Goal: Communication & Community: Answer question/provide support

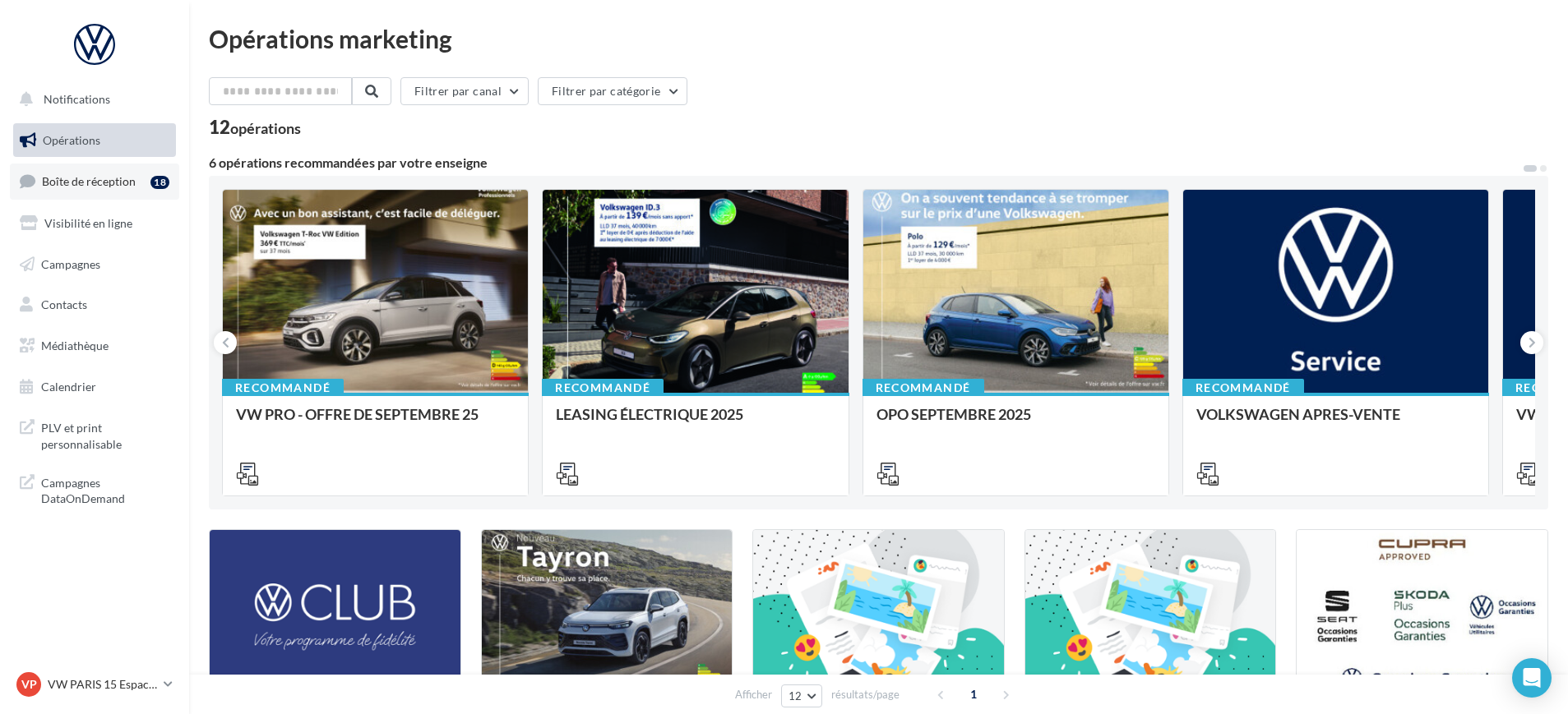
click at [101, 180] on span "Boîte de réception" at bounding box center [89, 181] width 94 height 14
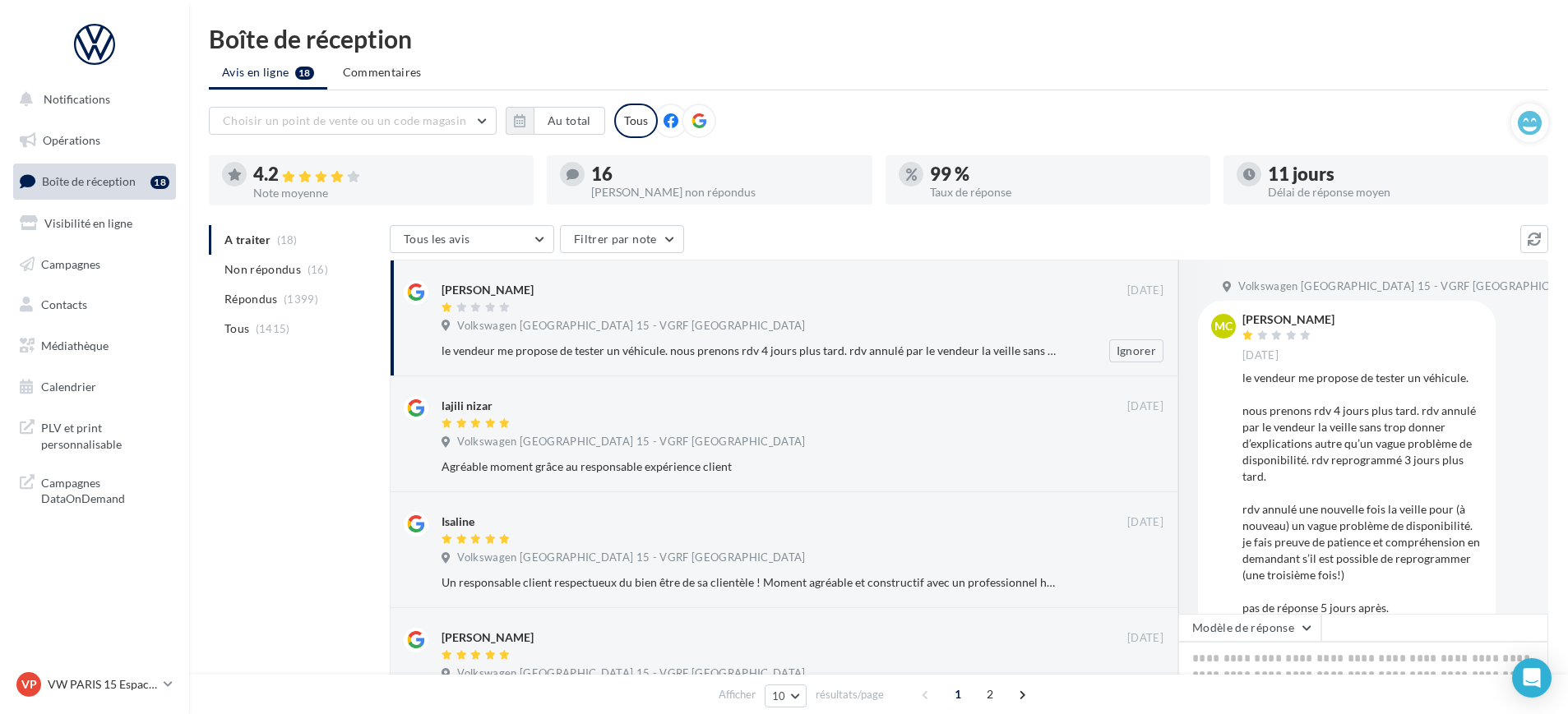
click at [638, 310] on div at bounding box center [784, 309] width 686 height 14
click at [923, 338] on div "Marco Cuturi 16 sept. Volkswagen Paris 15 - VGRF Grand Paris le vendeur me prop…" at bounding box center [802, 321] width 722 height 82
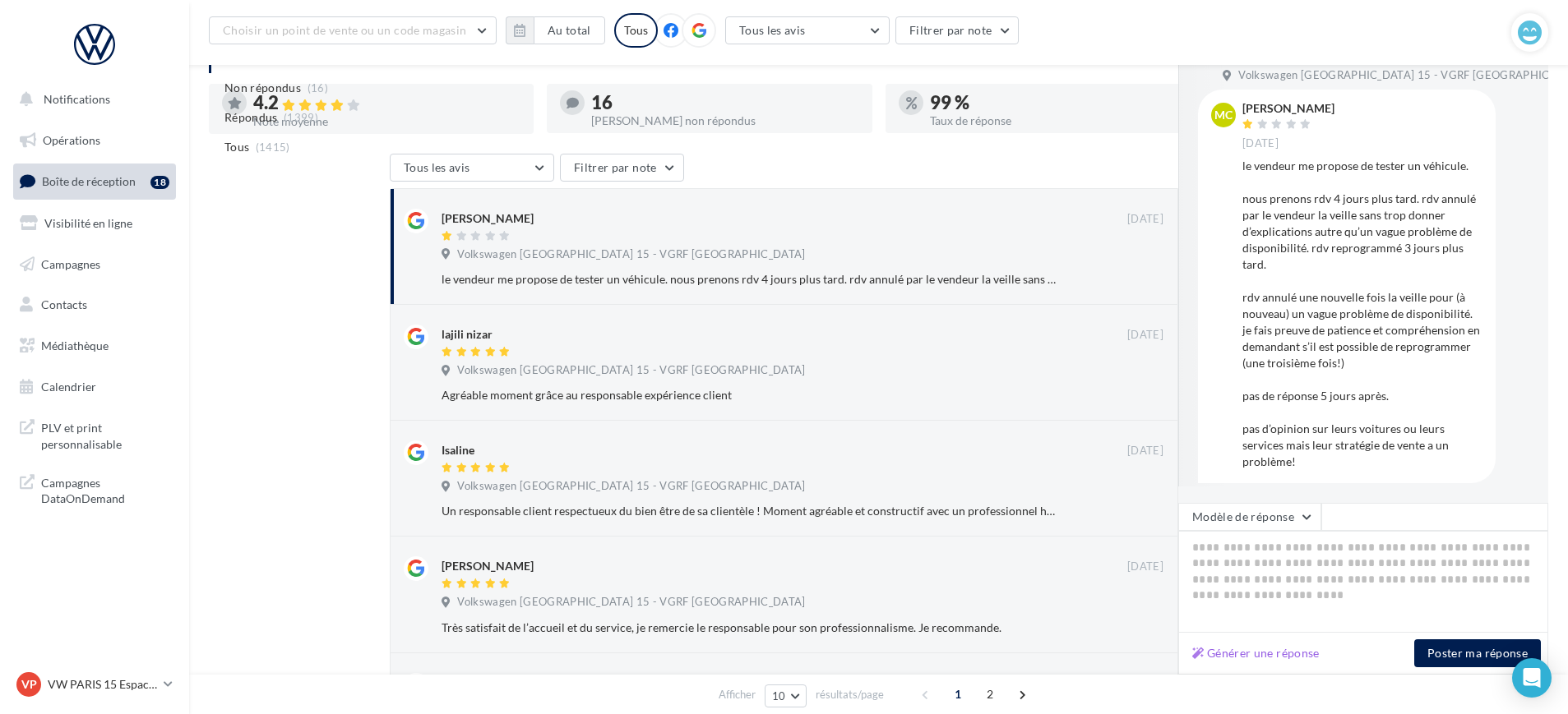
scroll to position [17, 0]
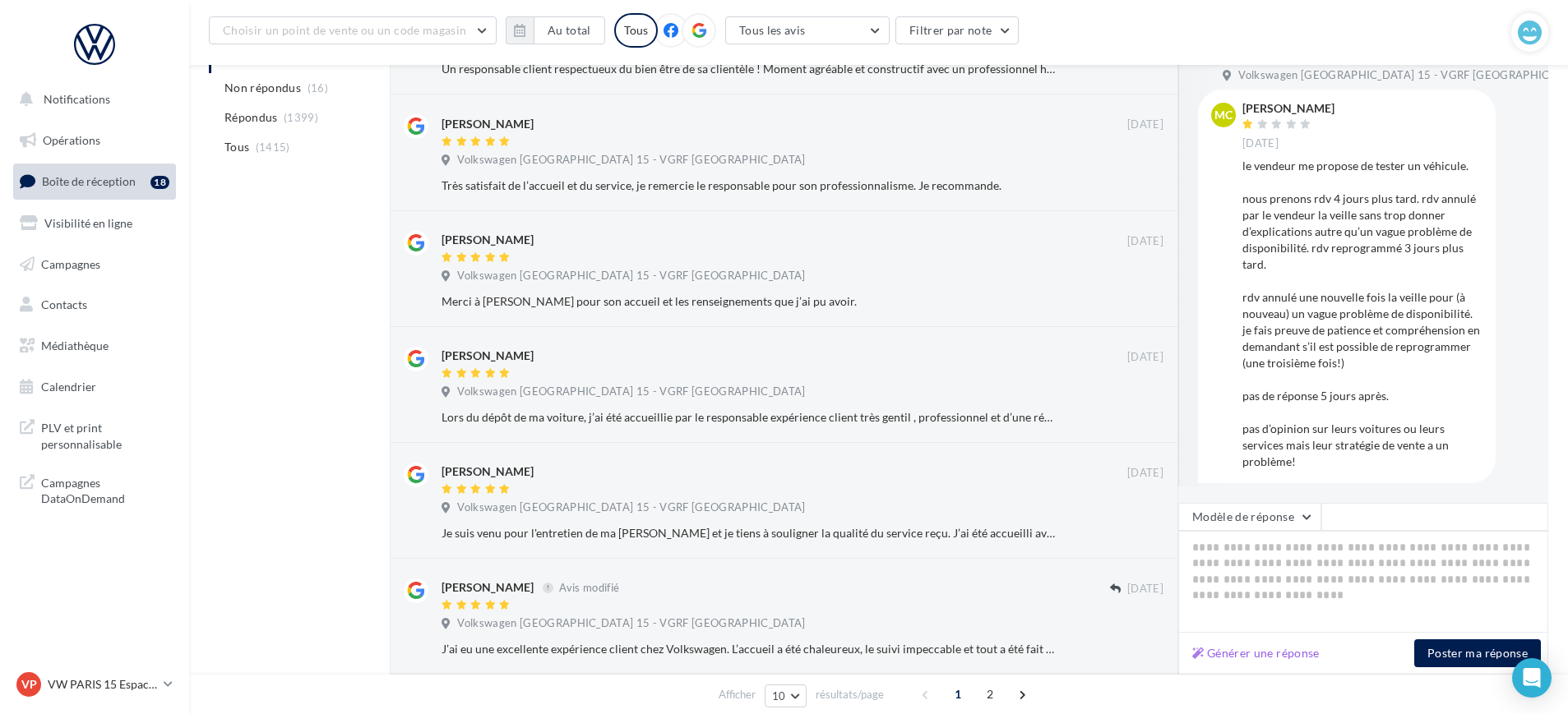
click at [1249, 665] on div "Générer une réponse Poster ma réponse" at bounding box center [1363, 654] width 370 height 42
click at [1266, 654] on button "Générer une réponse" at bounding box center [1257, 654] width 141 height 20
type textarea "**********"
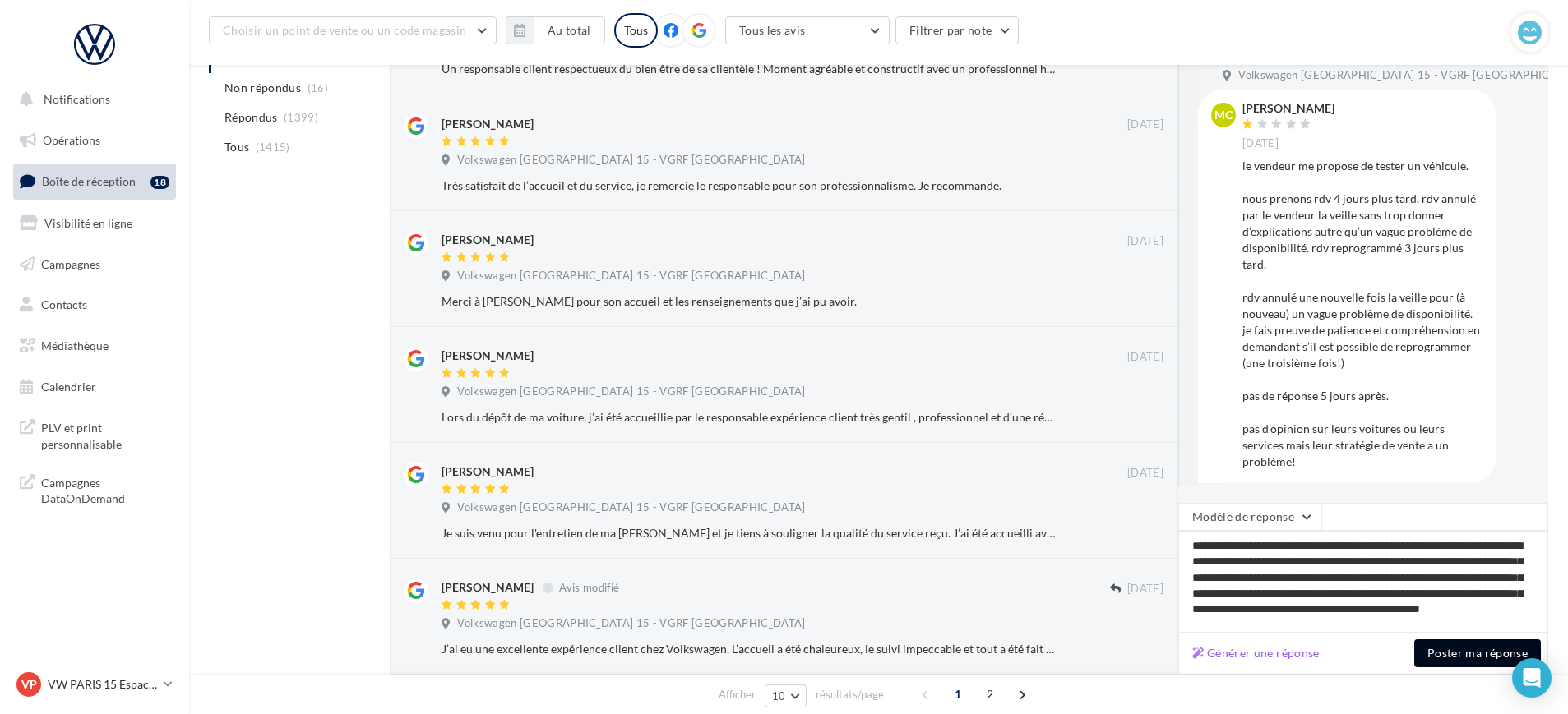
click at [1470, 652] on button "Poster ma réponse" at bounding box center [1477, 653] width 127 height 28
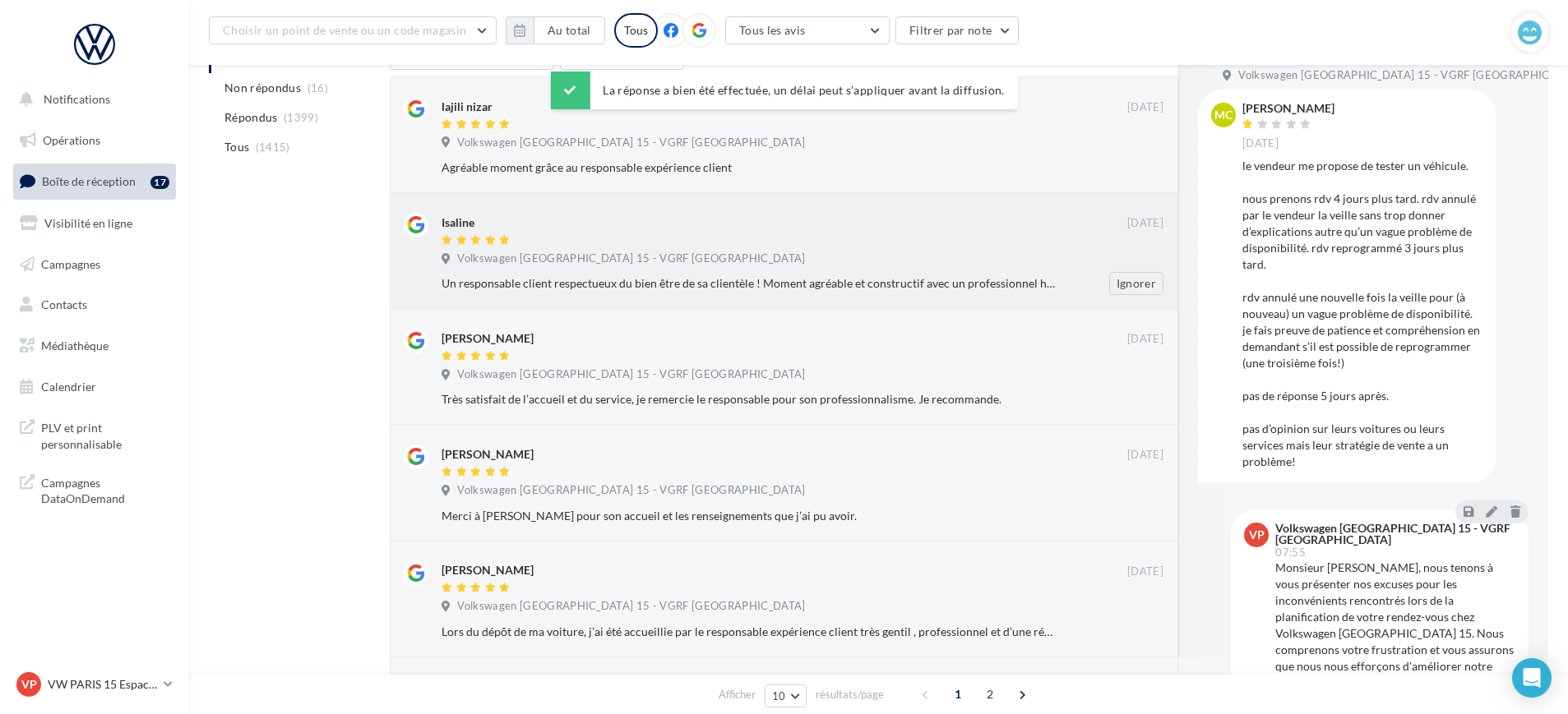
scroll to position [0, 0]
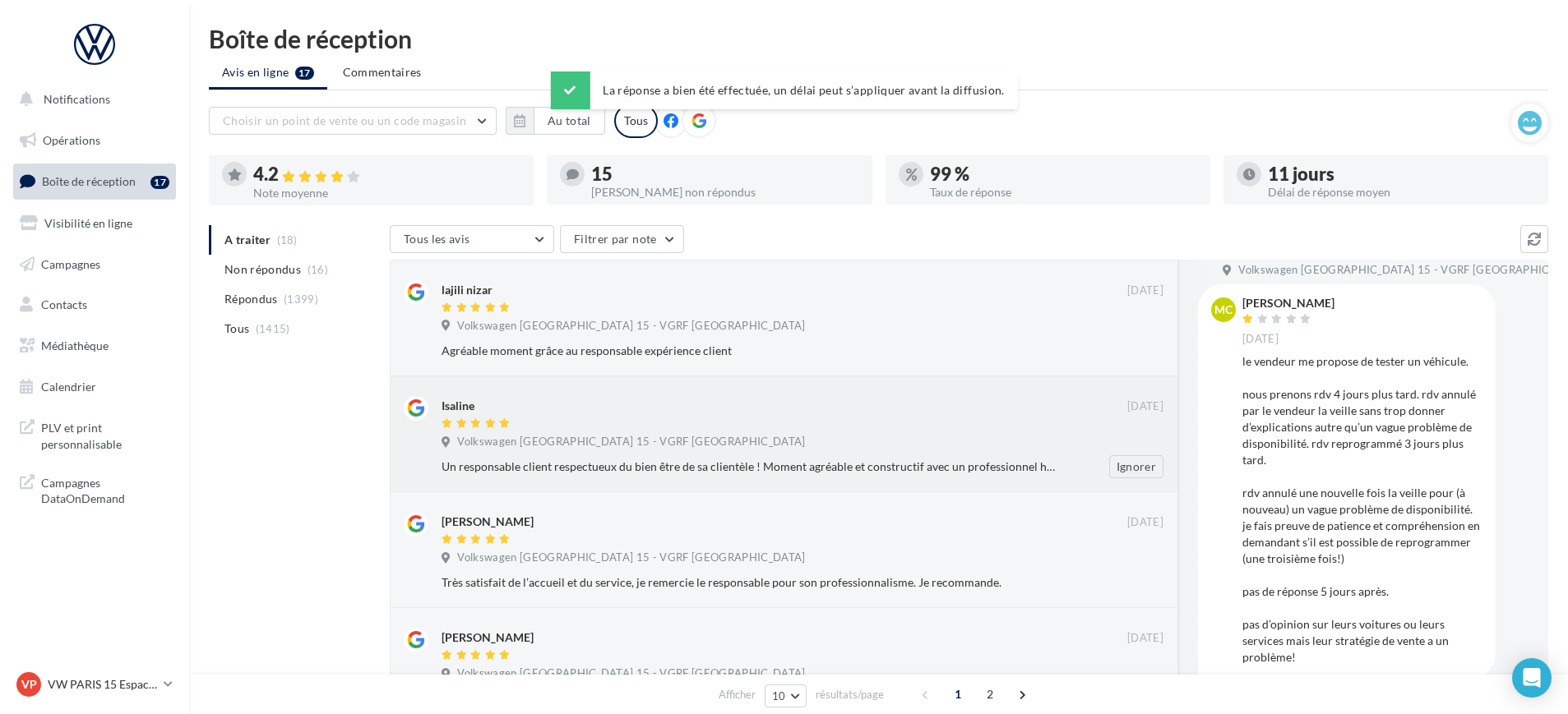
click at [557, 409] on div "Isaline" at bounding box center [784, 404] width 686 height 18
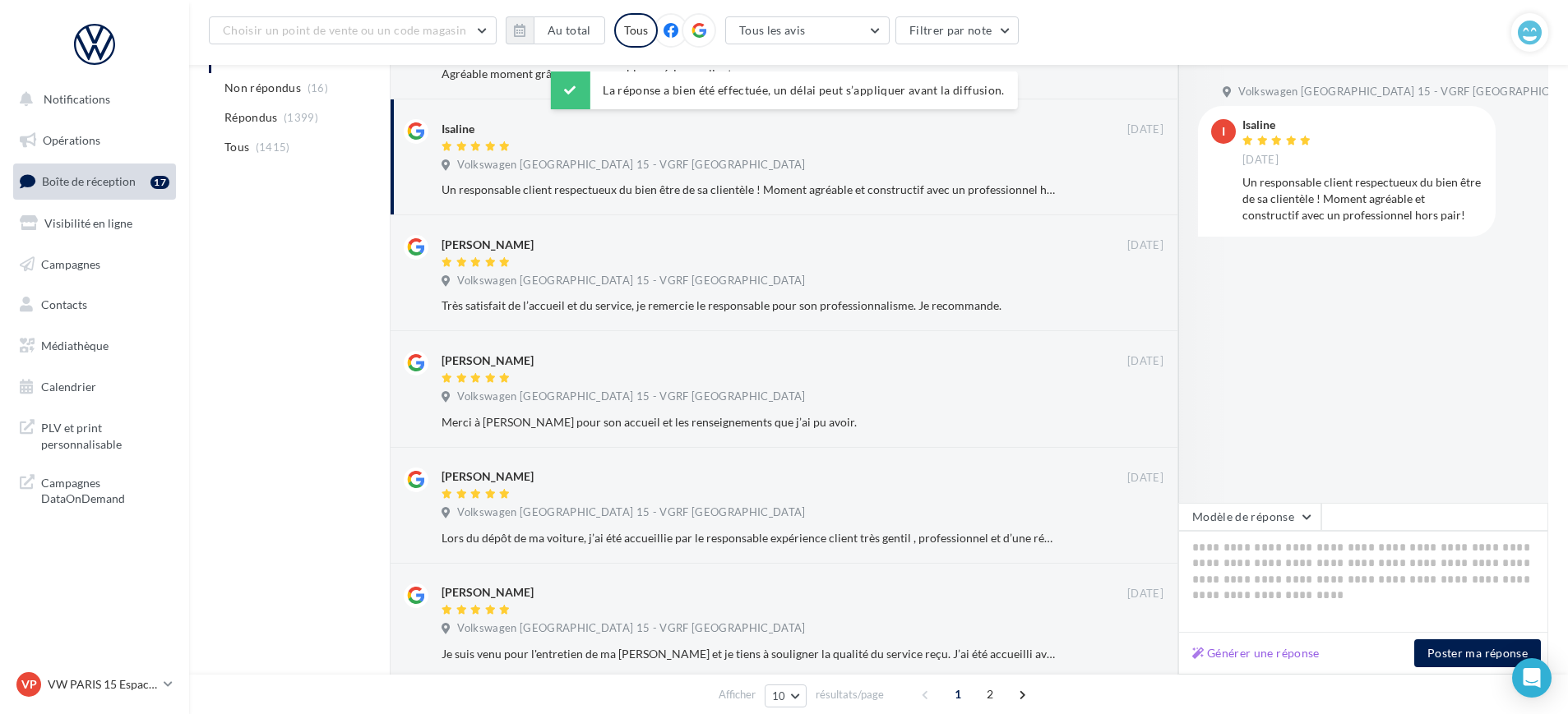
scroll to position [425, 0]
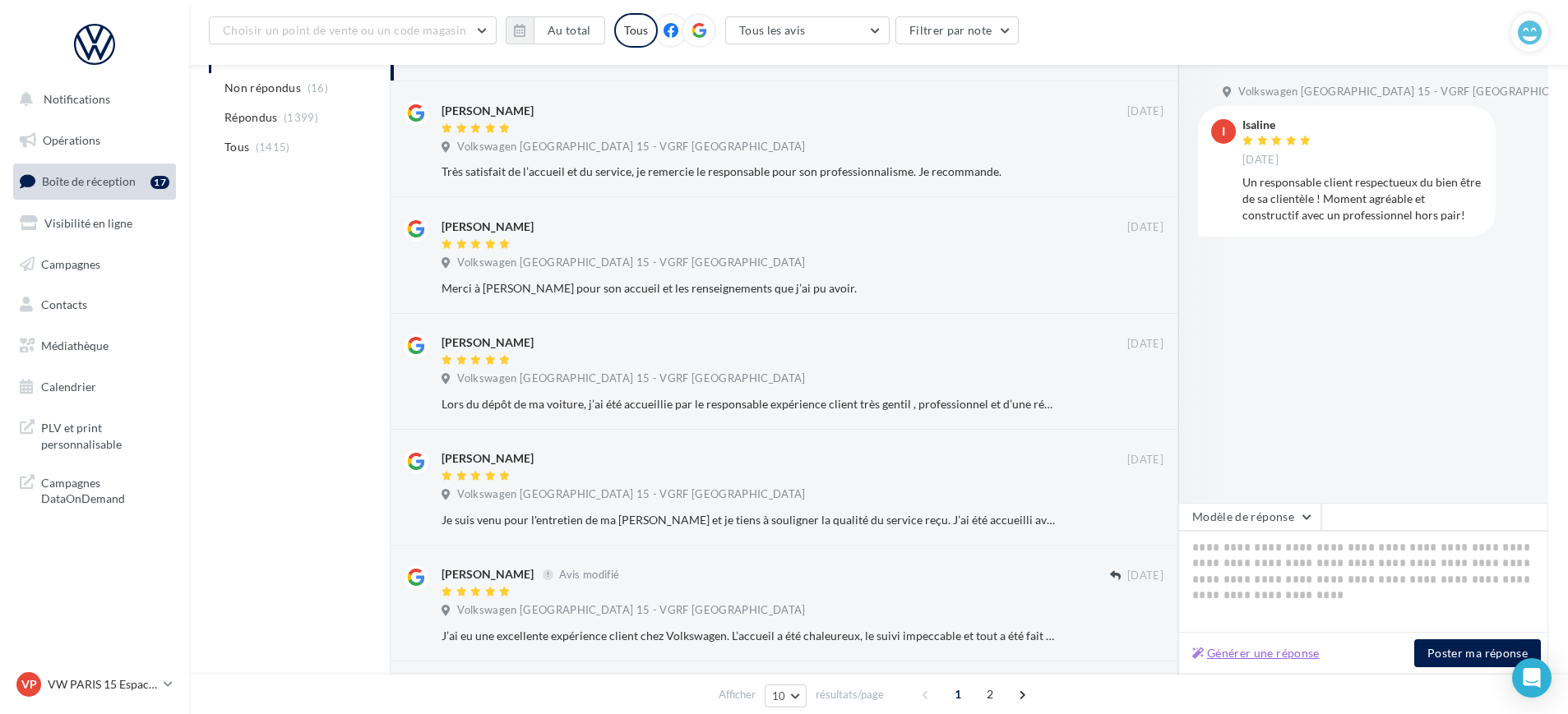
click at [1241, 659] on button "Générer une réponse" at bounding box center [1257, 654] width 141 height 20
type textarea "**********"
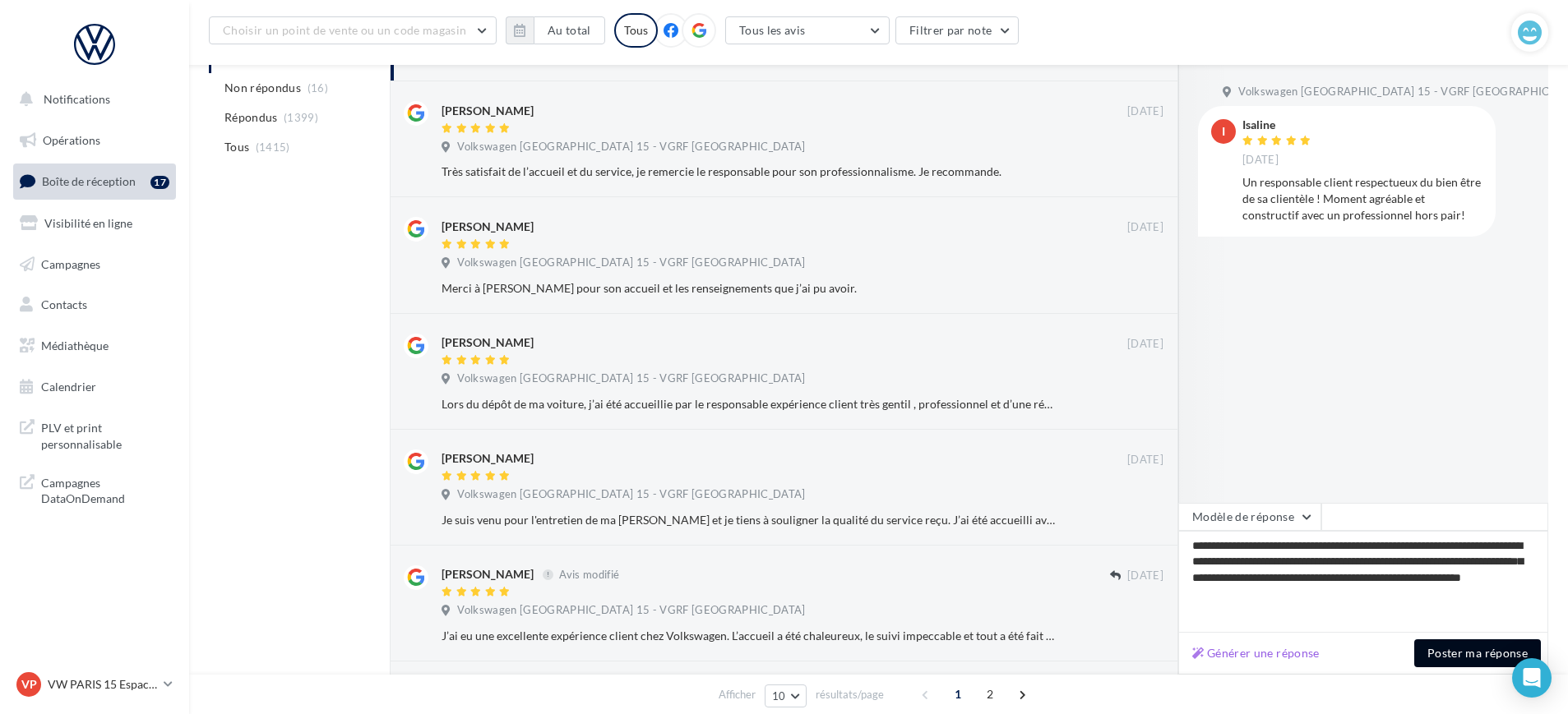
click at [1464, 663] on button "Poster ma réponse" at bounding box center [1477, 653] width 127 height 28
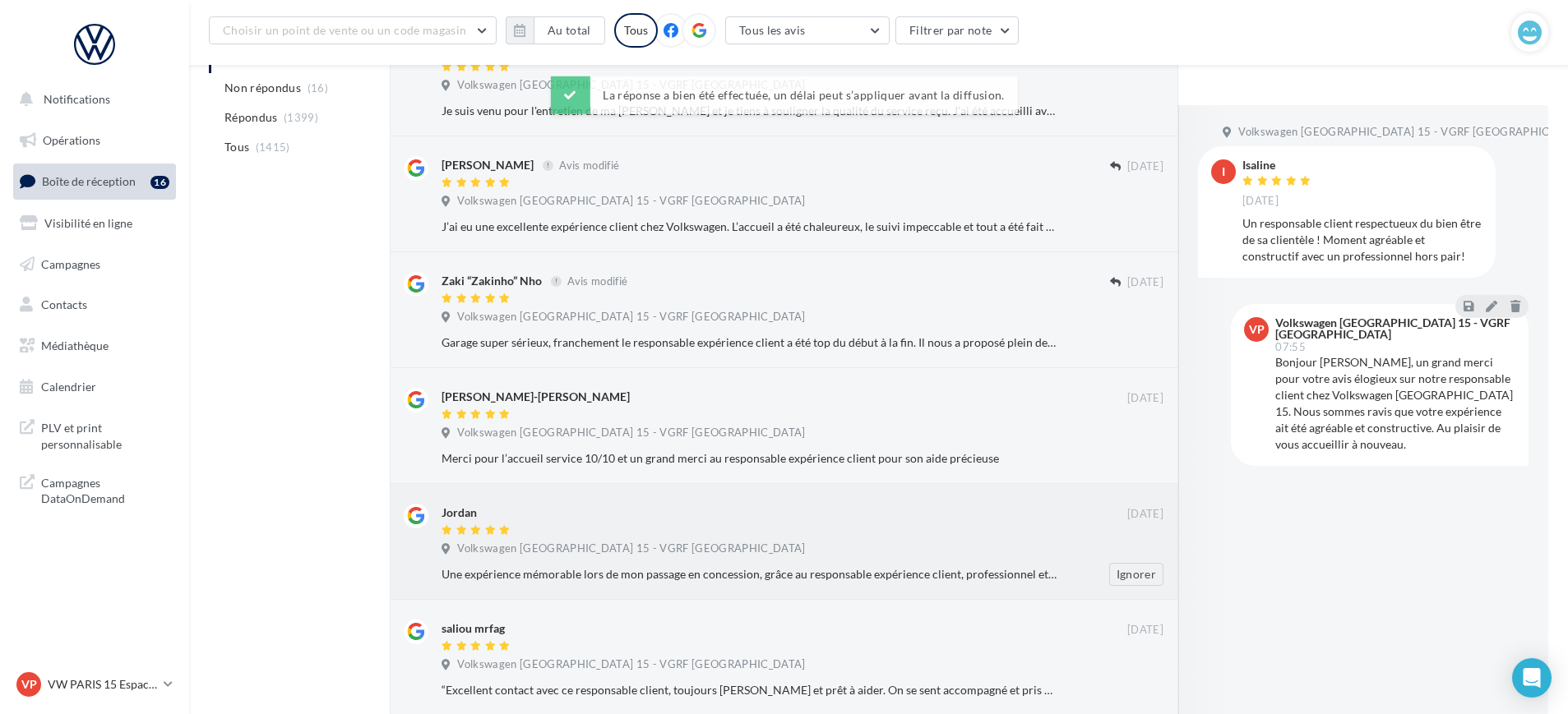
scroll to position [836, 0]
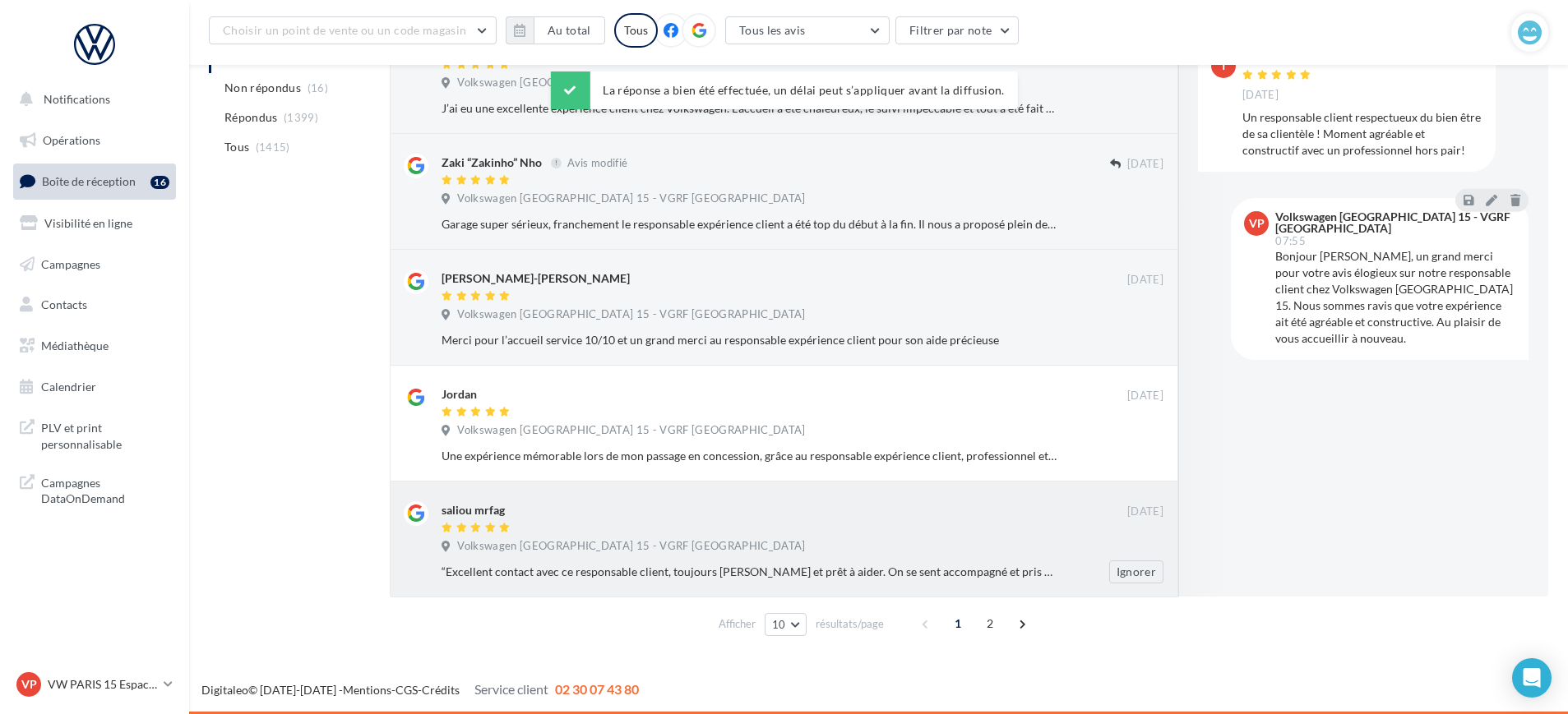
click at [600, 513] on div "saliou mrfag" at bounding box center [784, 510] width 686 height 18
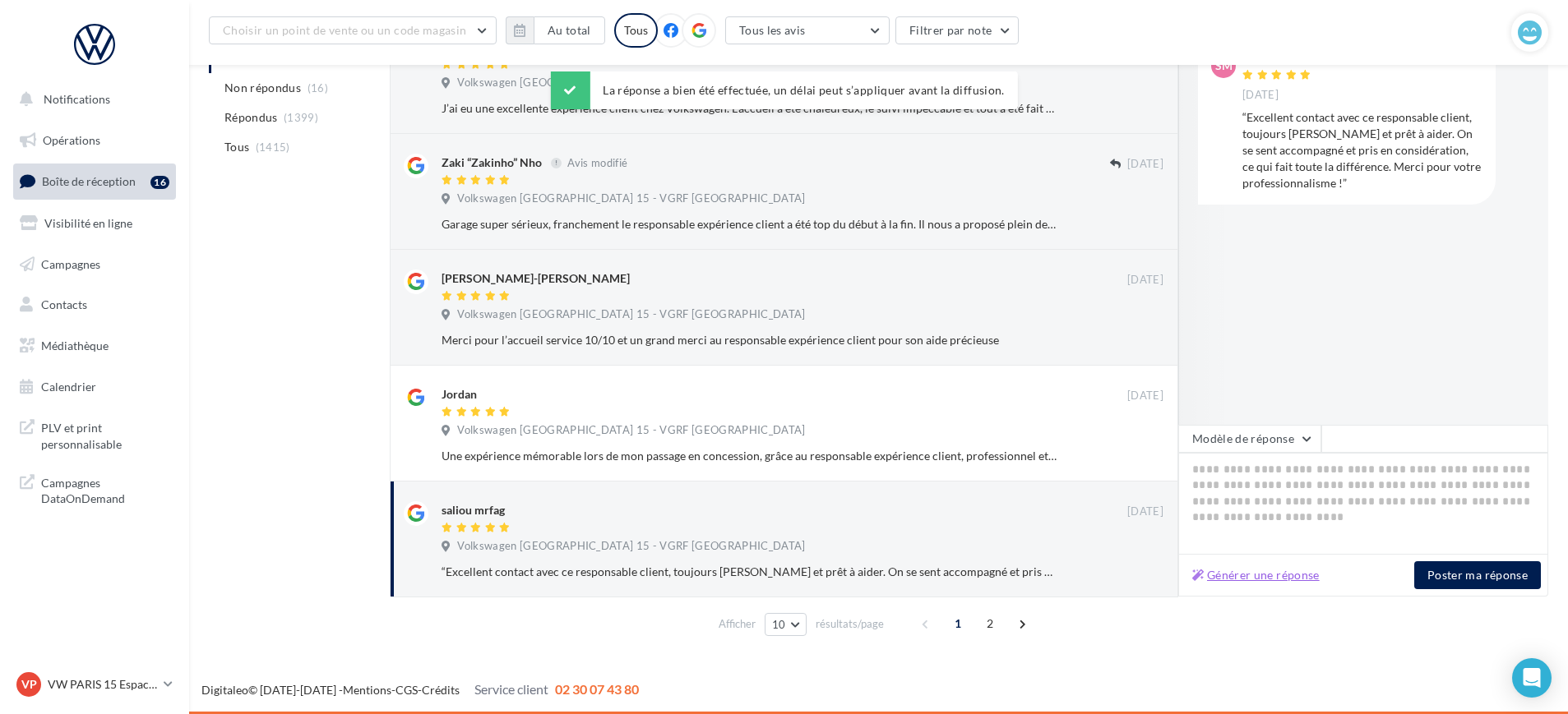
click at [1275, 576] on button "Générer une réponse" at bounding box center [1257, 576] width 141 height 20
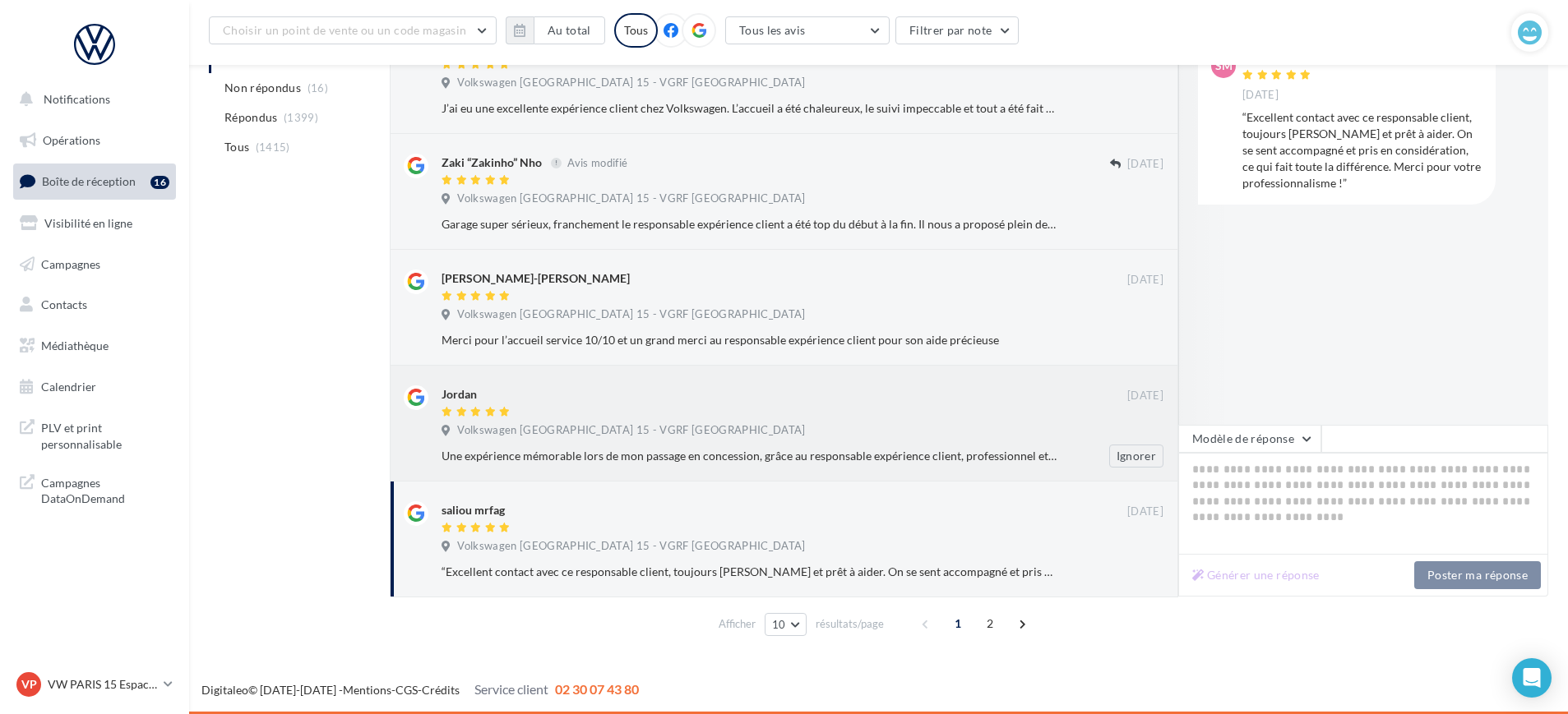
type textarea "**********"
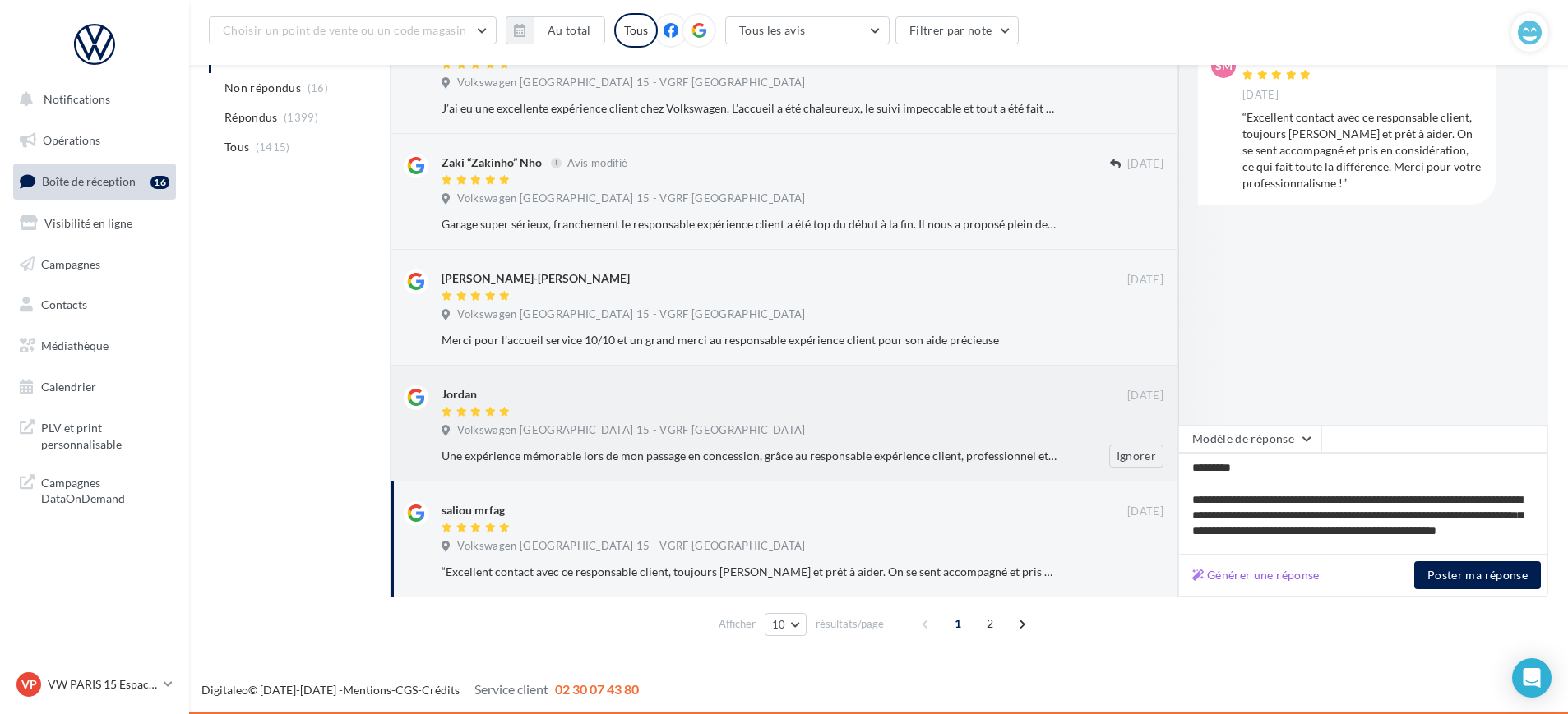
click at [951, 440] on div "Jordan 16 sept. Volkswagen Paris 15 - VGRF Grand Paris Une expérience mémorable…" at bounding box center [802, 427] width 722 height 82
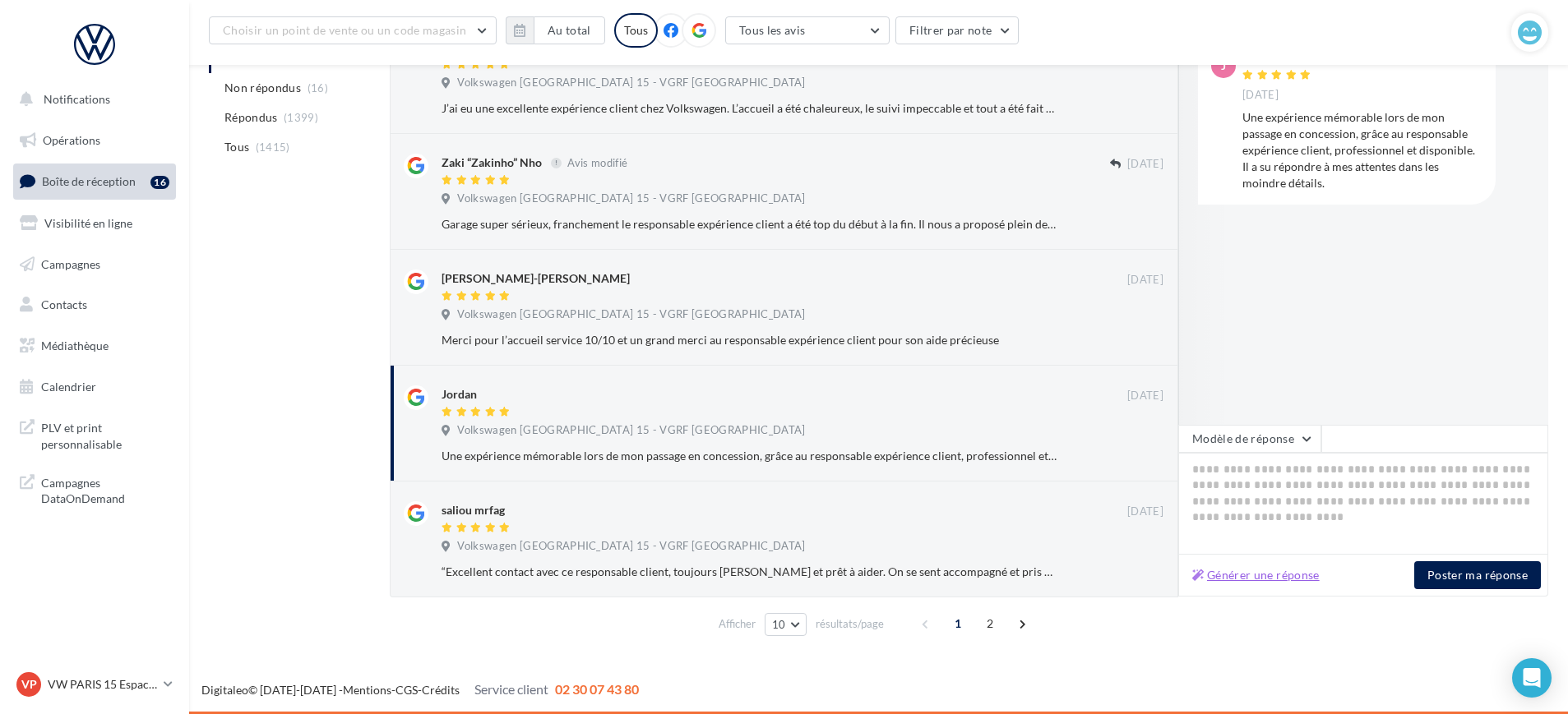
click at [1304, 567] on button "Générer une réponse" at bounding box center [1257, 576] width 141 height 20
type textarea "**********"
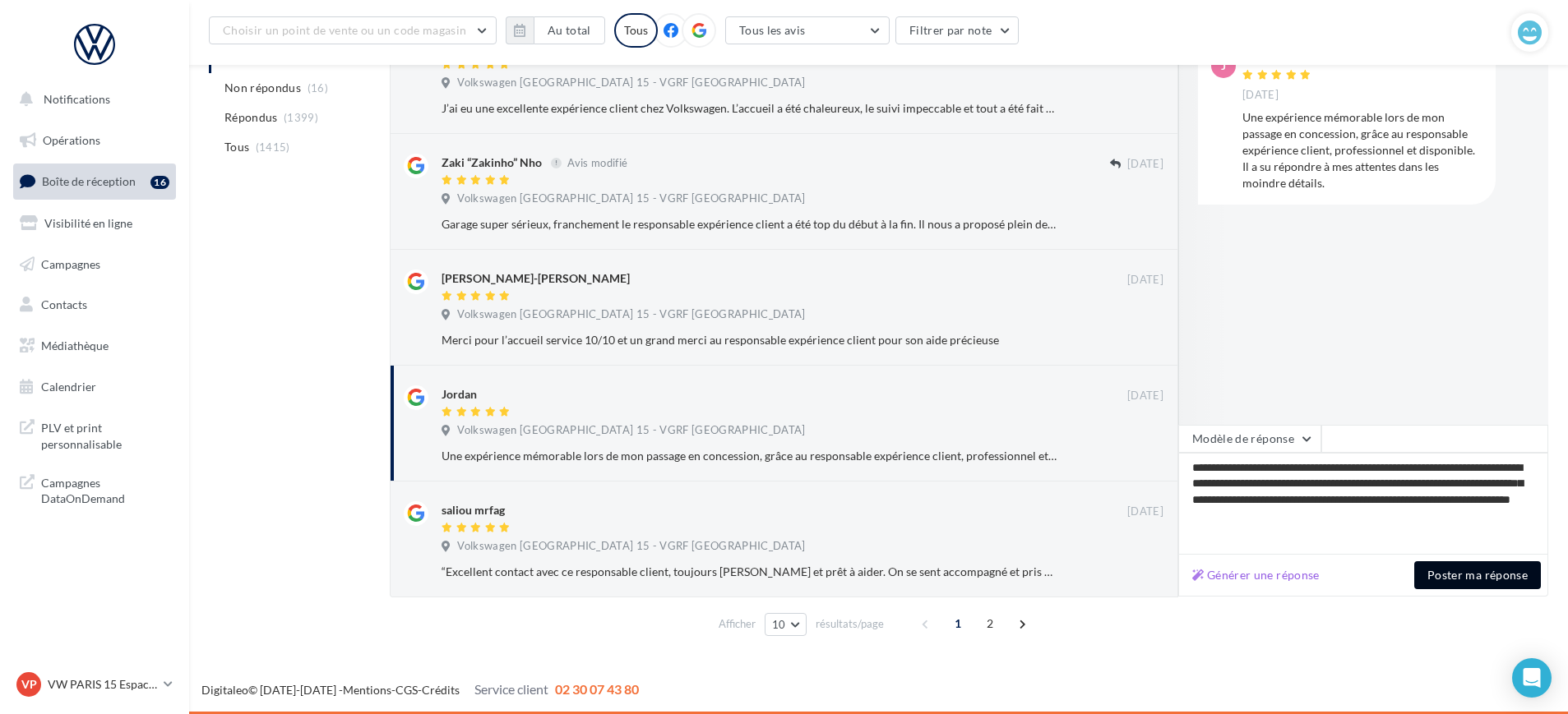
click at [1457, 581] on button "Poster ma réponse" at bounding box center [1477, 575] width 127 height 28
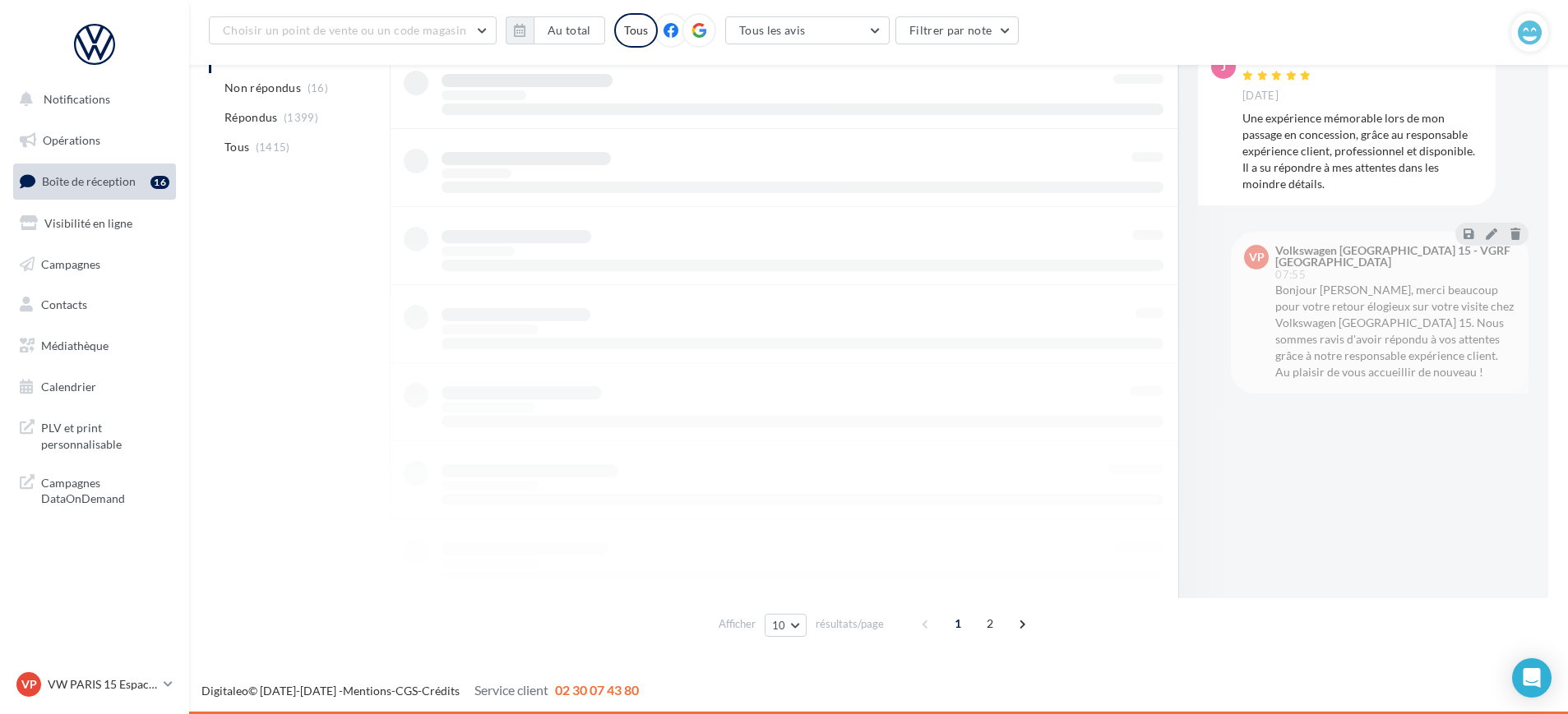
click at [805, 441] on div at bounding box center [784, 207] width 789 height 782
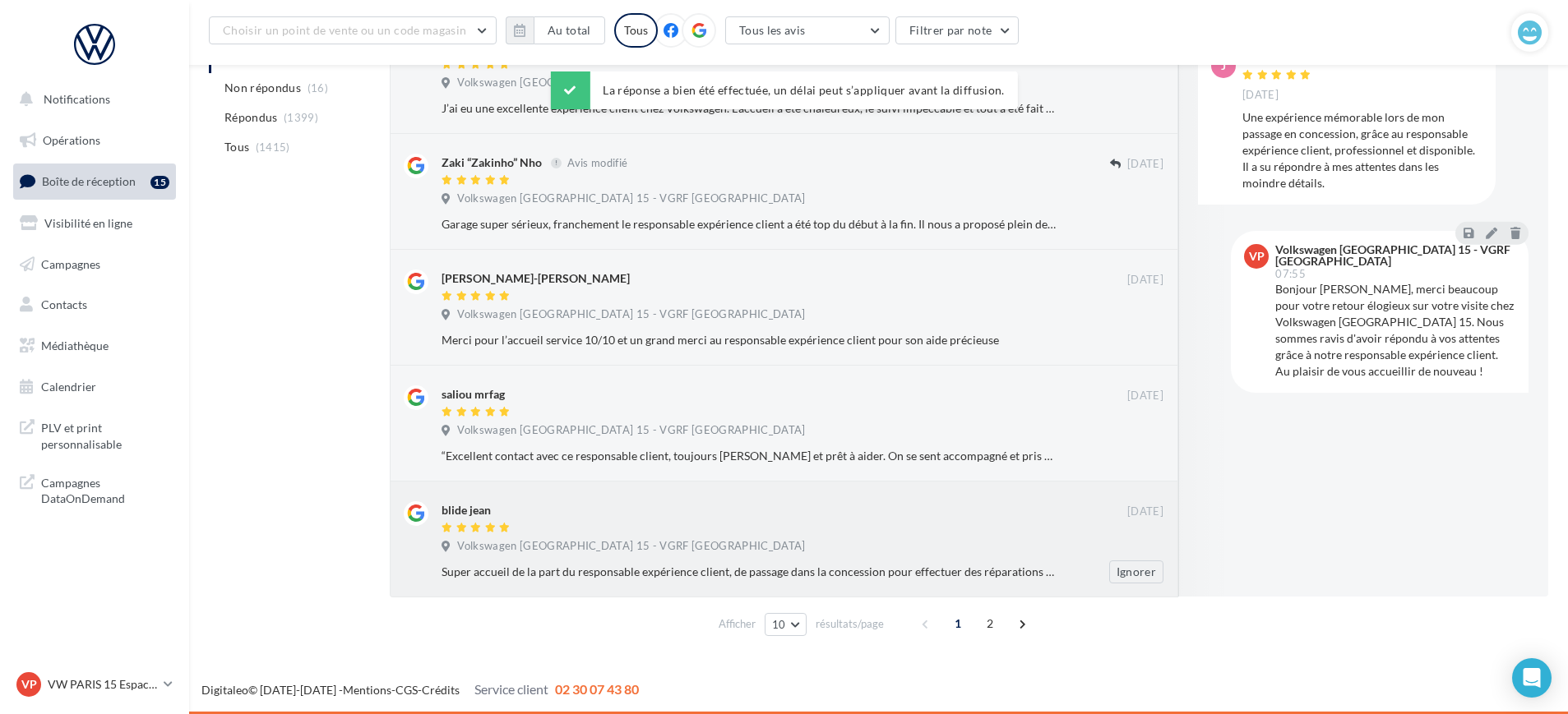
click at [875, 528] on div at bounding box center [784, 529] width 686 height 14
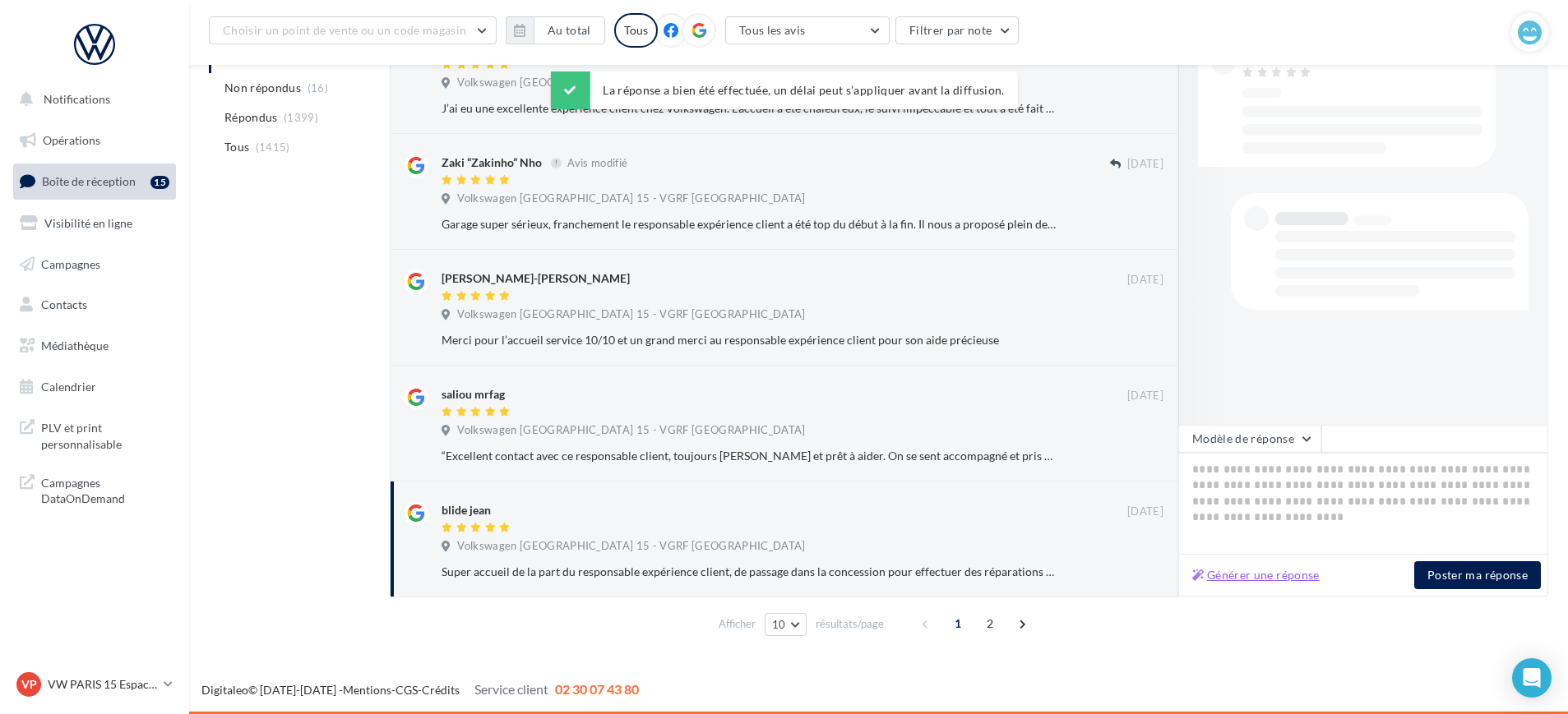
click at [1261, 577] on button "Générer une réponse" at bounding box center [1257, 576] width 141 height 20
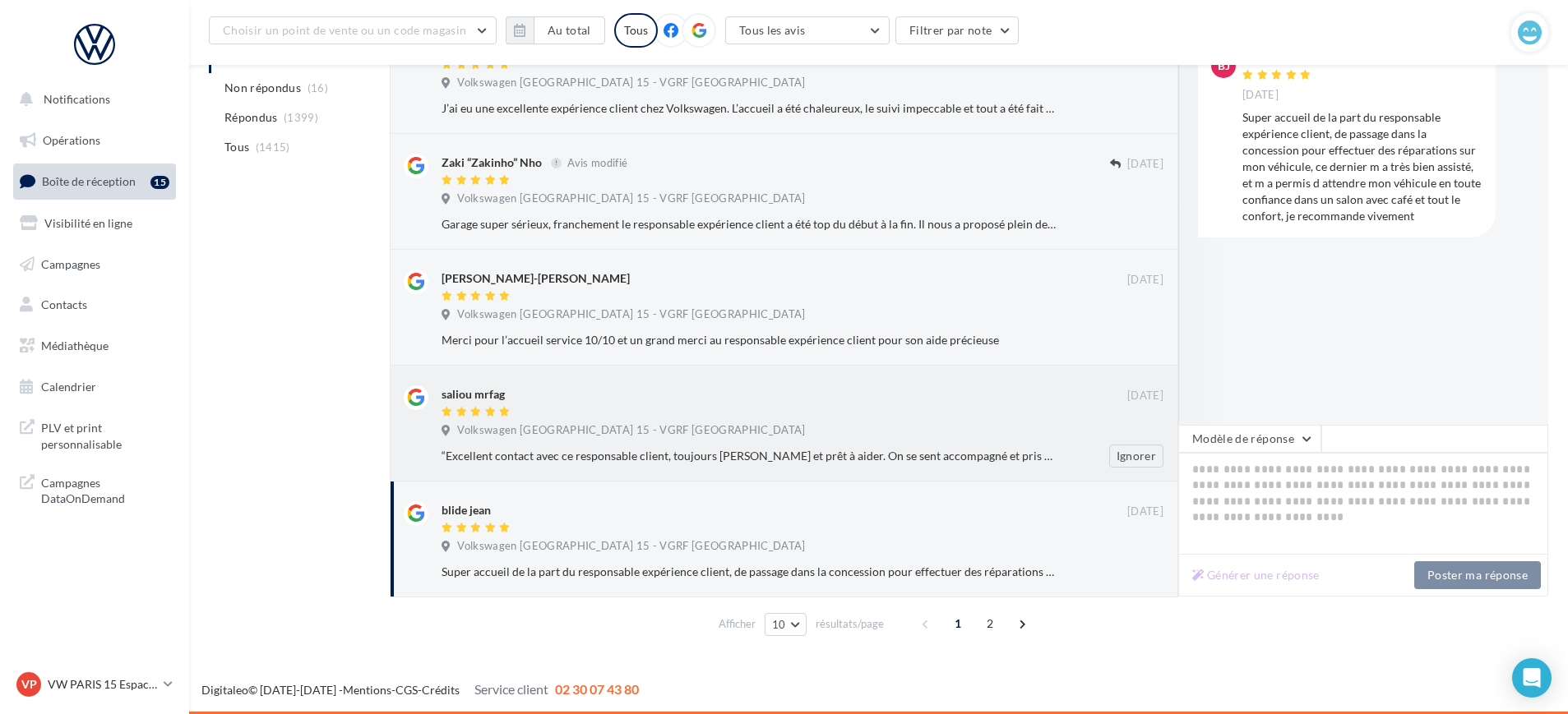
type textarea "**********"
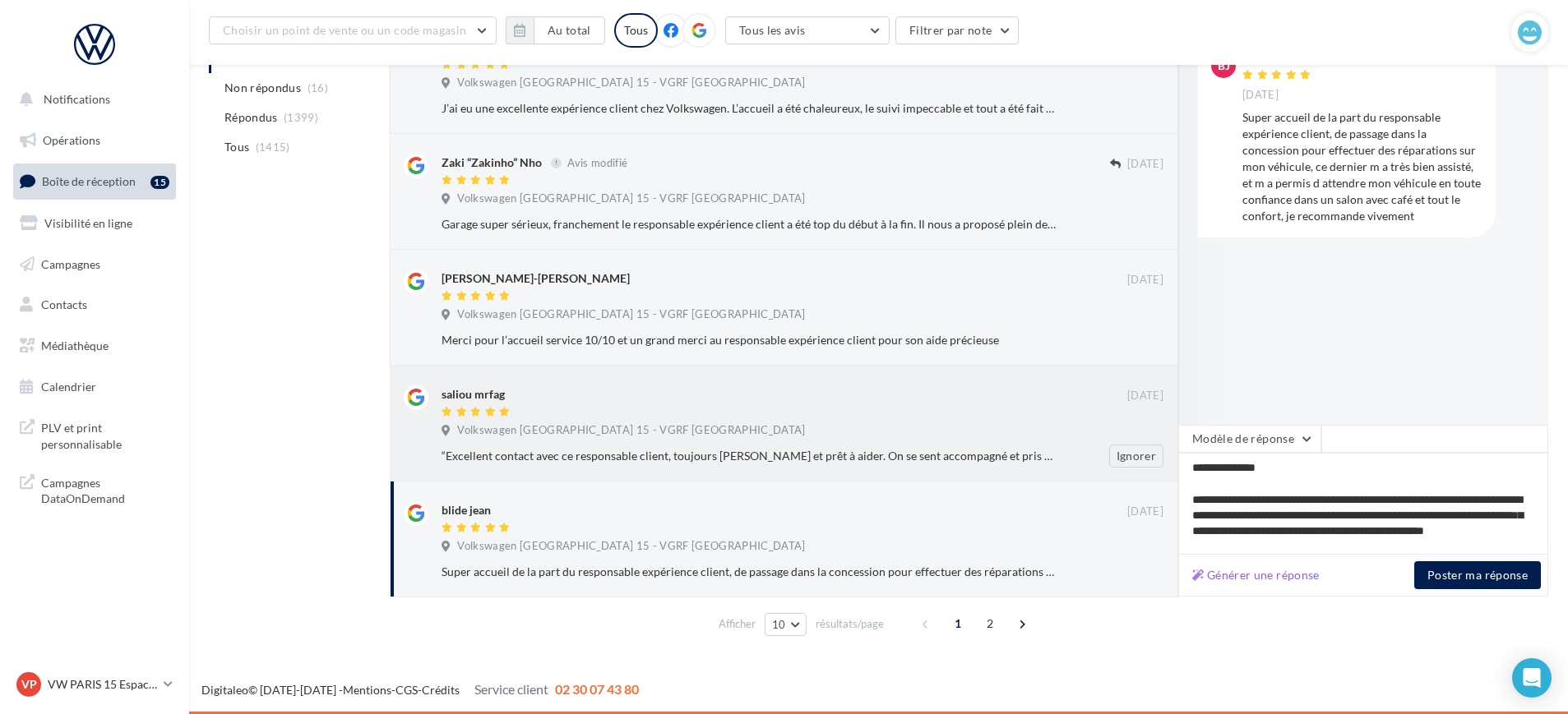
click at [746, 445] on div "“Excellent contact avec ce responsable client, toujours souriant et prêt à aide…" at bounding box center [809, 456] width 735 height 23
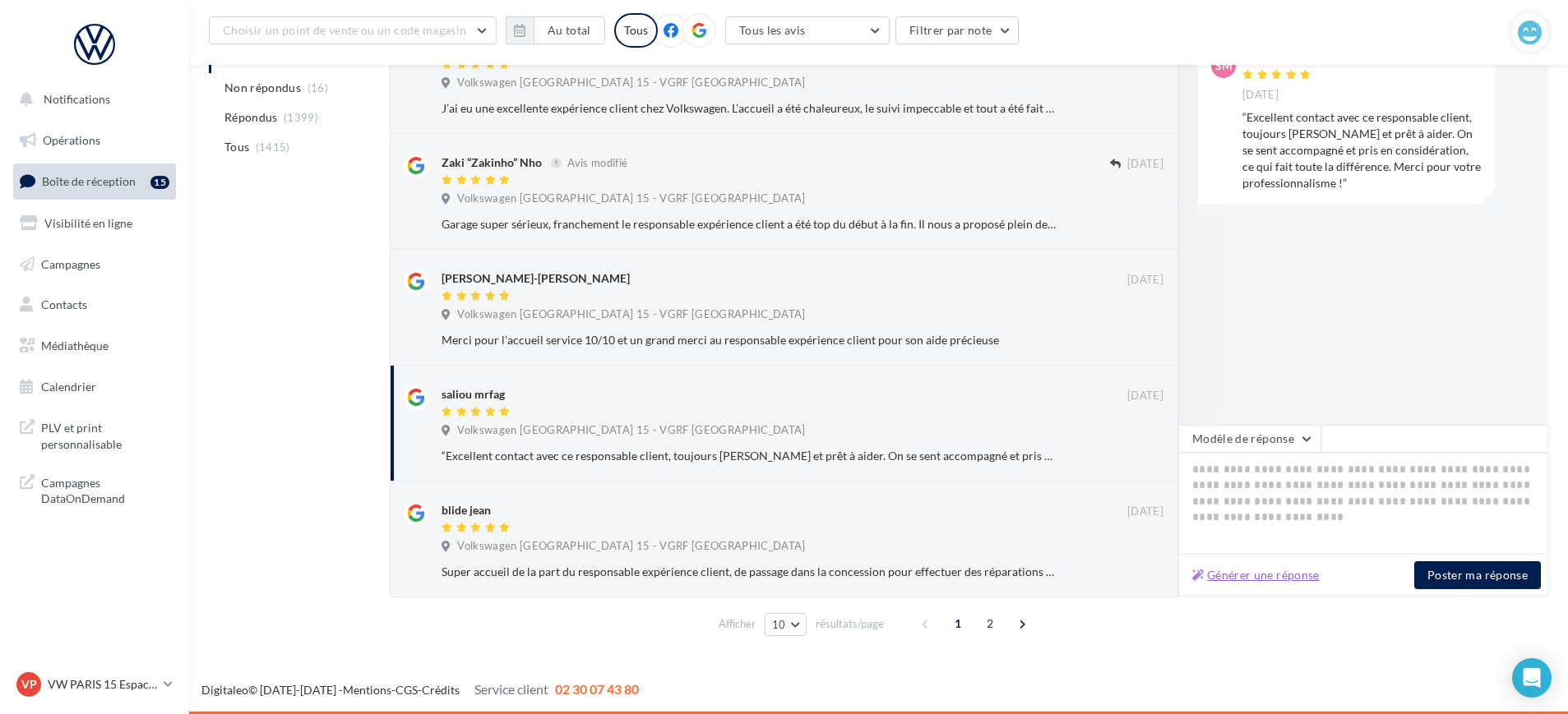
click at [1241, 569] on button "Générer une réponse" at bounding box center [1257, 576] width 141 height 20
click at [725, 319] on div "Volkswagen Paris 15 - VGRF Grand Paris" at bounding box center [802, 316] width 722 height 18
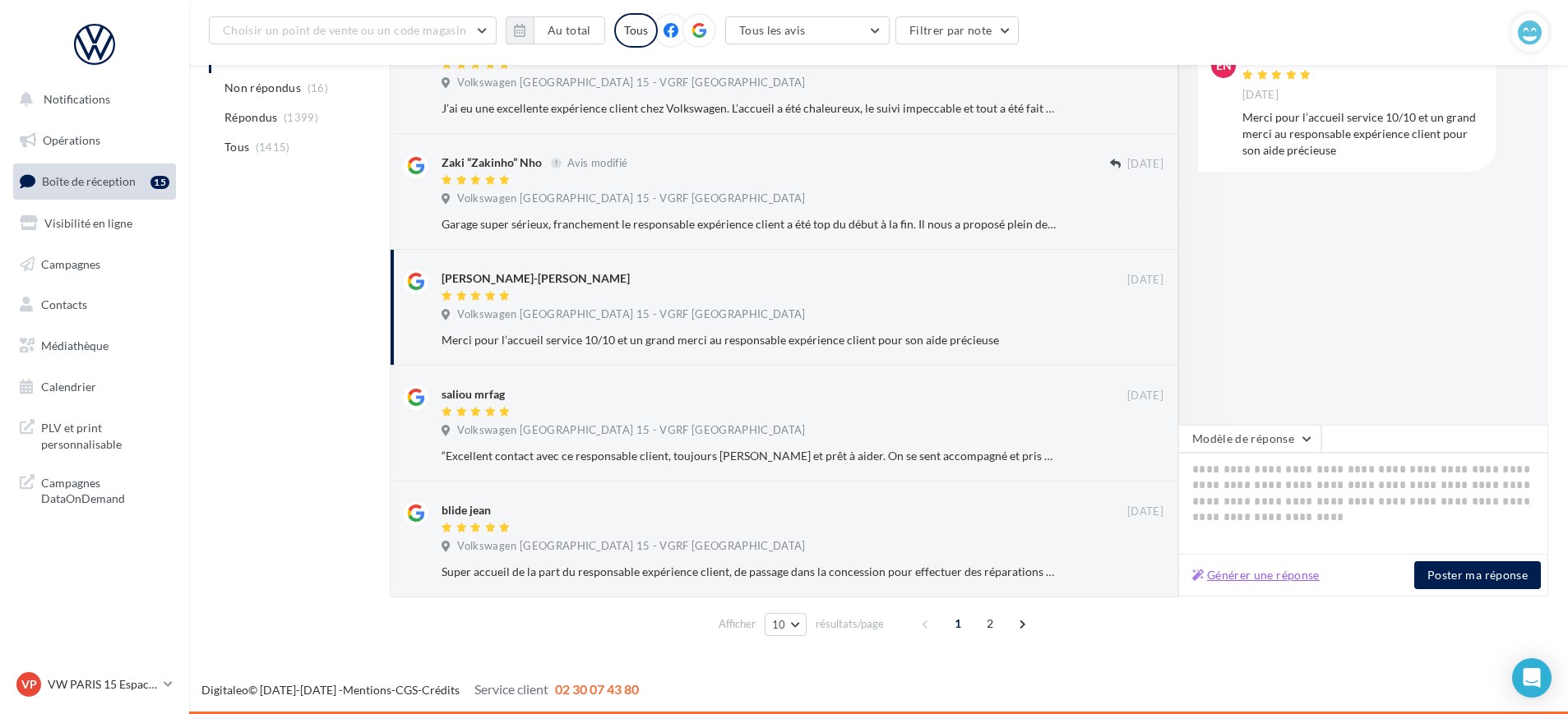
click at [1257, 574] on button "Générer une réponse" at bounding box center [1257, 576] width 141 height 20
type textarea "**********"
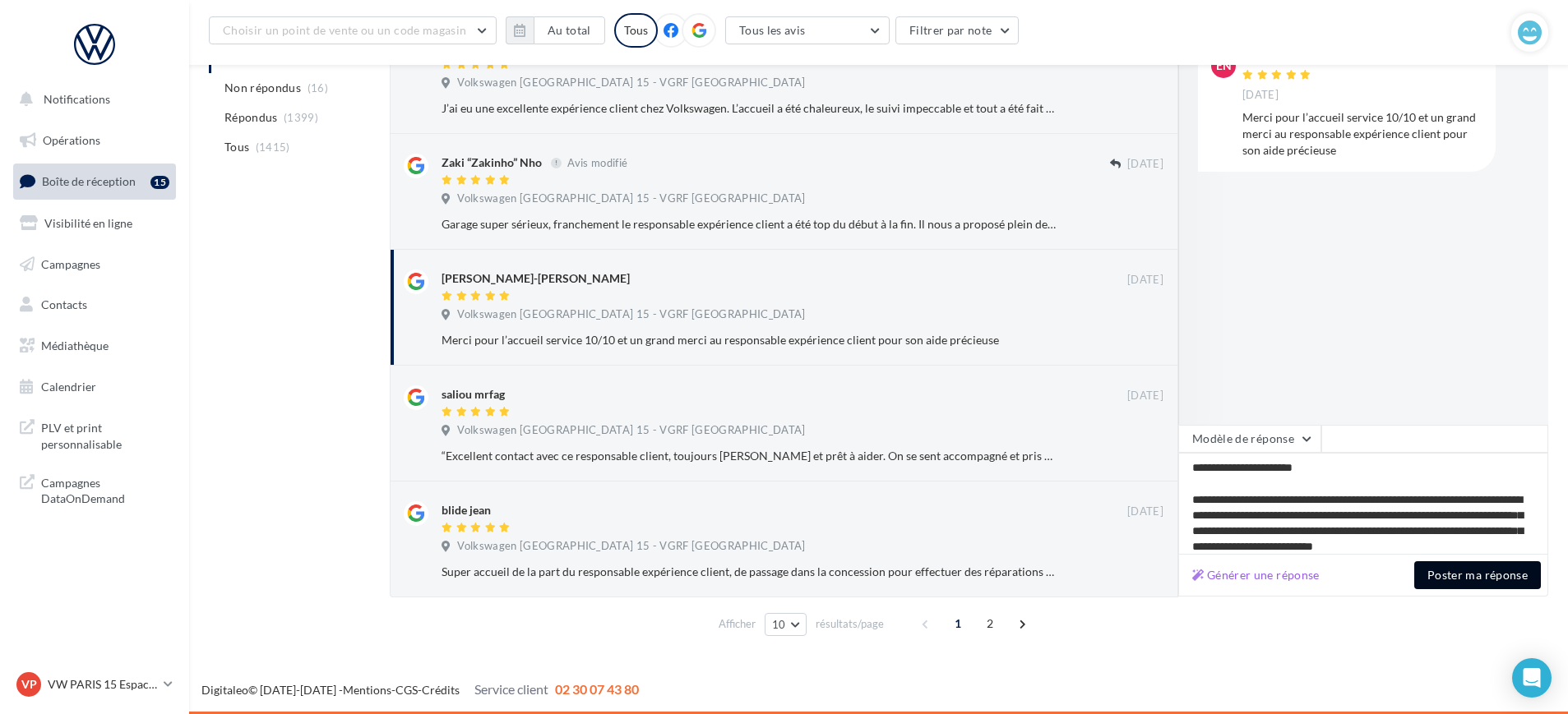
click at [1469, 580] on button "Poster ma réponse" at bounding box center [1477, 575] width 127 height 28
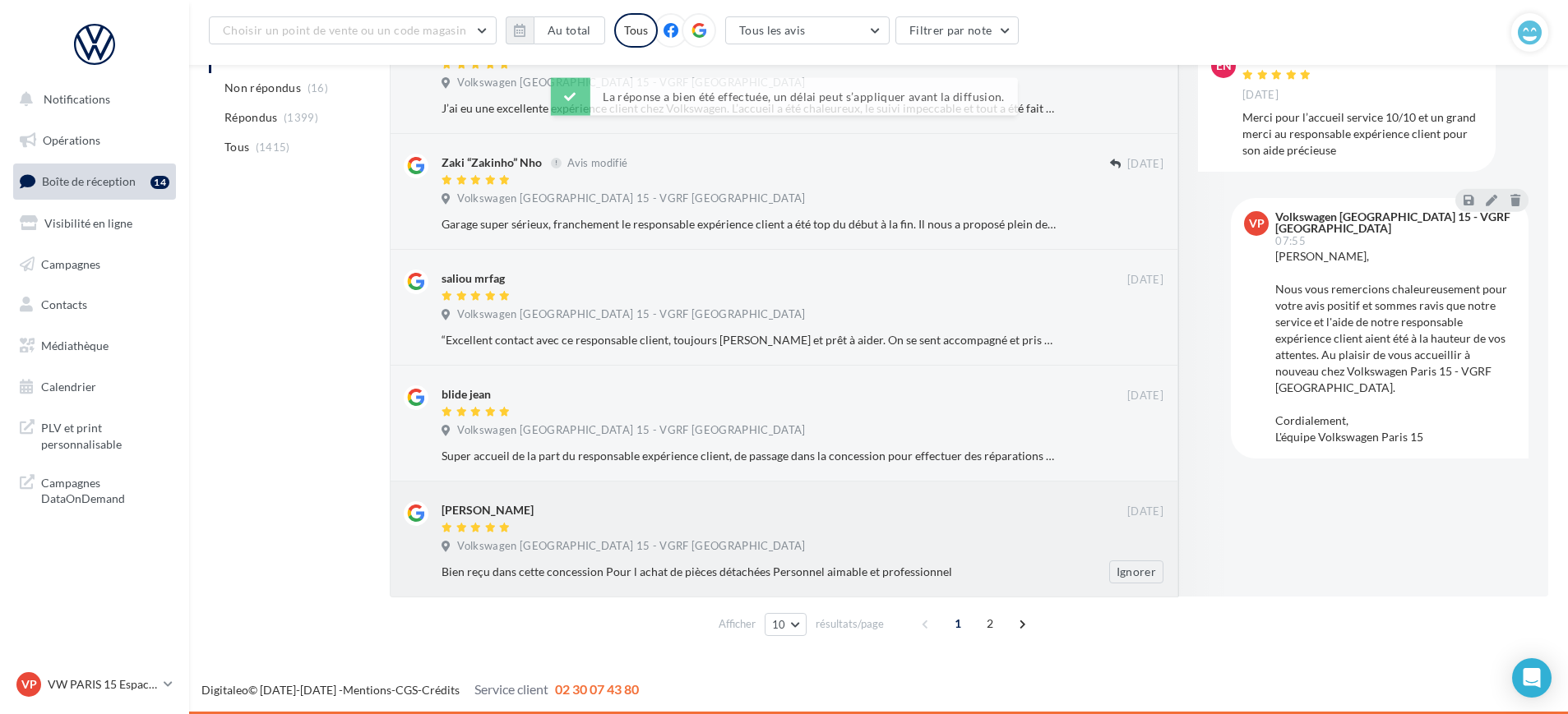
click at [750, 508] on div "mathieu proux" at bounding box center [784, 510] width 686 height 18
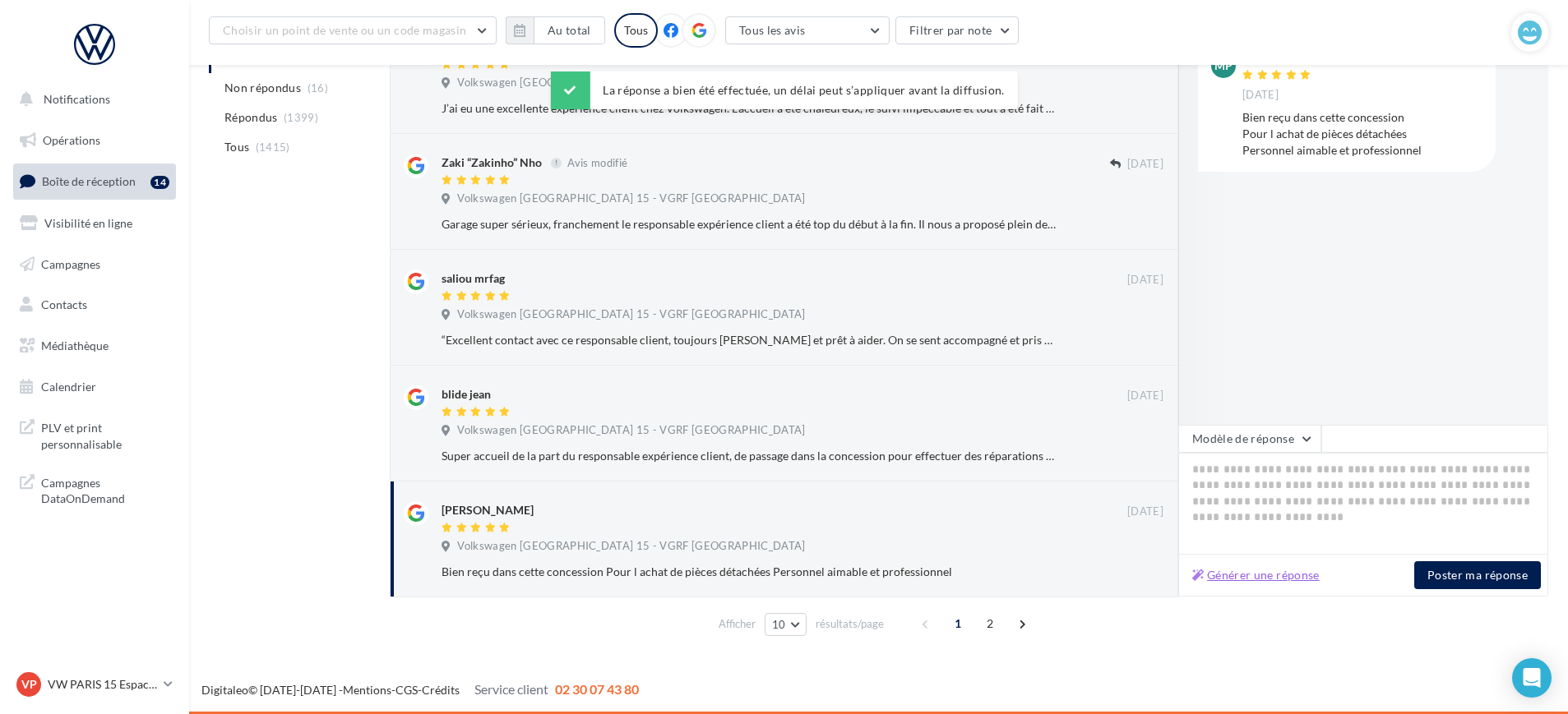
click at [1252, 578] on button "Générer une réponse" at bounding box center [1257, 576] width 141 height 20
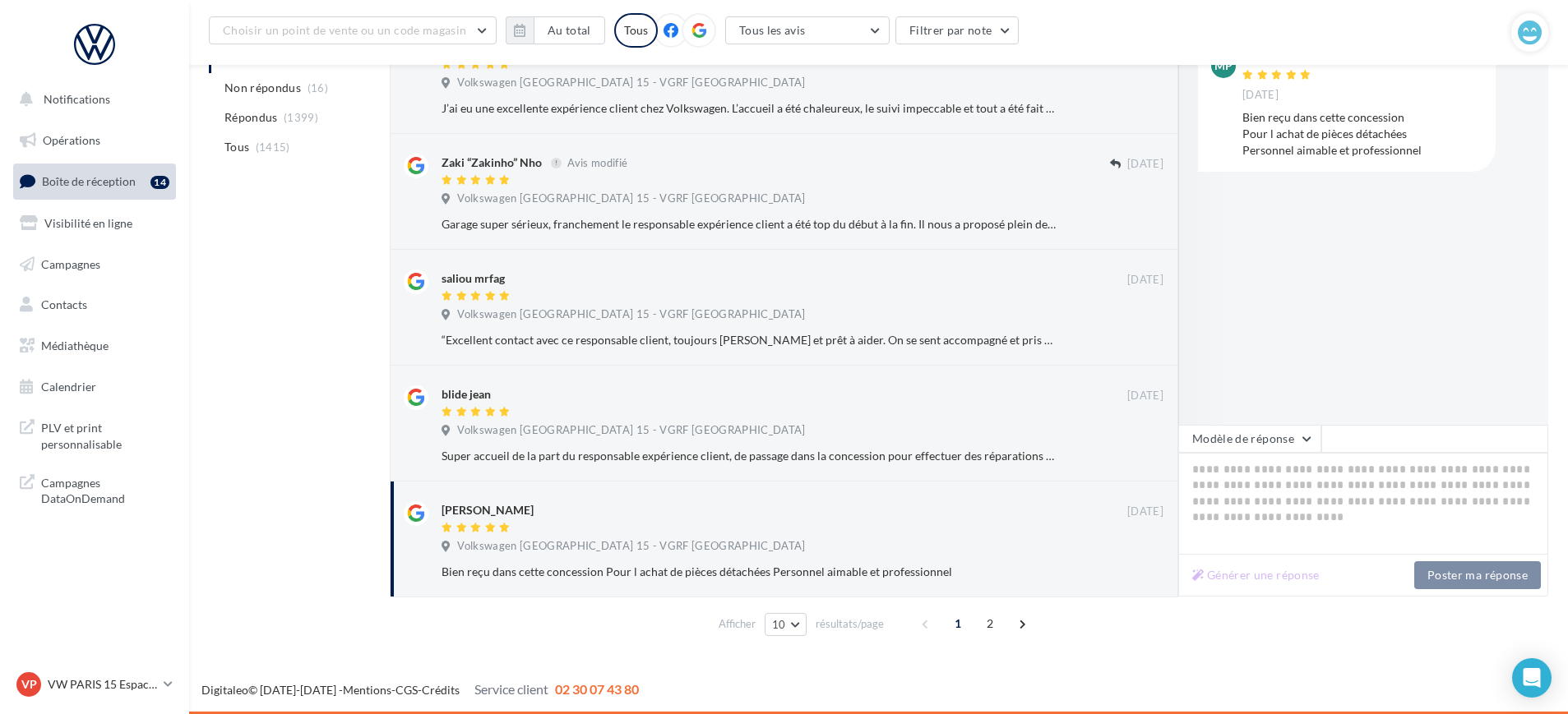
type textarea "**********"
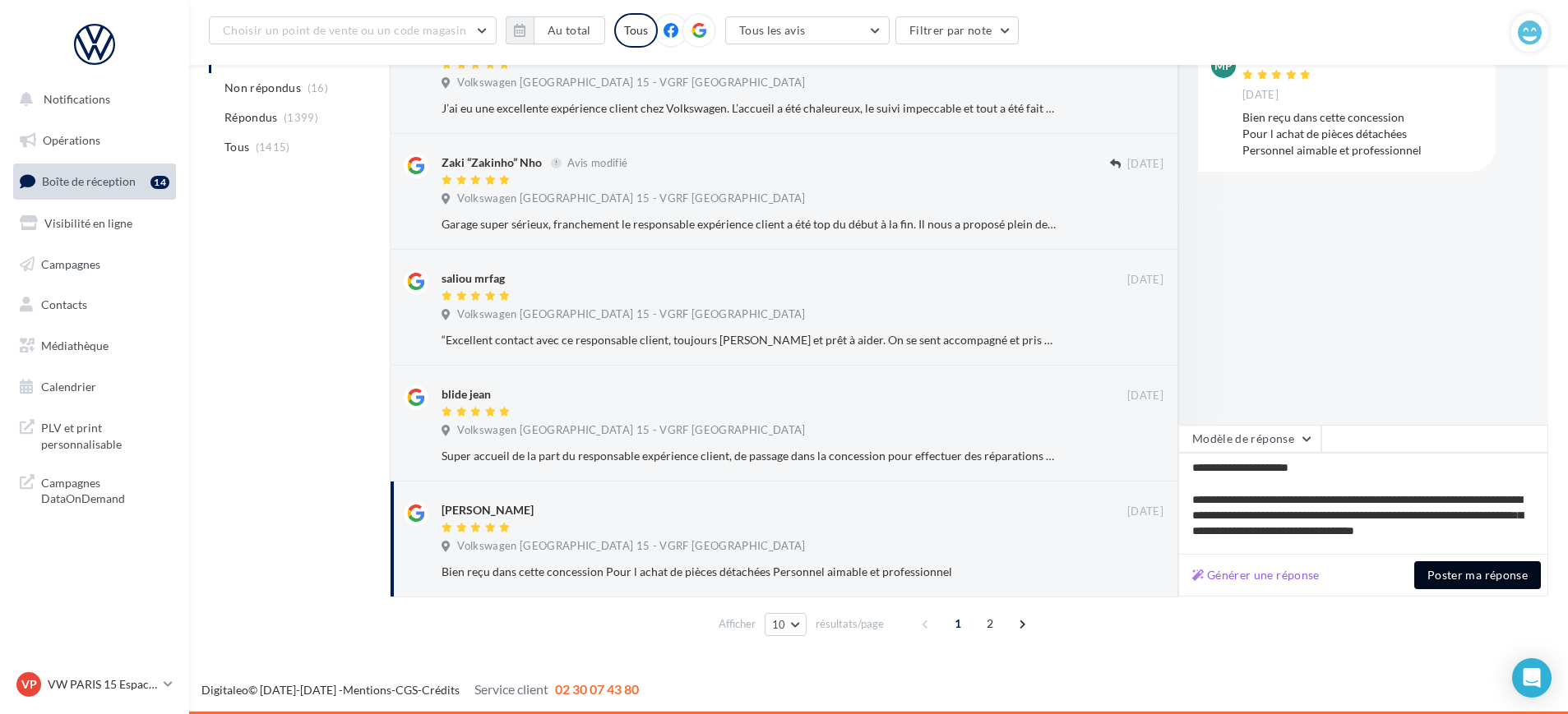
click at [1451, 576] on button "Poster ma réponse" at bounding box center [1477, 575] width 127 height 28
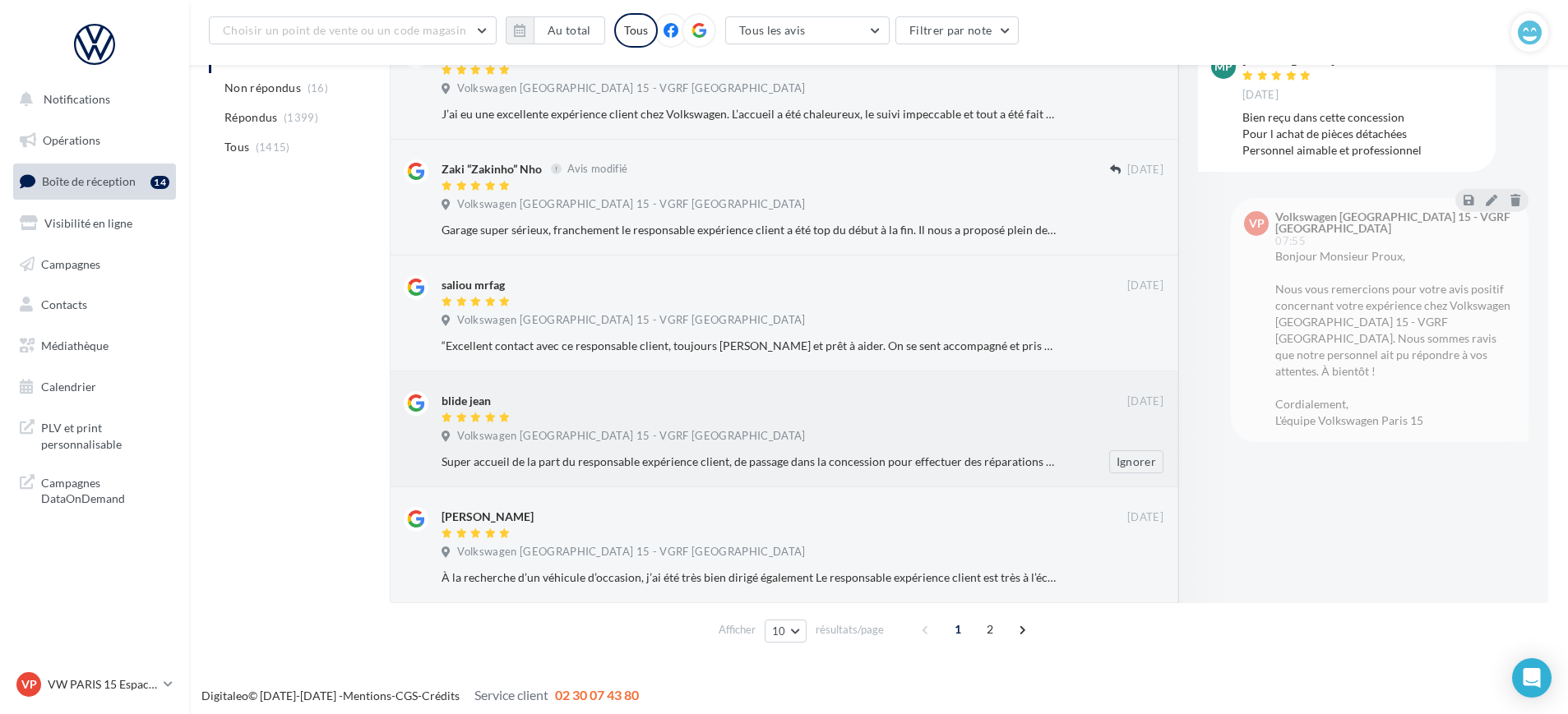
scroll to position [830, 0]
click at [591, 420] on div at bounding box center [784, 419] width 686 height 14
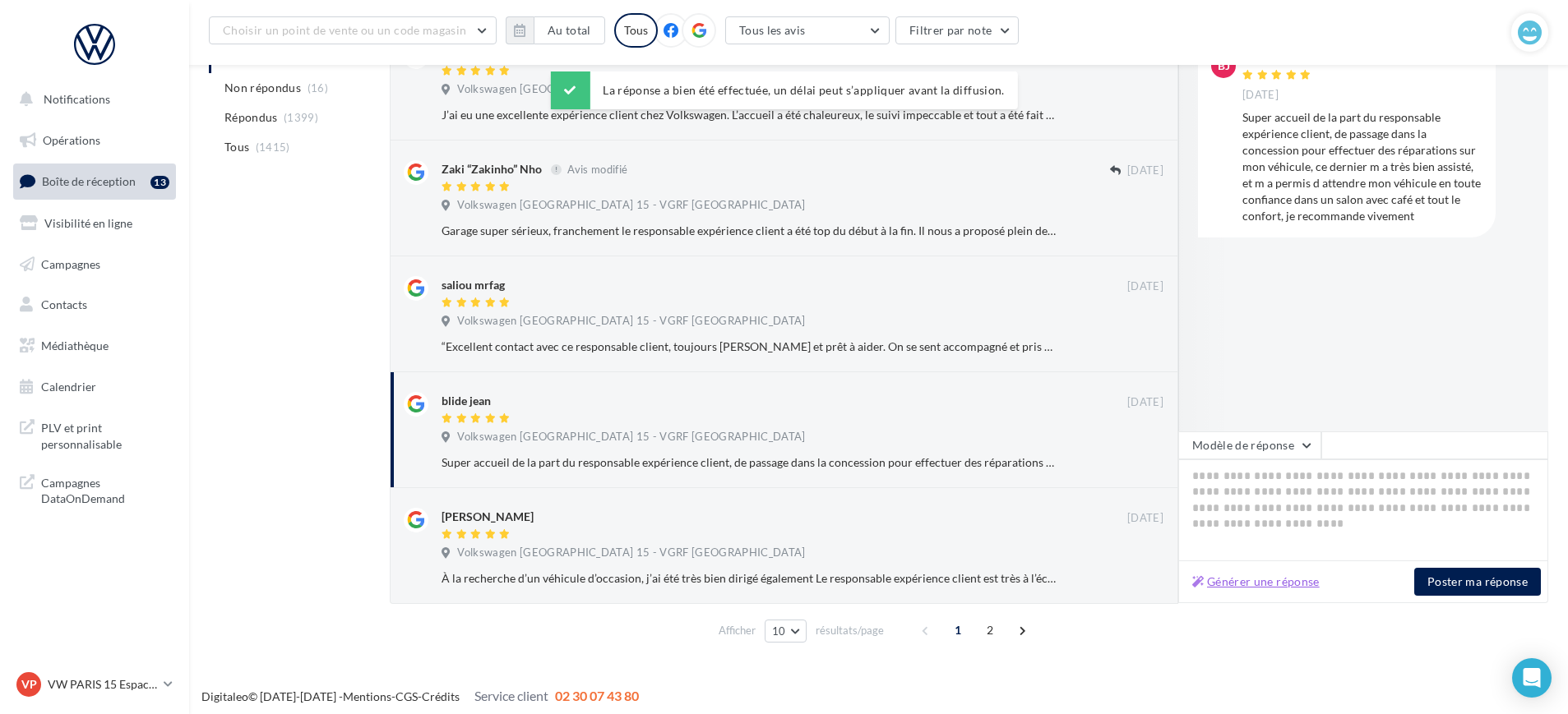
click at [1258, 589] on button "Générer une réponse" at bounding box center [1257, 582] width 141 height 20
type textarea "**********"
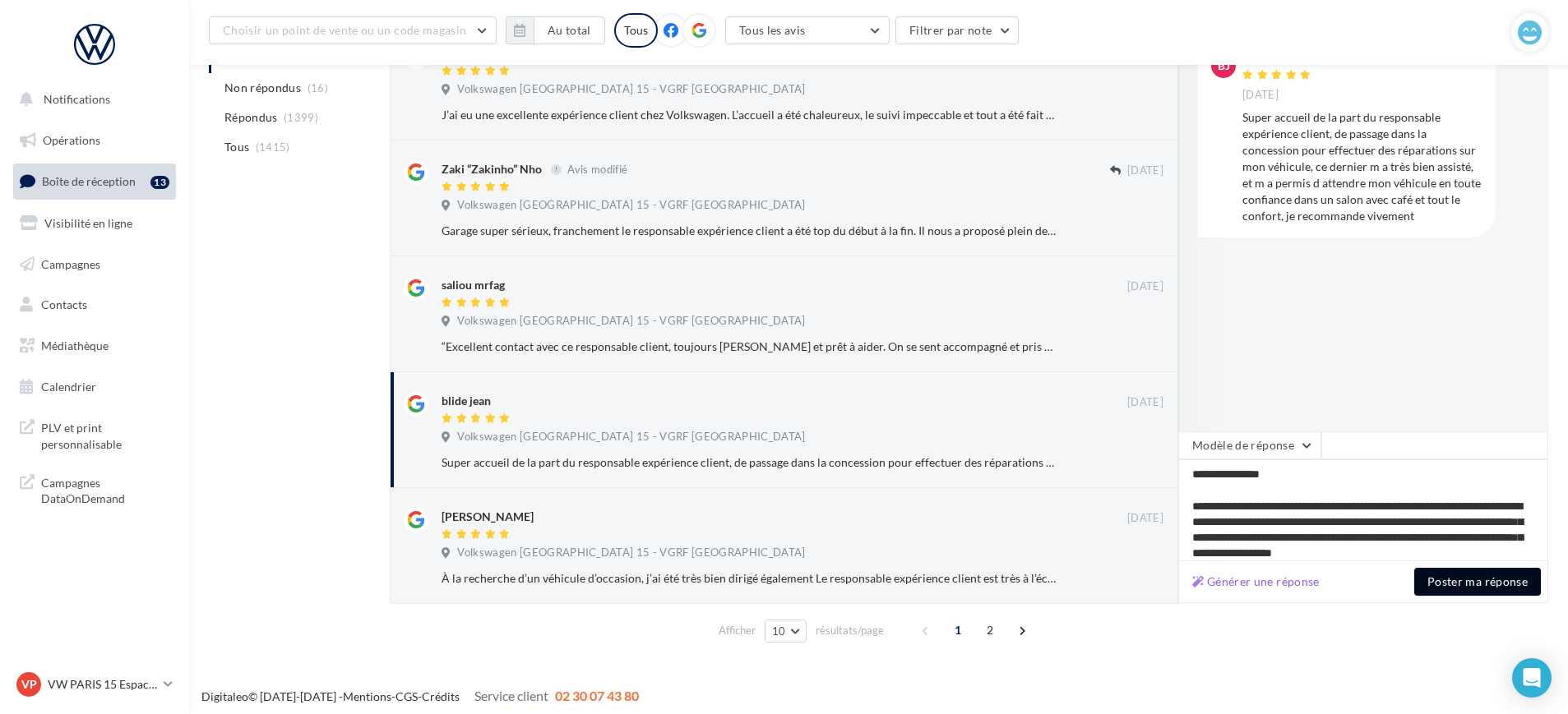
click at [1440, 575] on button "Poster ma réponse" at bounding box center [1477, 581] width 127 height 28
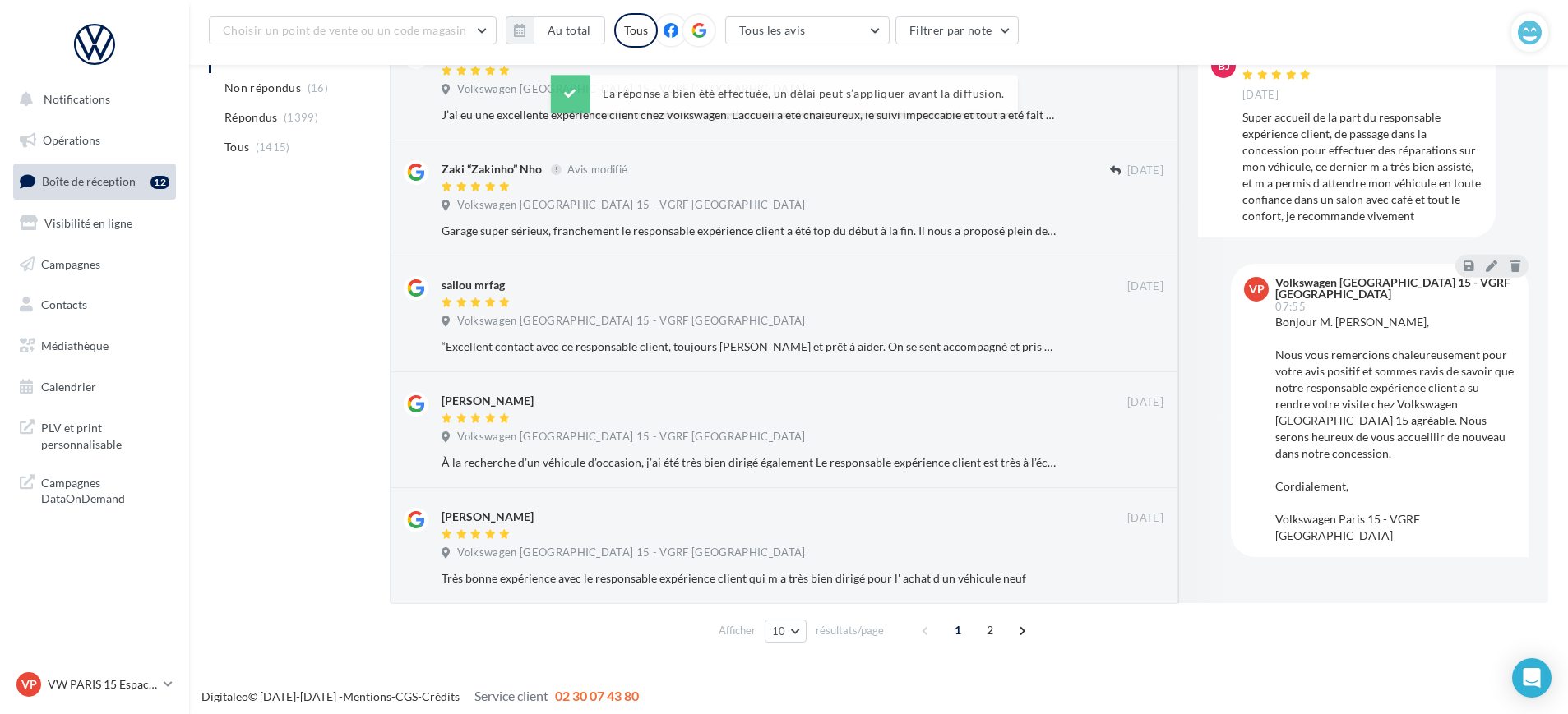
click at [708, 535] on div at bounding box center [784, 535] width 686 height 14
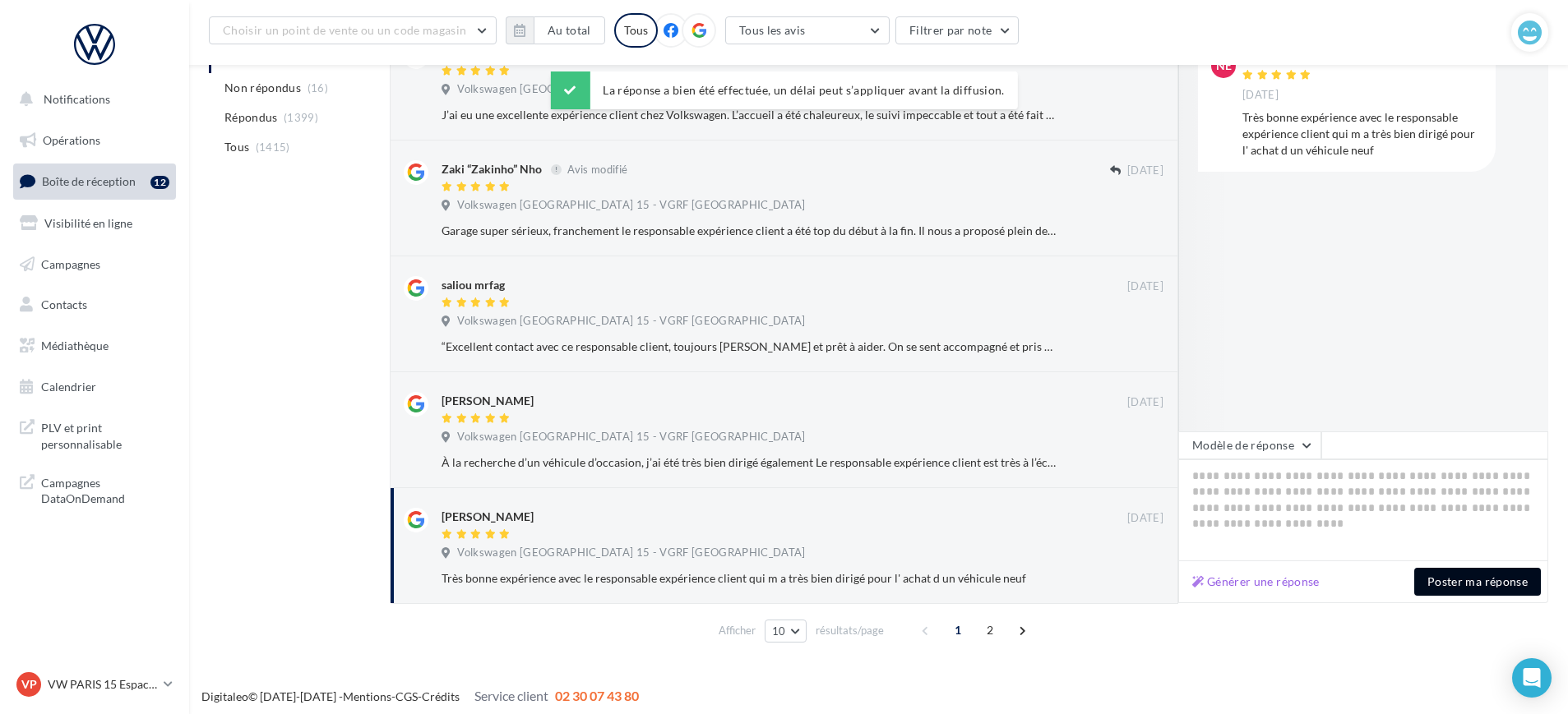
click at [1456, 592] on button "Poster ma réponse" at bounding box center [1477, 581] width 127 height 28
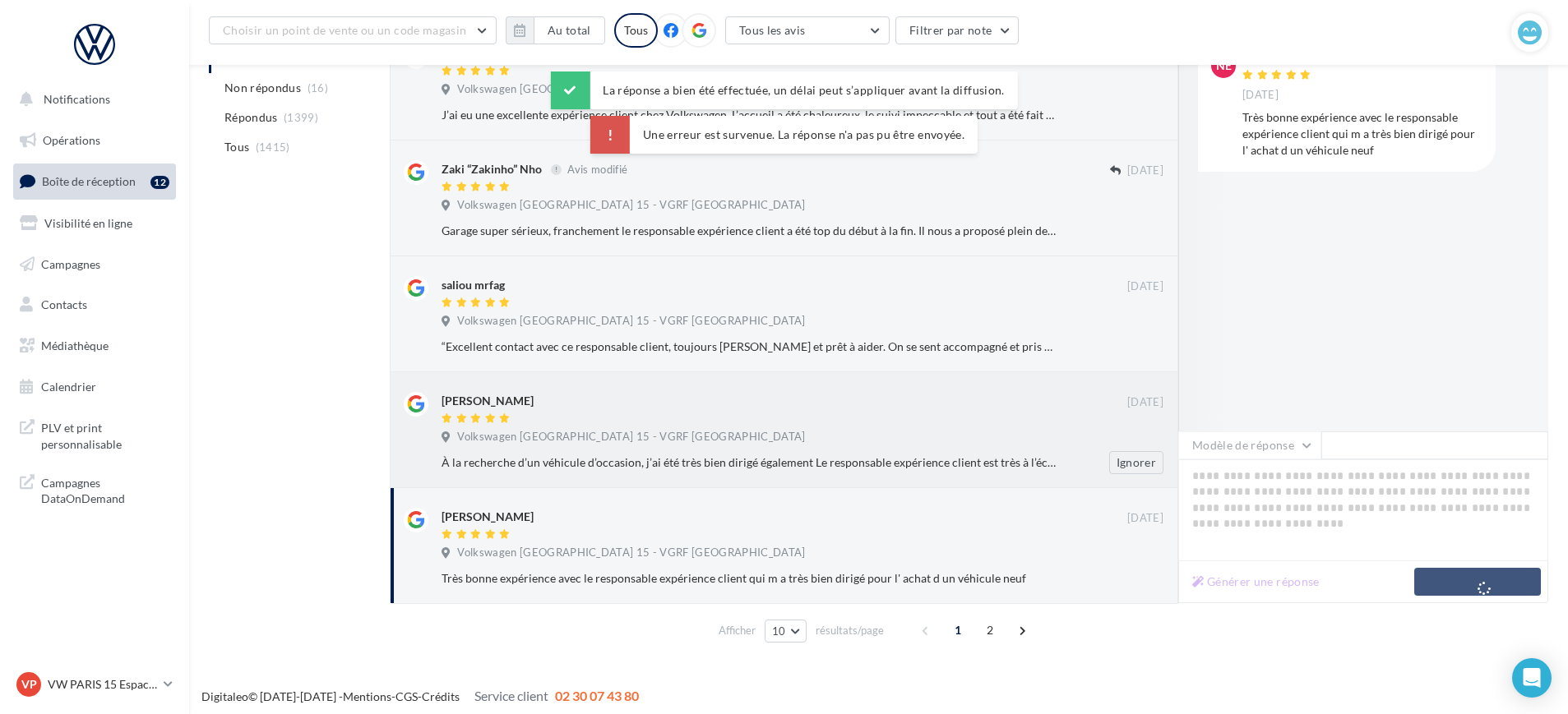
click at [818, 437] on div "Volkswagen Paris 15 - VGRF Grand Paris" at bounding box center [802, 439] width 722 height 18
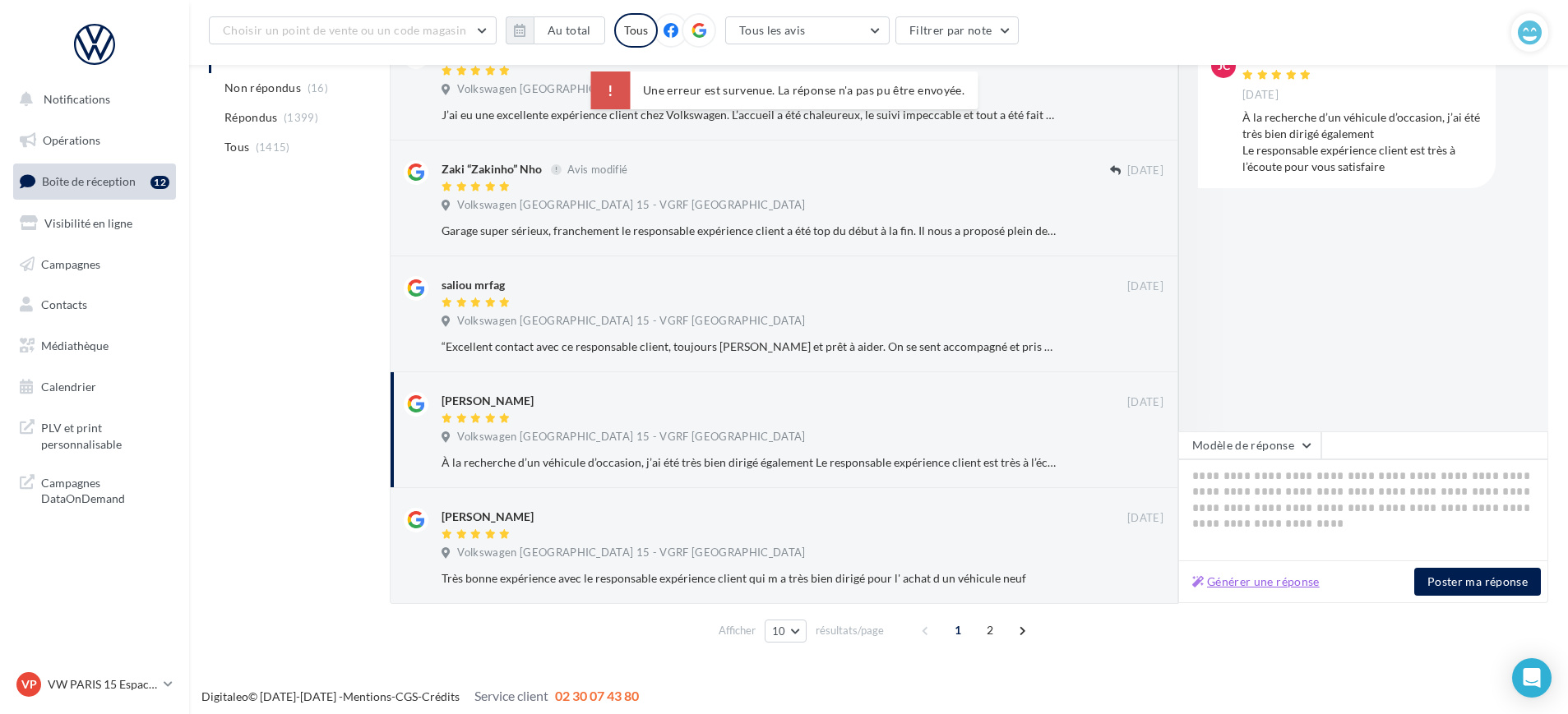
click at [1257, 582] on button "Générer une réponse" at bounding box center [1257, 582] width 141 height 20
type textarea "**********"
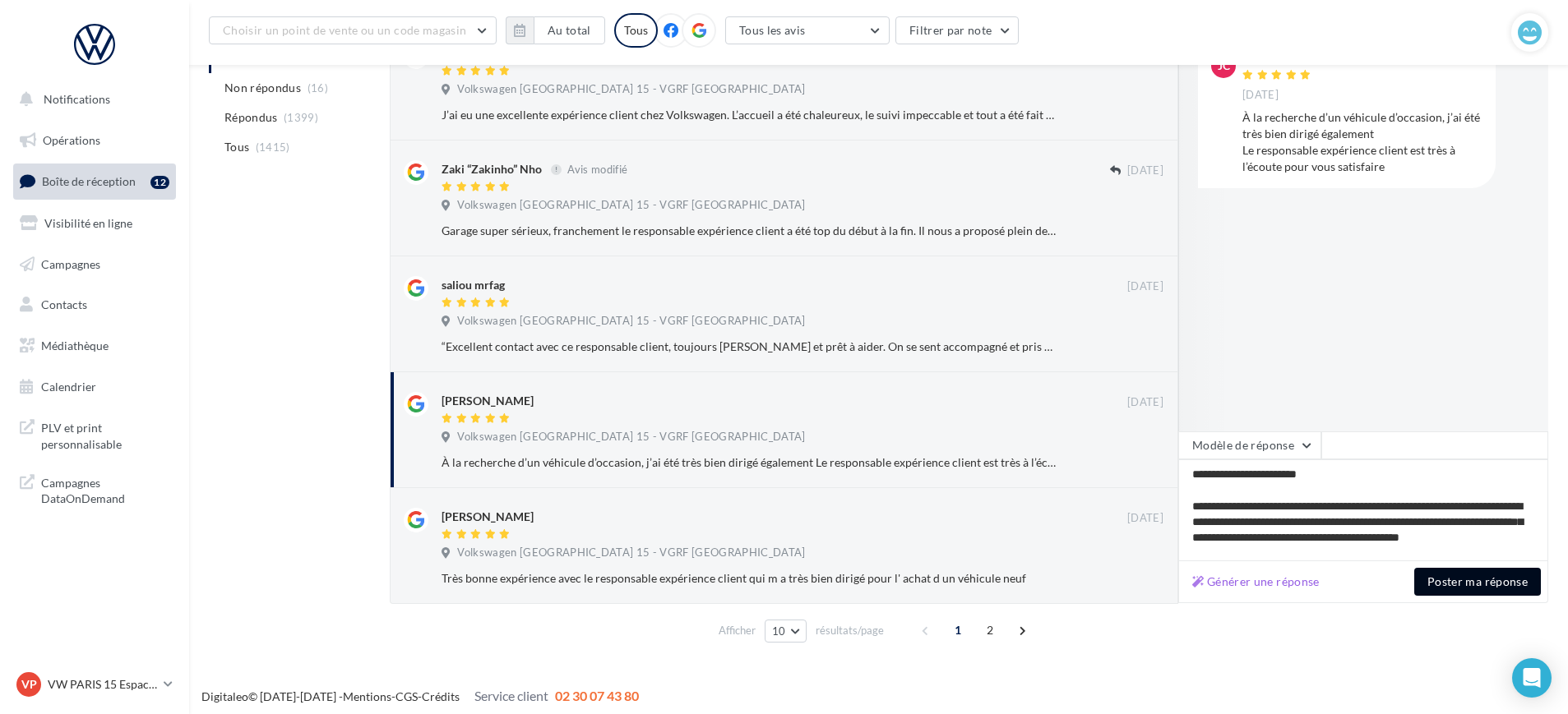
click at [1475, 582] on button "Poster ma réponse" at bounding box center [1477, 581] width 127 height 28
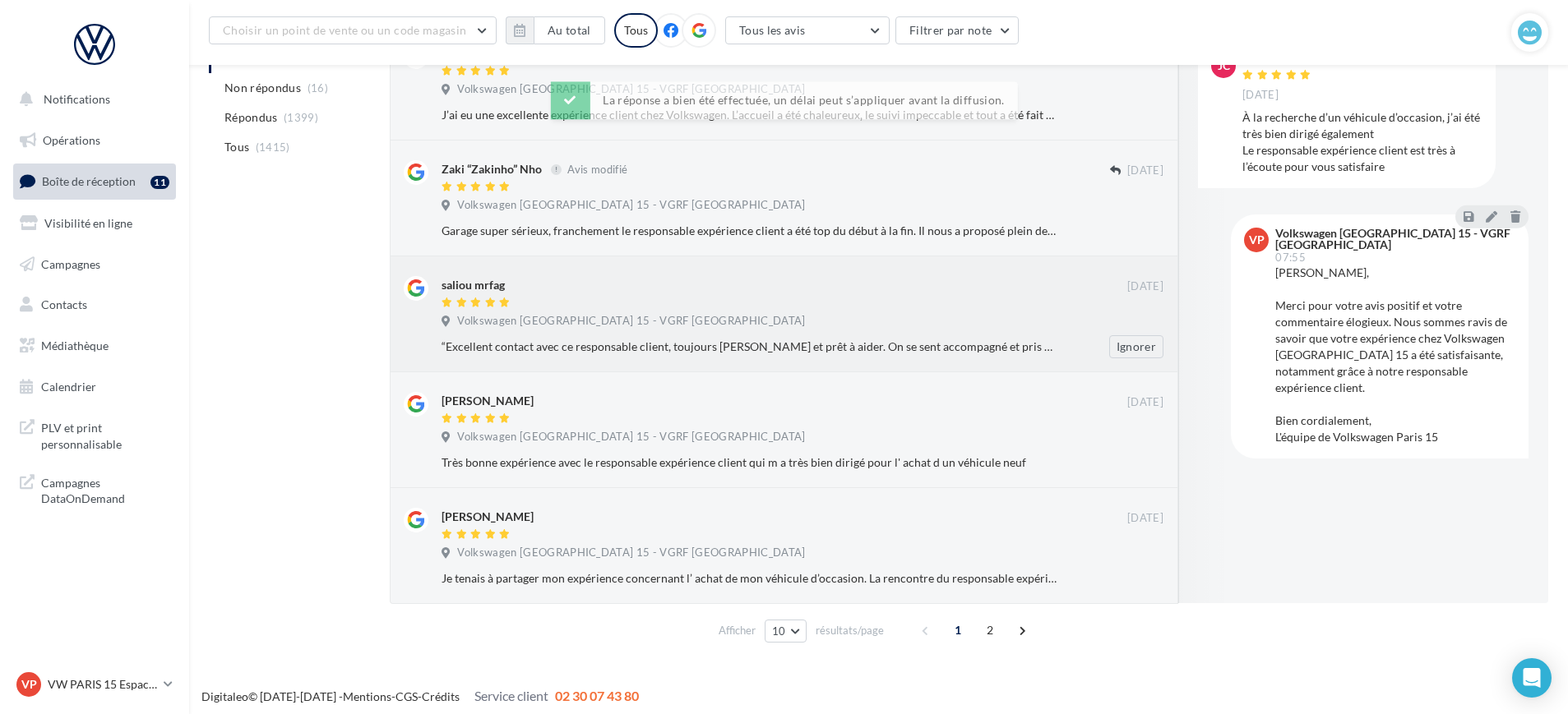
click at [637, 356] on div "“Excellent contact avec ce responsable client, toujours souriant et prêt à aide…" at bounding box center [809, 347] width 735 height 23
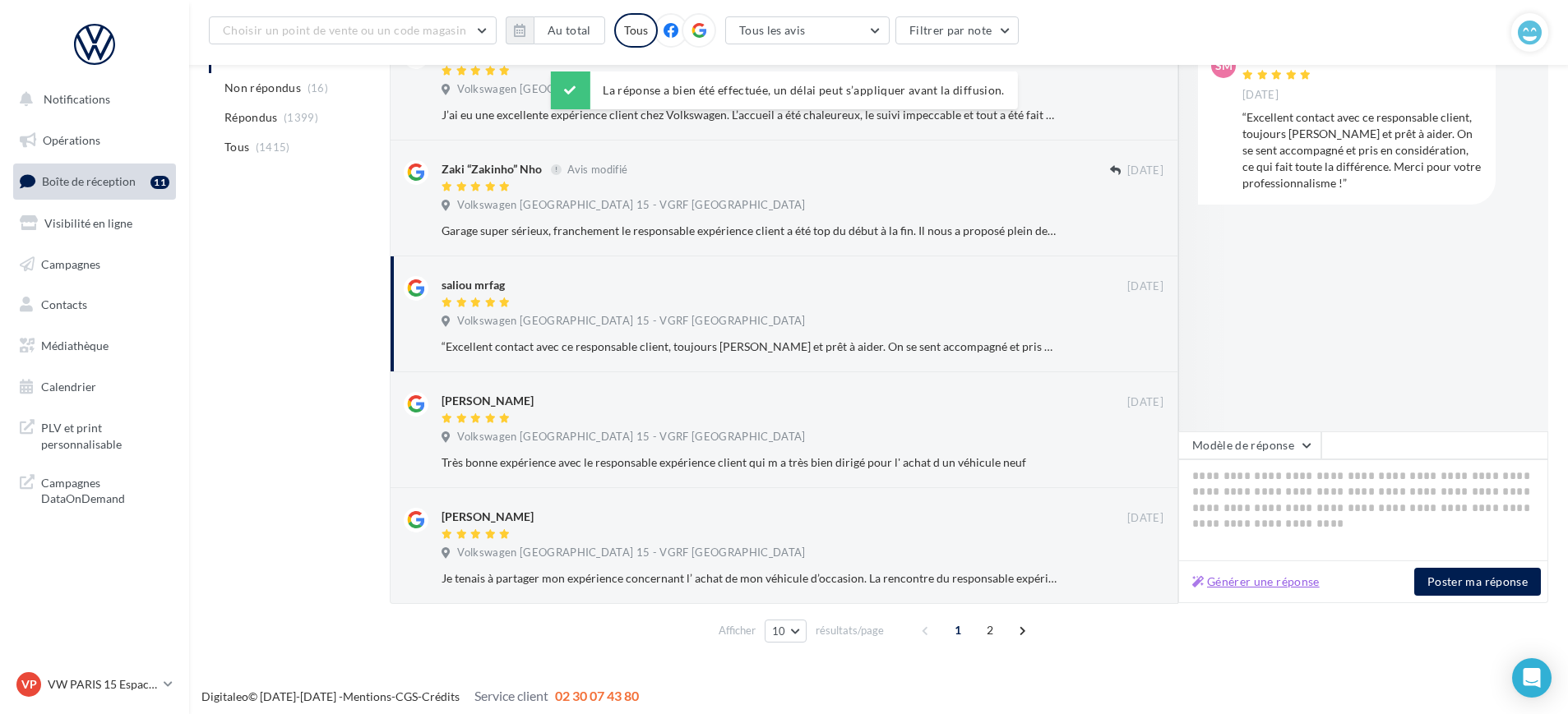
click at [1230, 578] on button "Générer une réponse" at bounding box center [1257, 582] width 141 height 20
type textarea "**********"
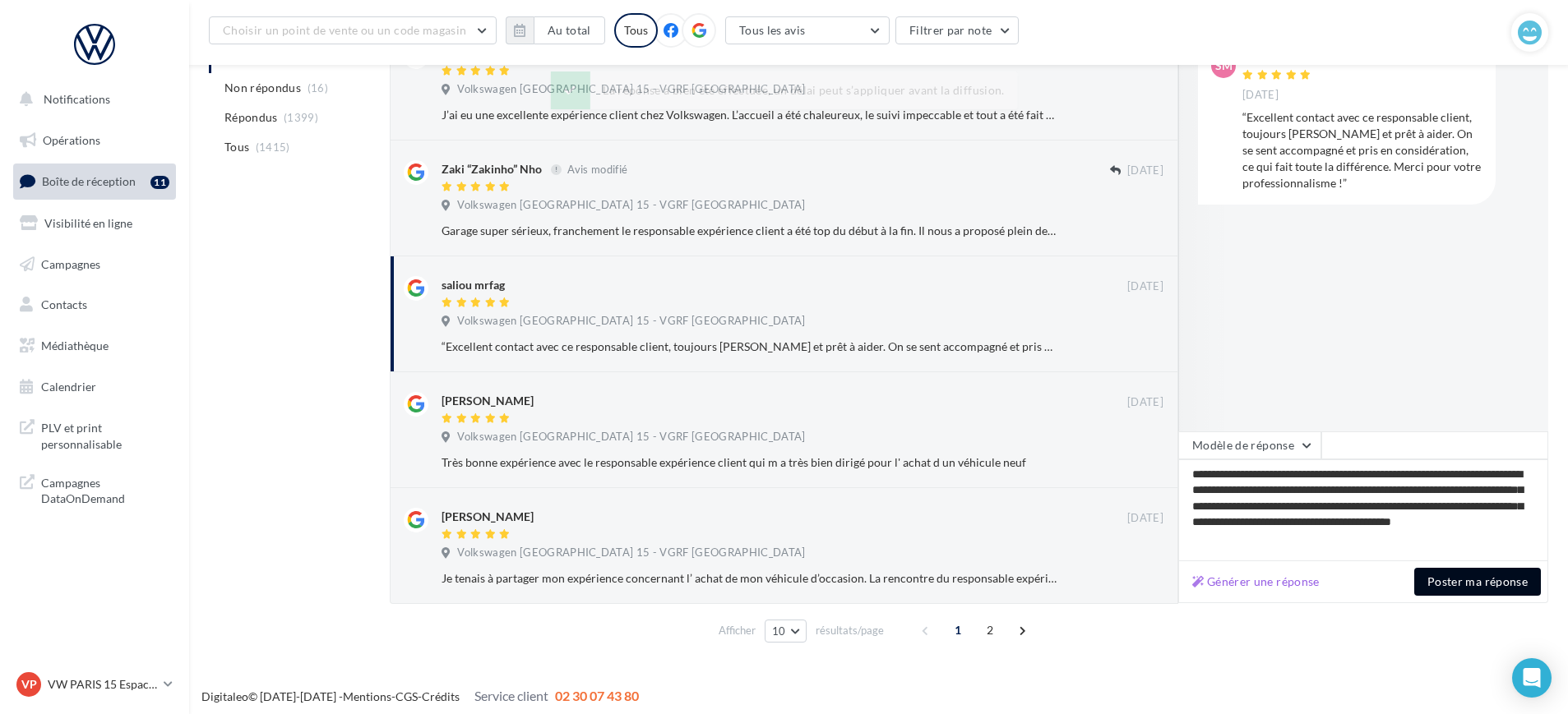
click at [1502, 590] on button "Poster ma réponse" at bounding box center [1477, 581] width 127 height 28
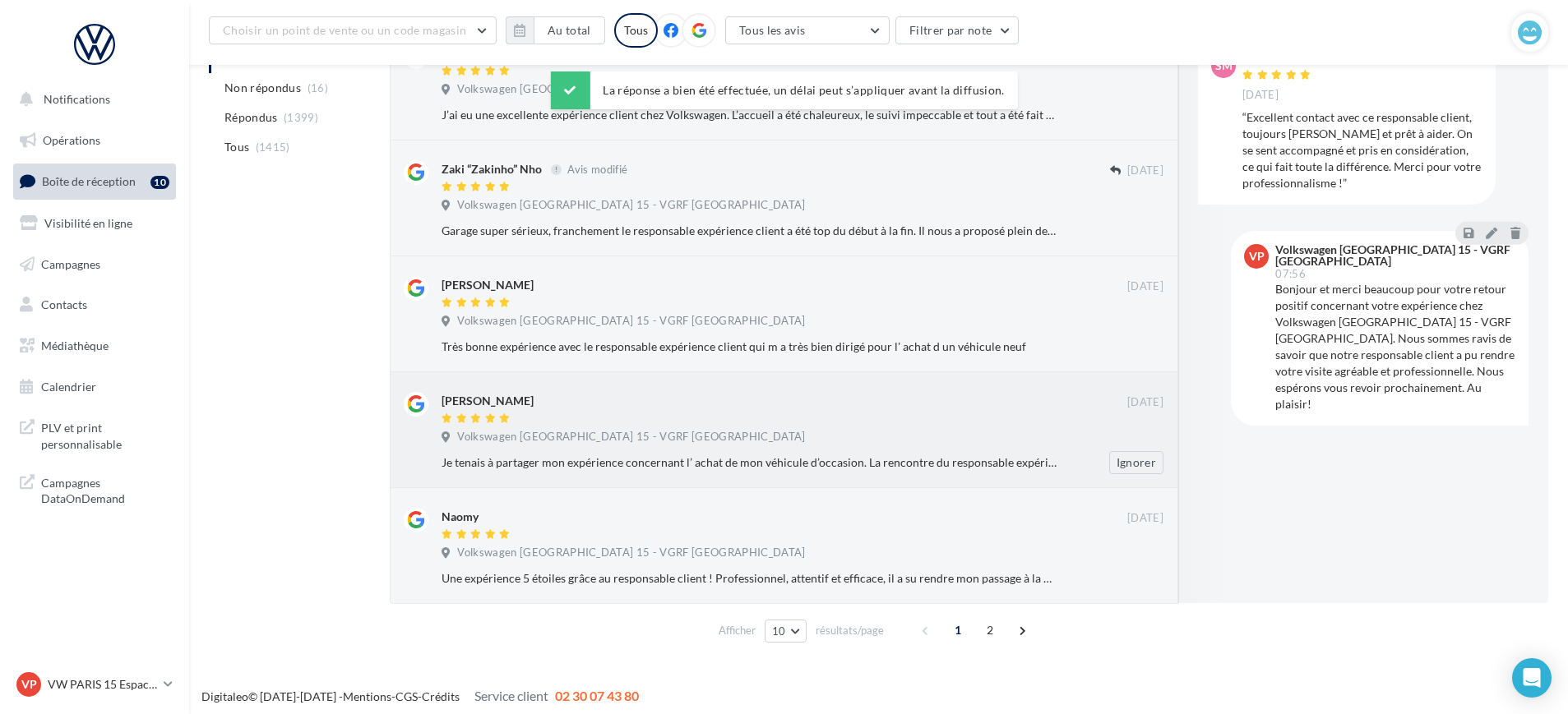
click at [669, 456] on div "Je tenais à partager mon expérience concernant l’ achat de mon véhicule d’occas…" at bounding box center [749, 463] width 615 height 17
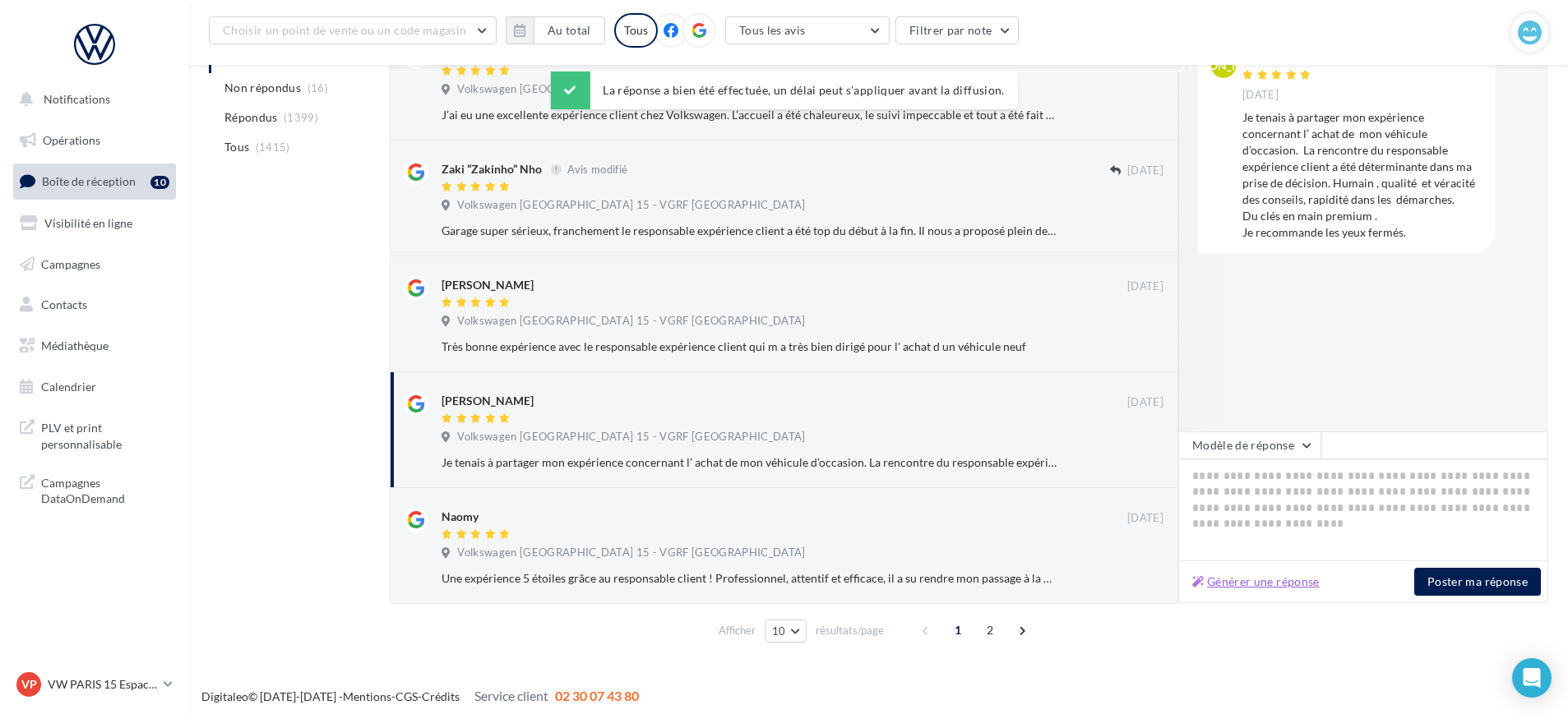
click at [1311, 586] on button "Générer une réponse" at bounding box center [1257, 582] width 141 height 20
type textarea "**********"
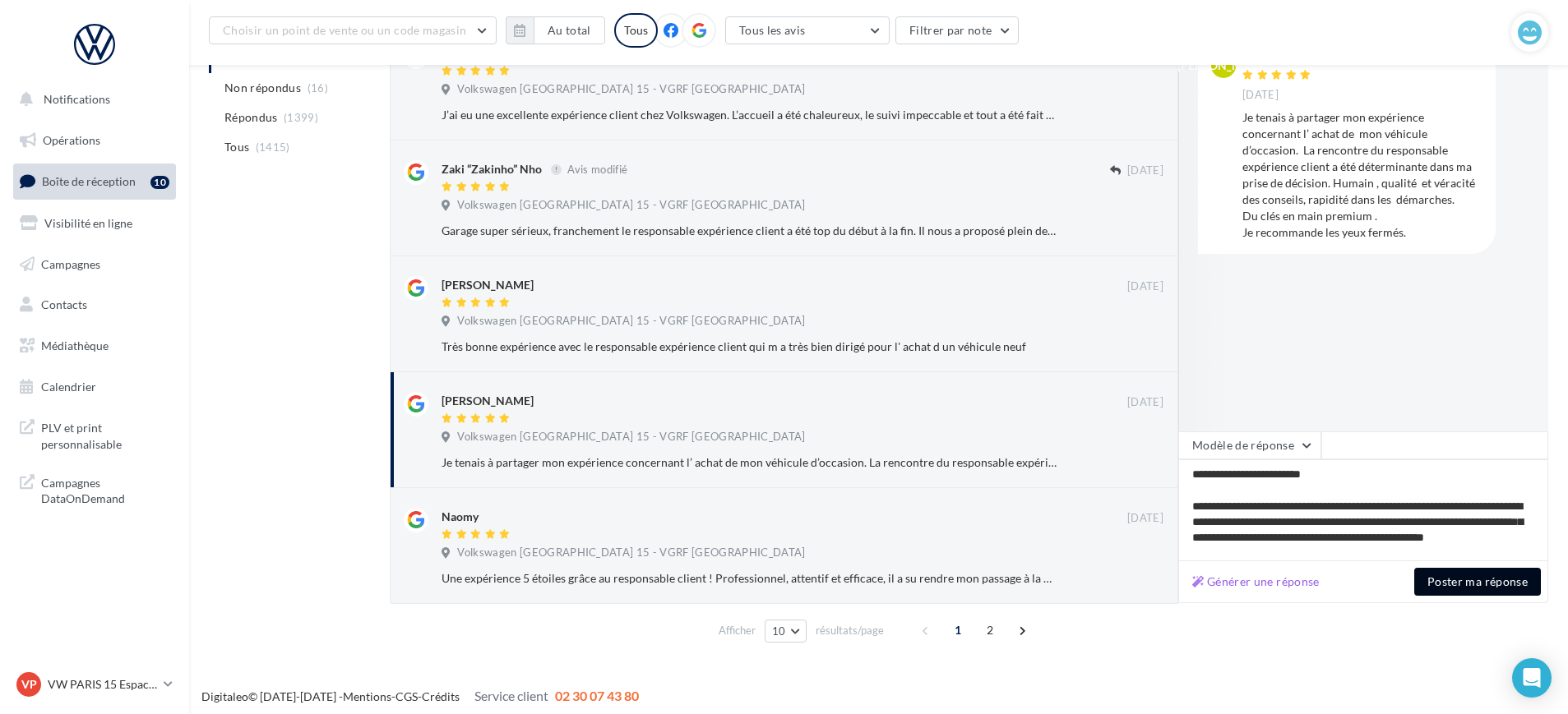
click at [1453, 586] on button "Poster ma réponse" at bounding box center [1477, 581] width 127 height 28
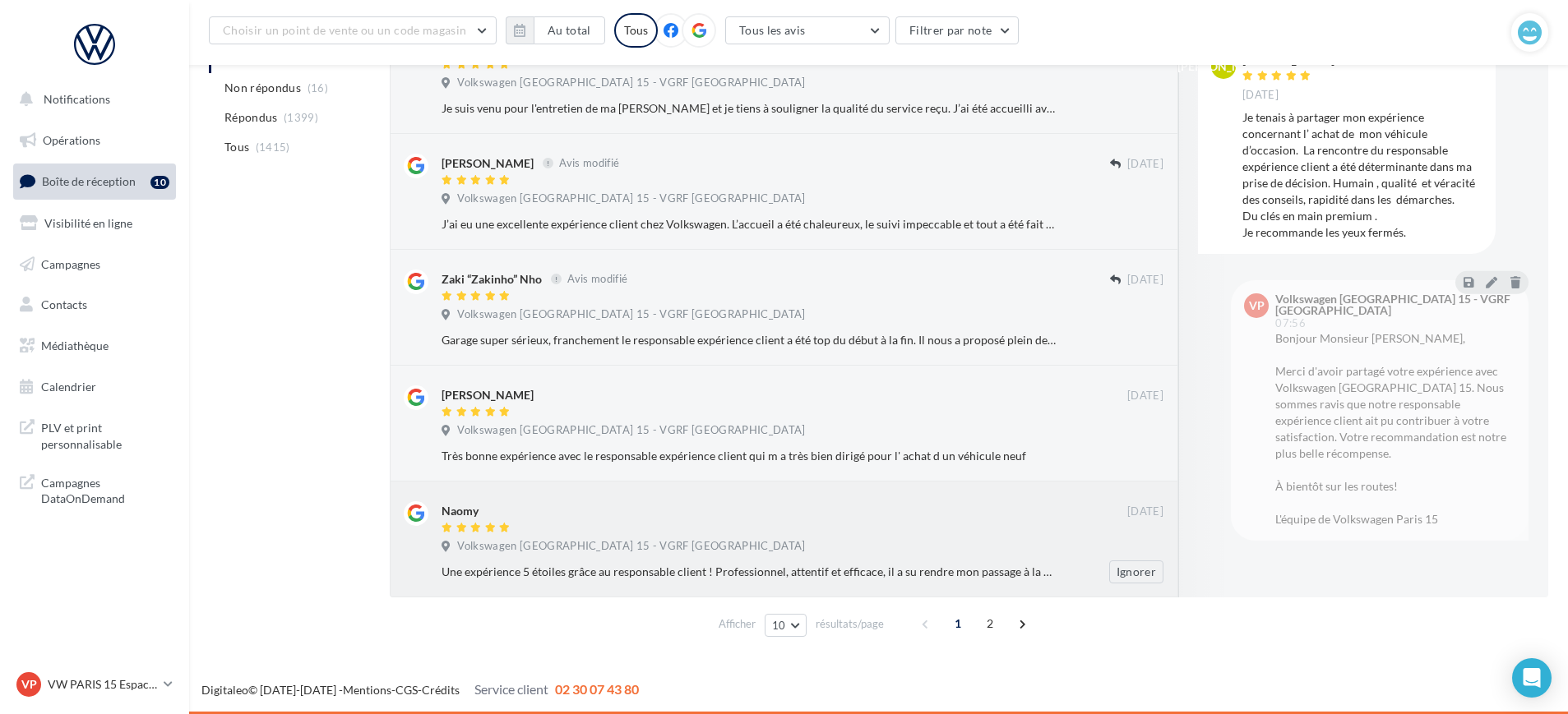
click at [766, 514] on div "Naomy" at bounding box center [784, 510] width 686 height 18
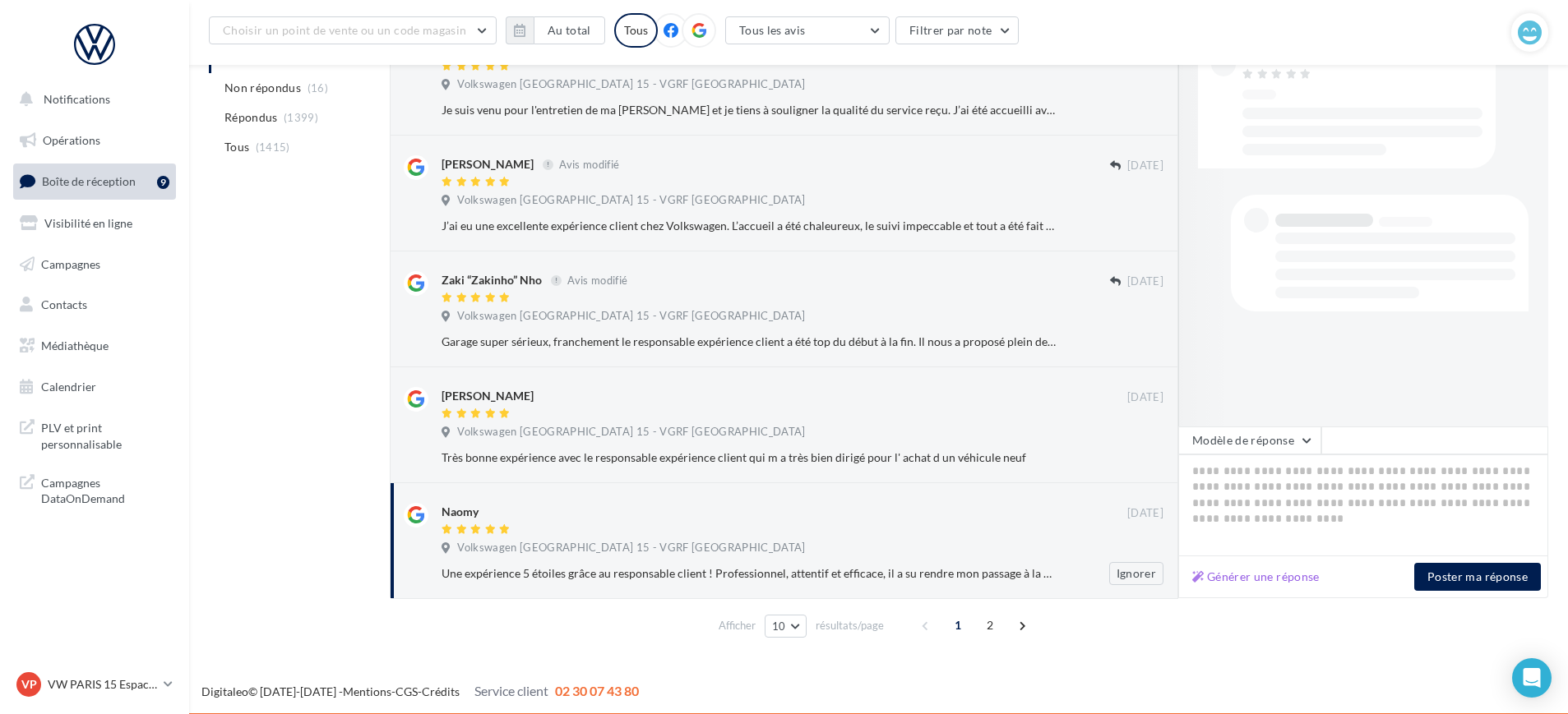
scroll to position [720, 0]
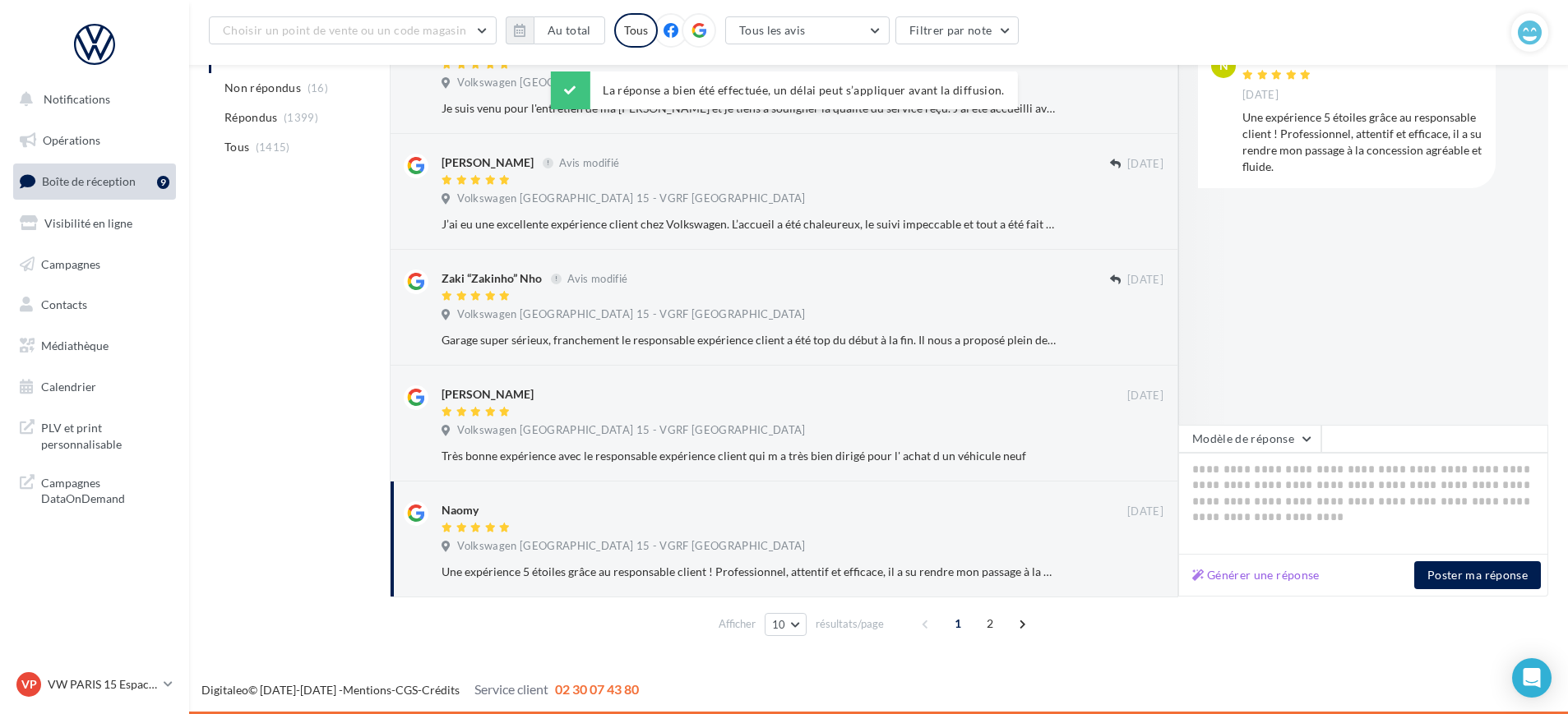
click at [1298, 587] on div "Générer une réponse Poster ma réponse" at bounding box center [1363, 576] width 370 height 42
click at [1295, 576] on button "Générer une réponse" at bounding box center [1257, 576] width 141 height 20
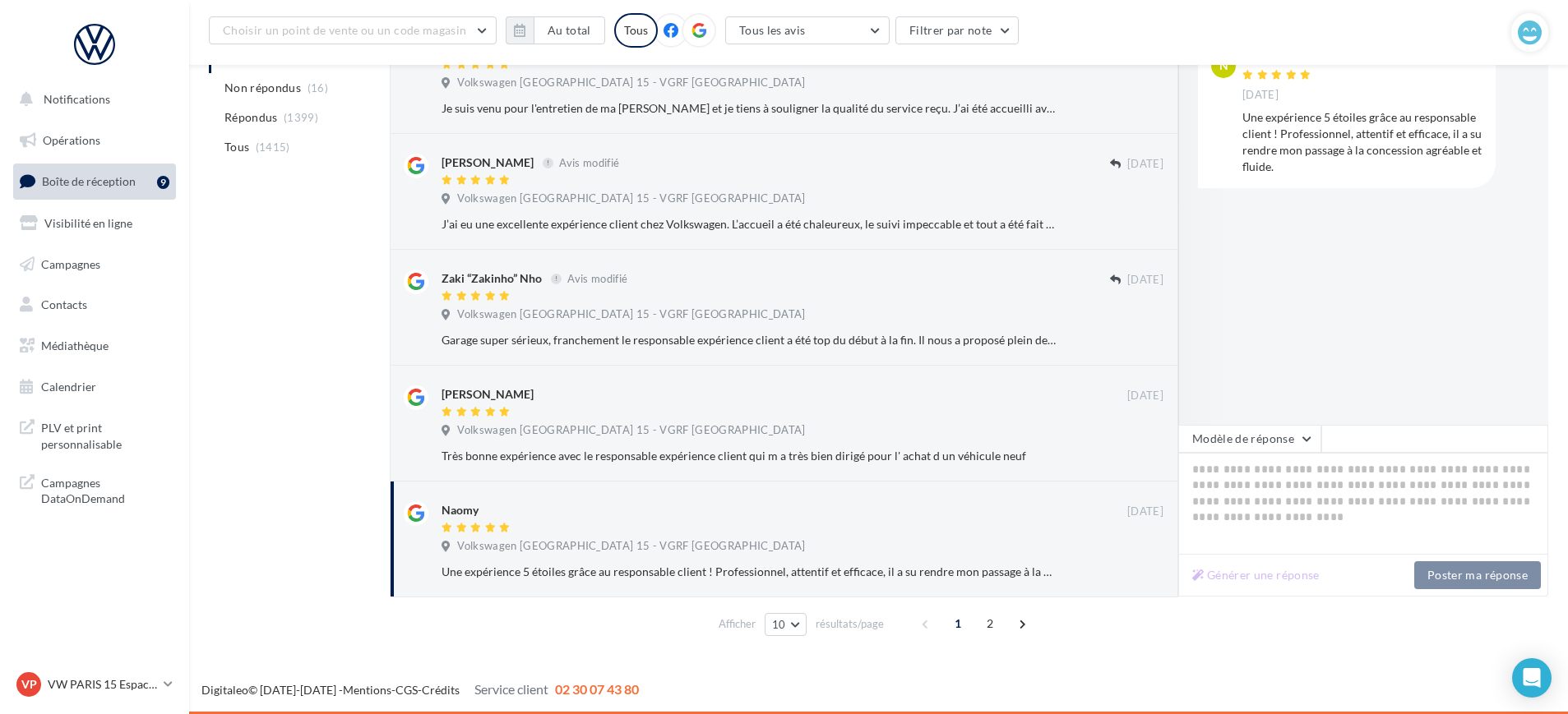
type textarea "**********"
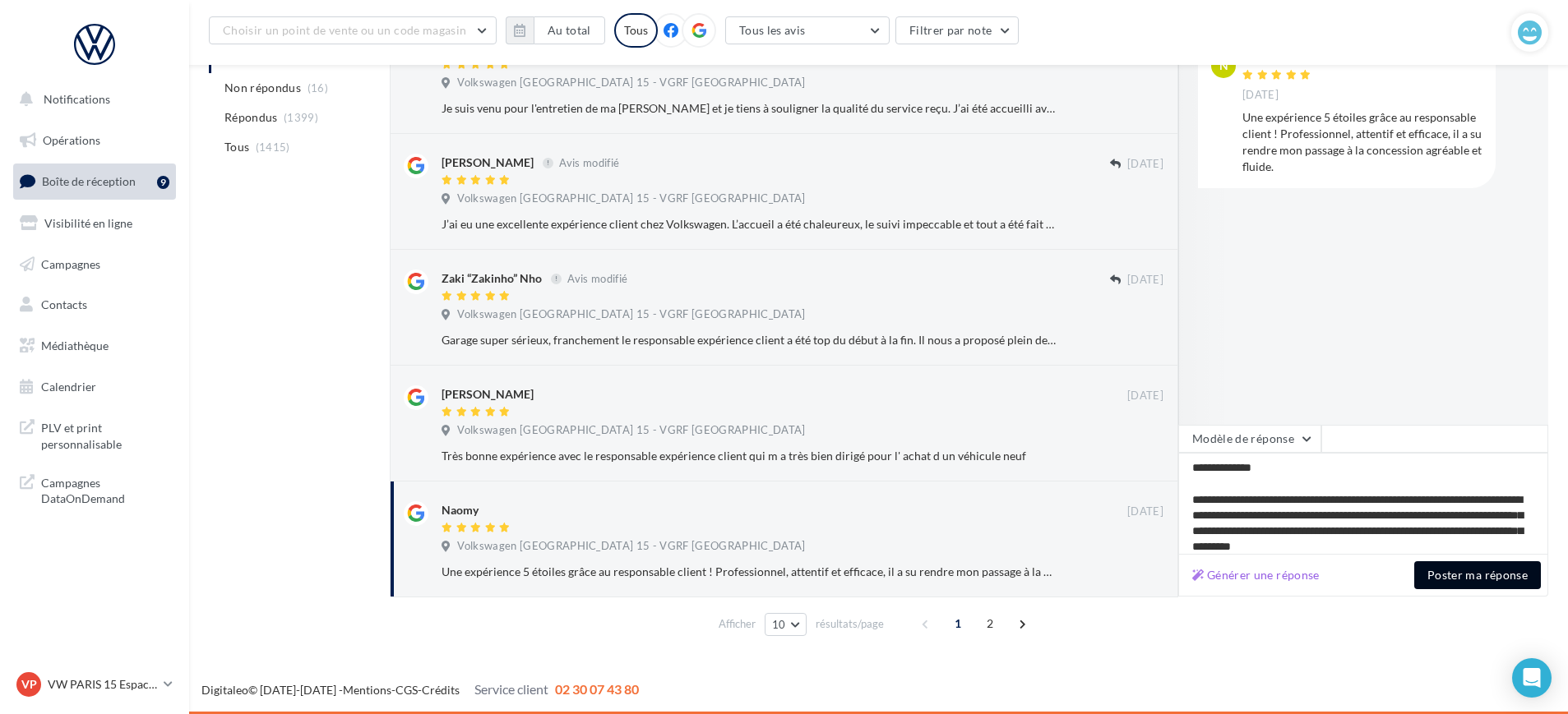
click at [1465, 571] on button "Poster ma réponse" at bounding box center [1477, 575] width 127 height 28
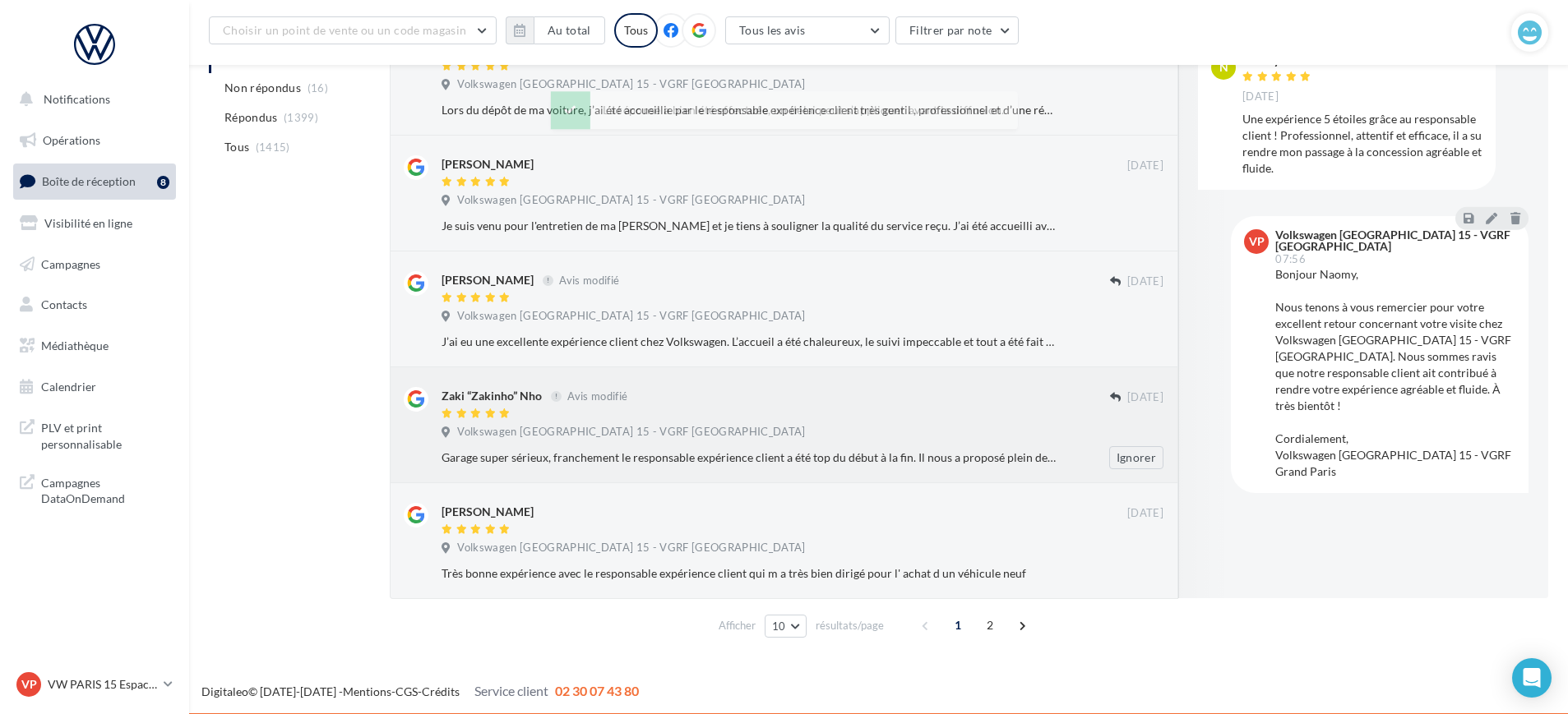
scroll to position [604, 0]
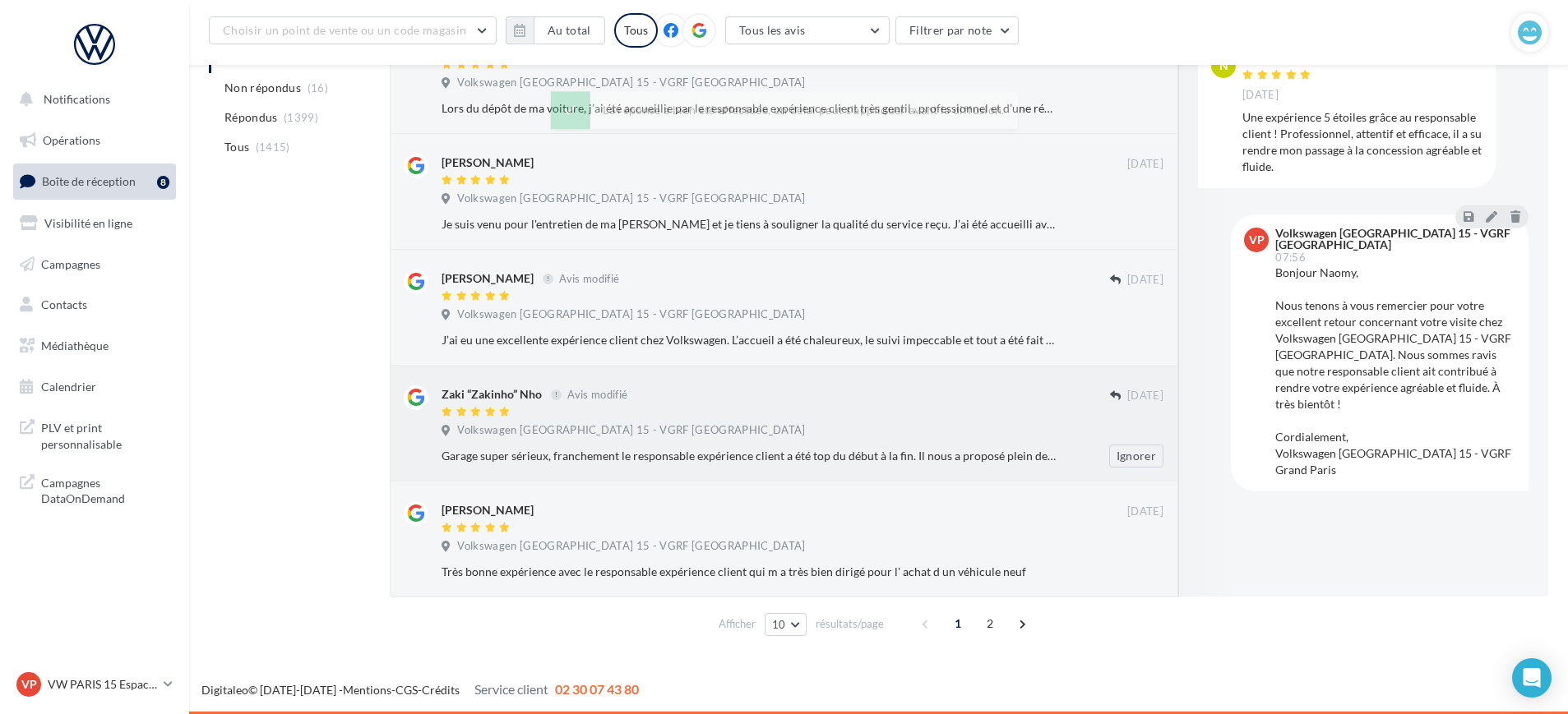
click at [636, 427] on span "Volkswagen Paris 15 - VGRF Grand Paris" at bounding box center [631, 431] width 348 height 15
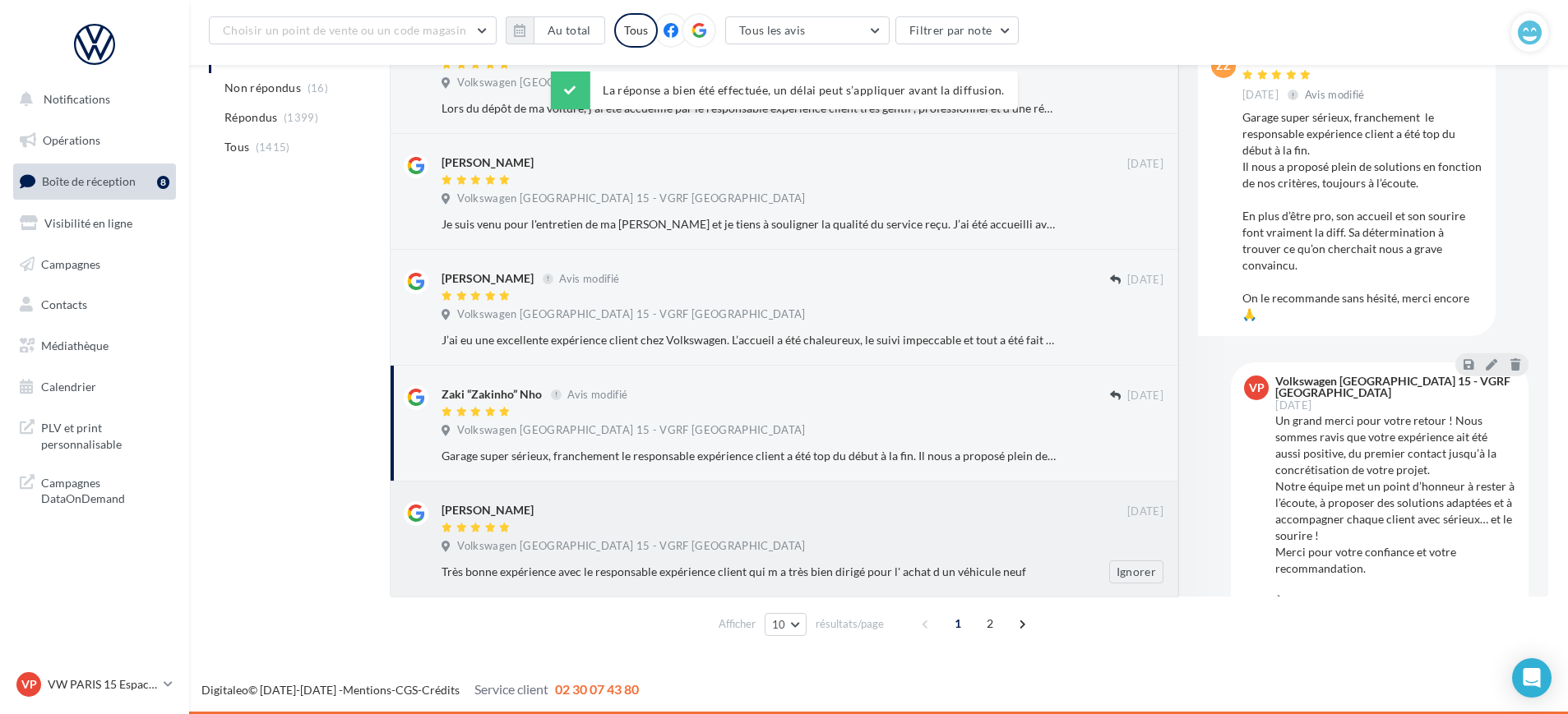
click at [685, 512] on div "Nourredine EBLLACH" at bounding box center [784, 510] width 686 height 18
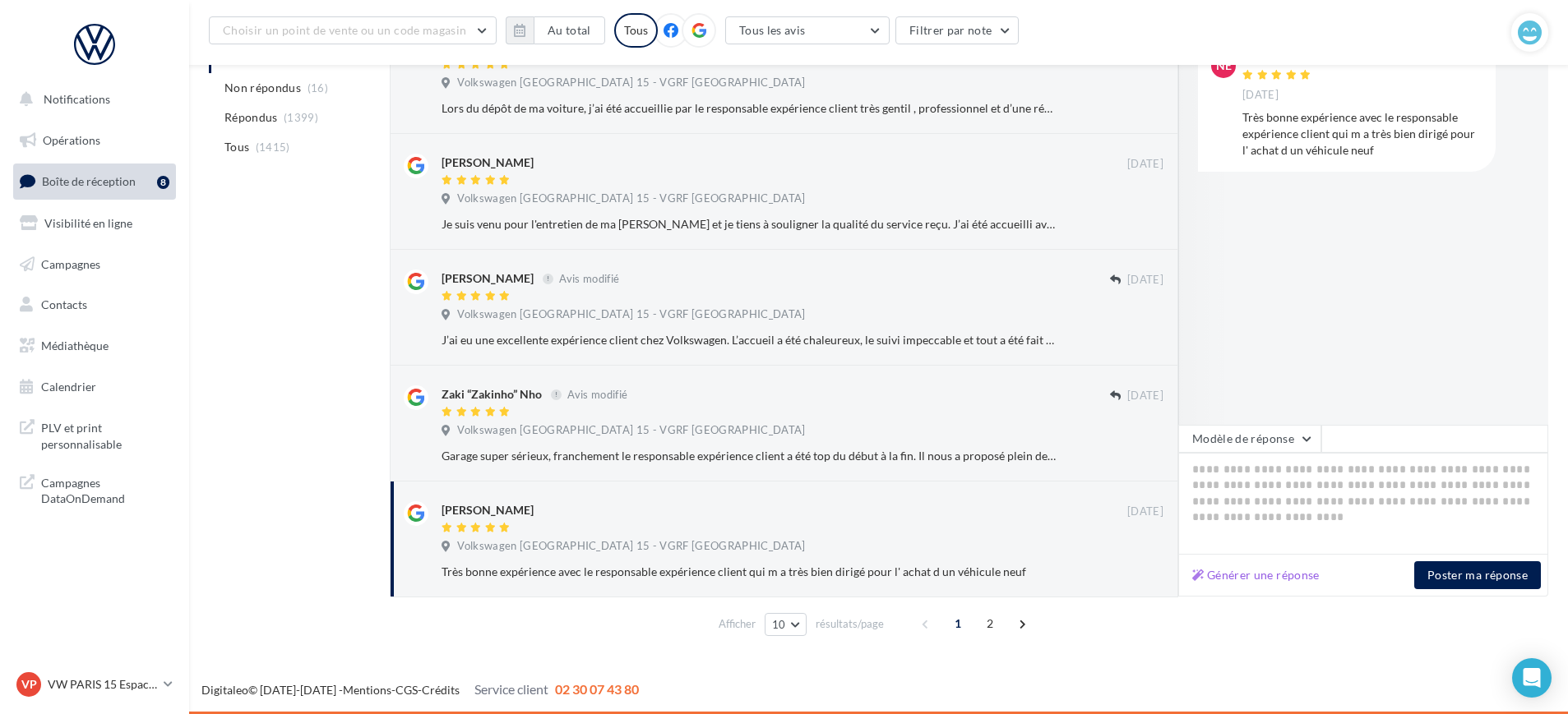
click at [1252, 590] on div "Générer une réponse Poster ma réponse" at bounding box center [1363, 576] width 370 height 42
click at [1252, 579] on button "Générer une réponse" at bounding box center [1257, 576] width 141 height 20
type textarea "**********"
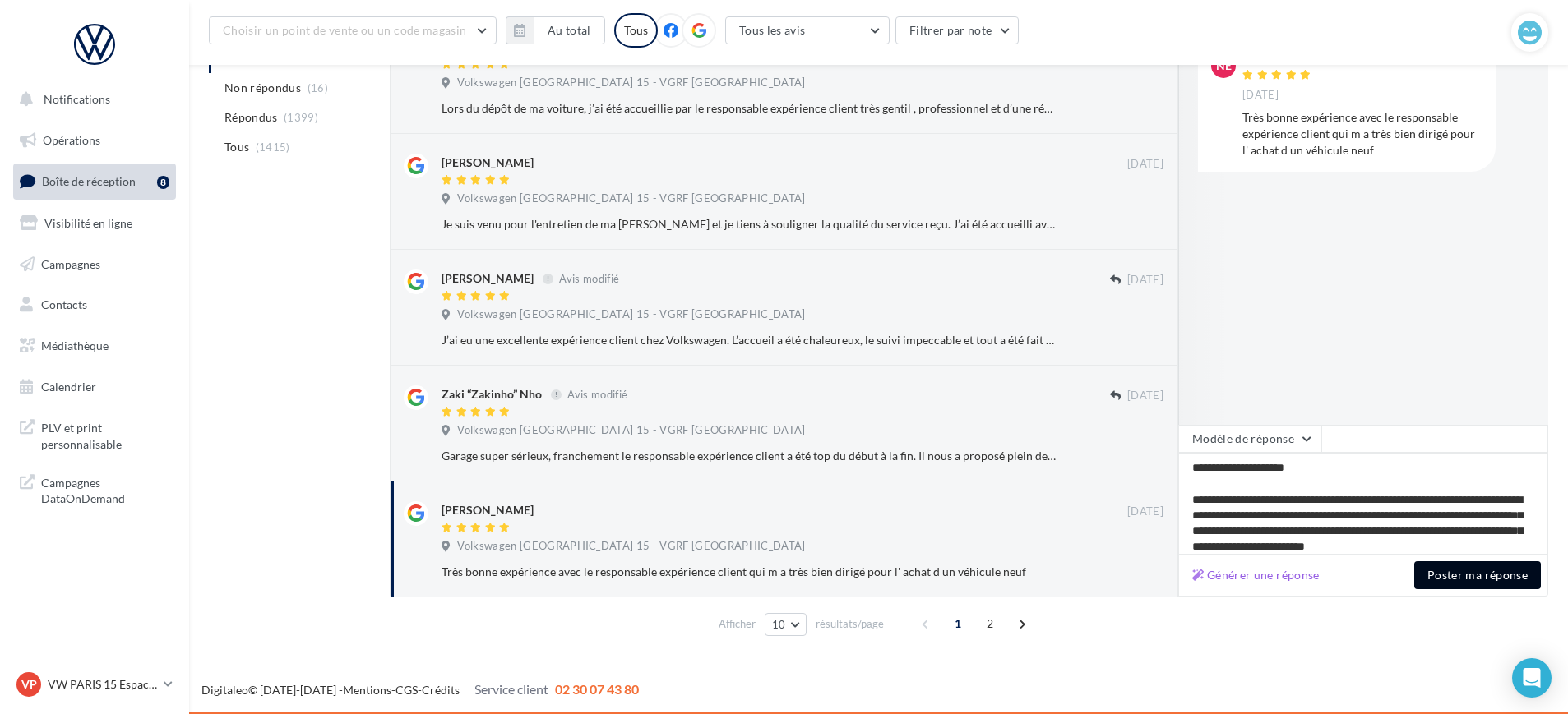
click at [1456, 575] on button "Poster ma réponse" at bounding box center [1477, 575] width 127 height 28
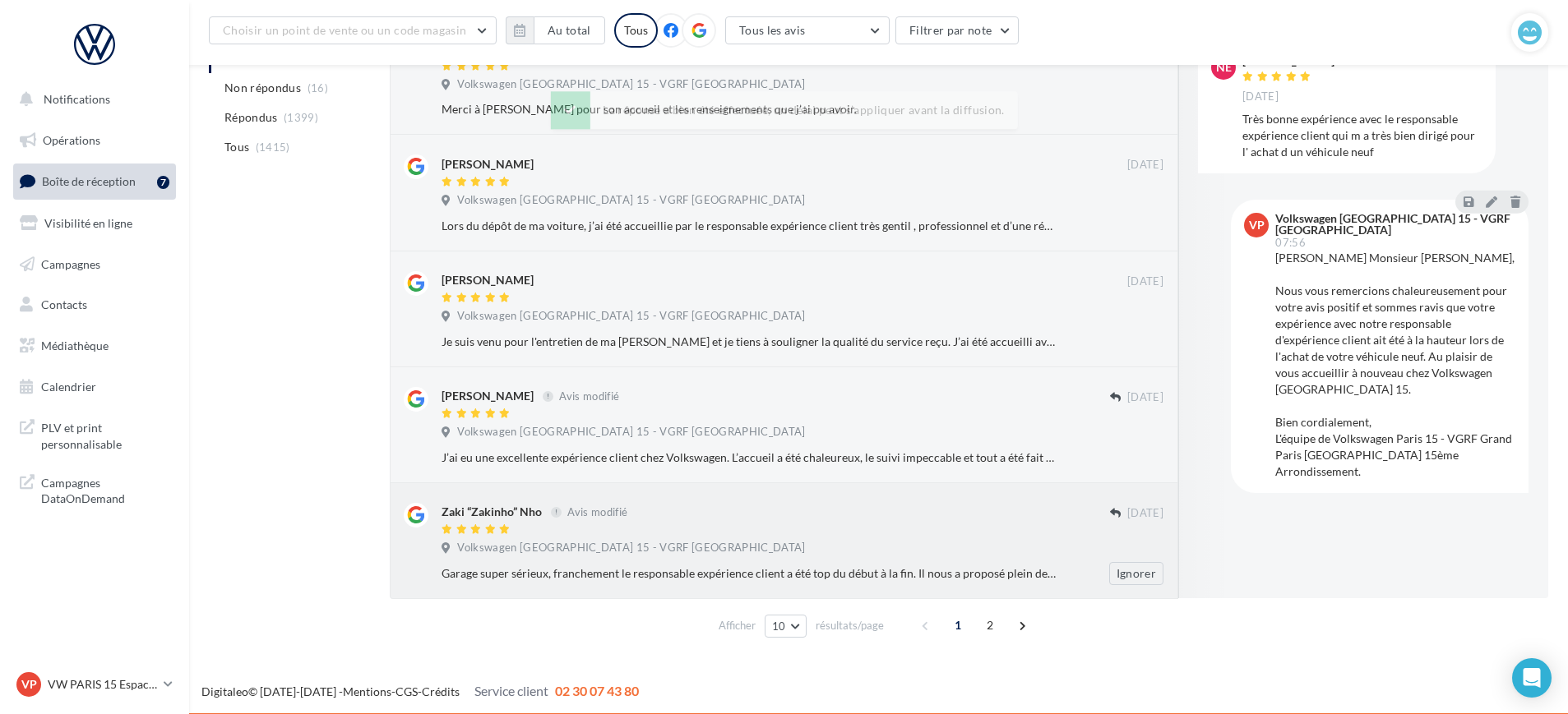
scroll to position [488, 0]
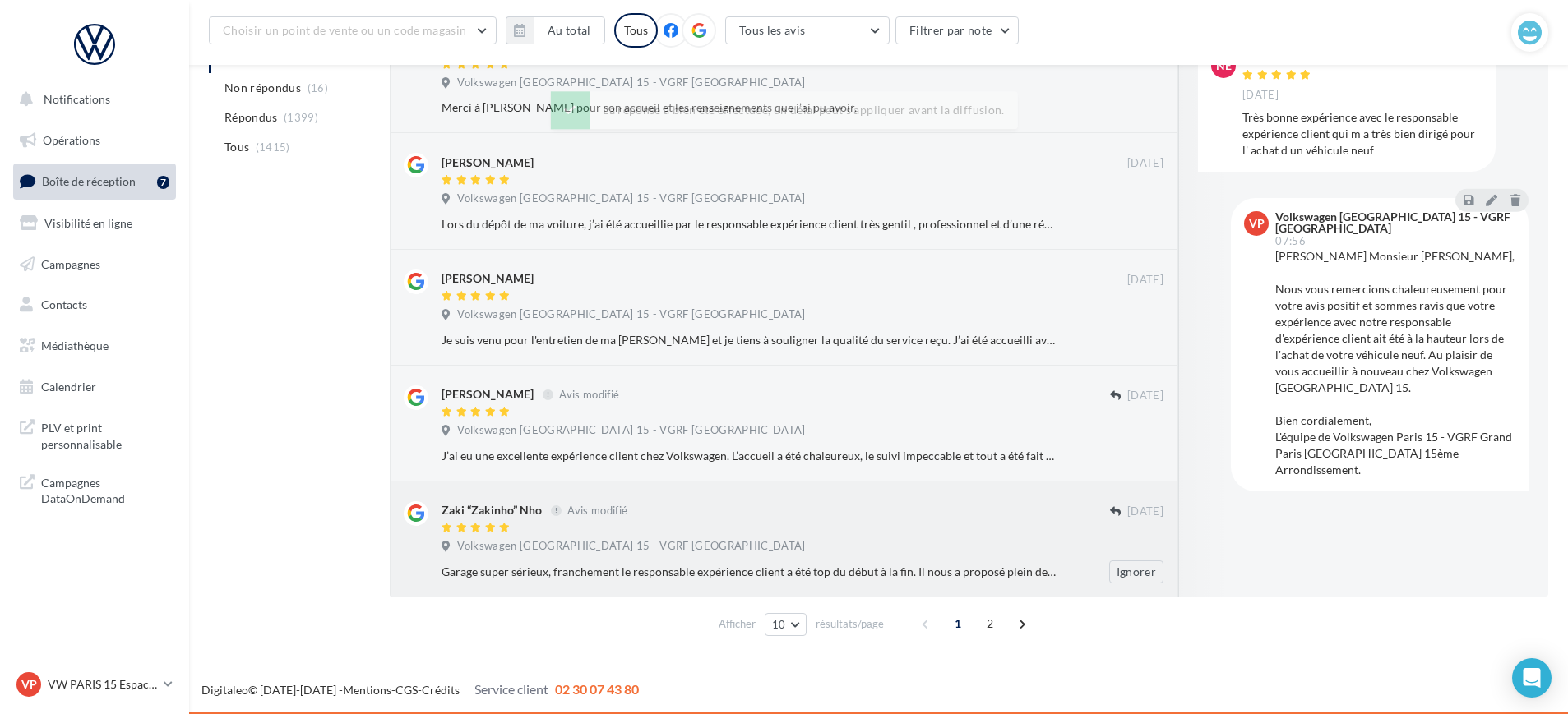
click at [724, 528] on div at bounding box center [776, 529] width 669 height 14
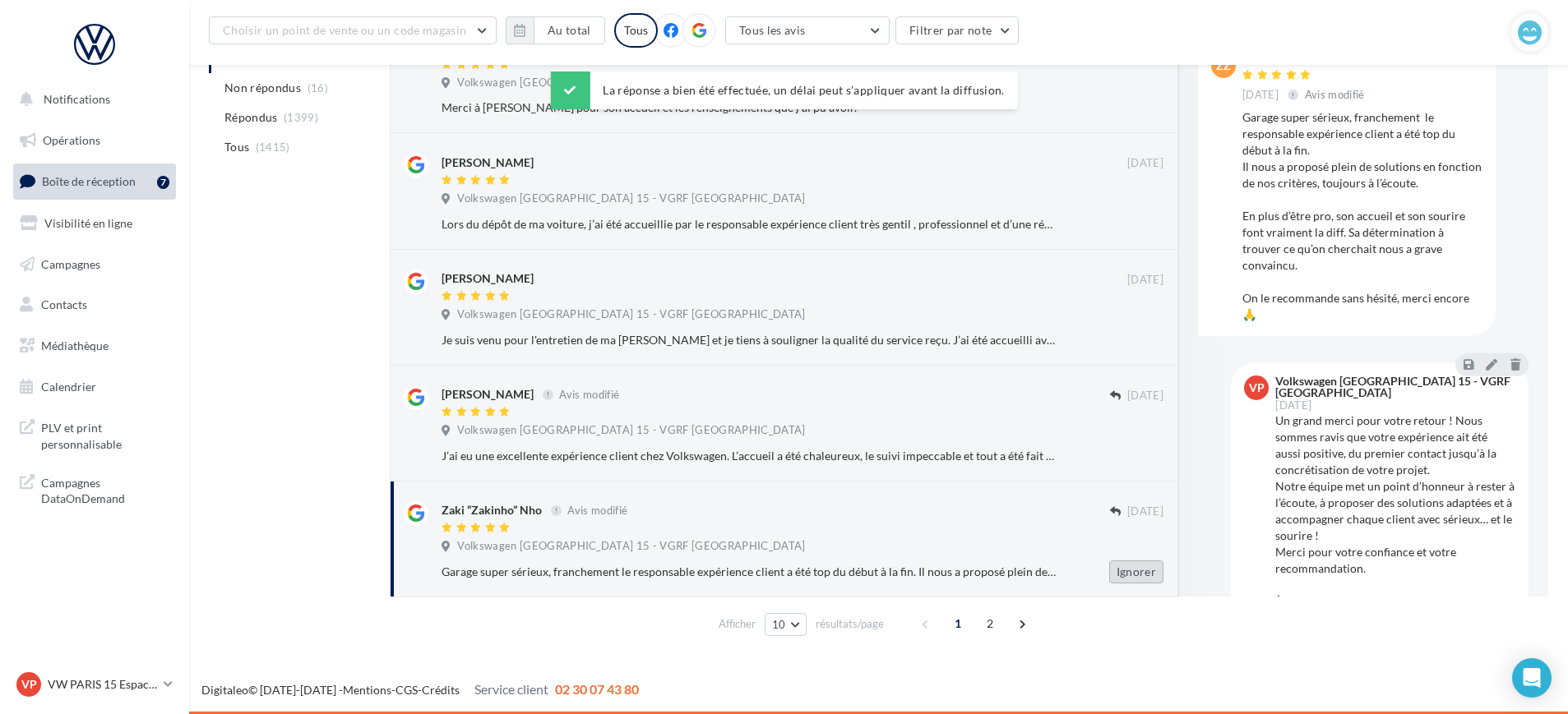
click at [1137, 569] on button "Ignorer" at bounding box center [1137, 571] width 55 height 23
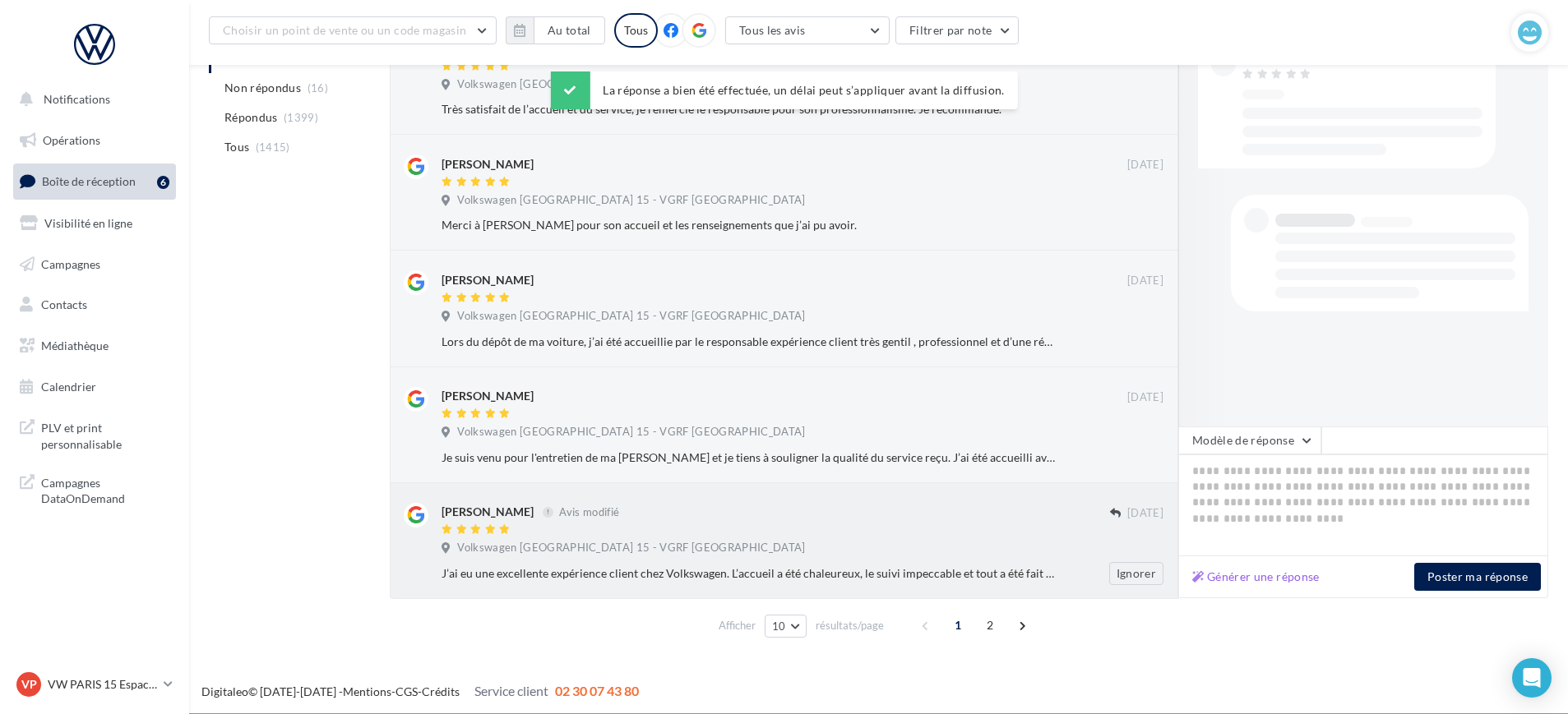
scroll to position [373, 0]
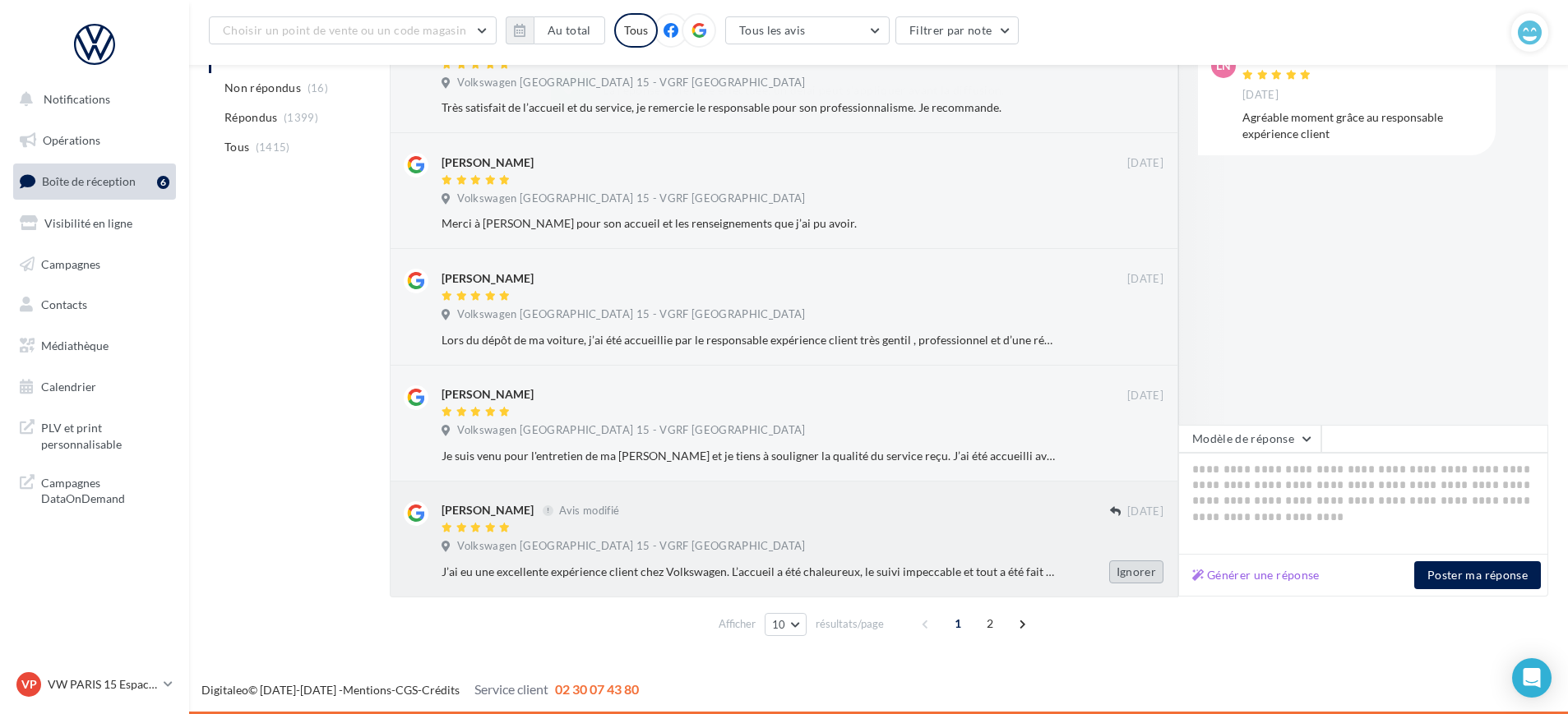
click at [1133, 576] on button "Ignorer" at bounding box center [1137, 571] width 55 height 23
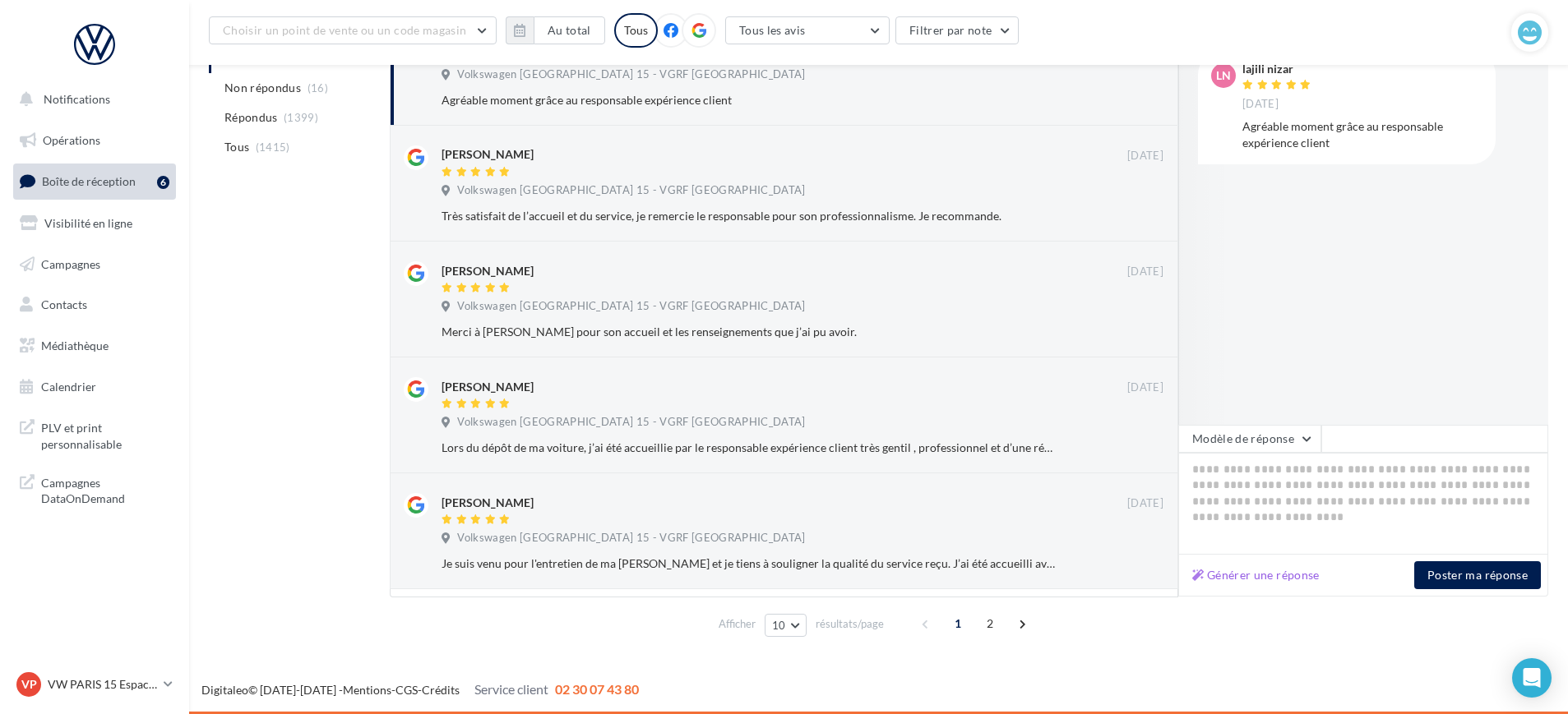
scroll to position [274, 0]
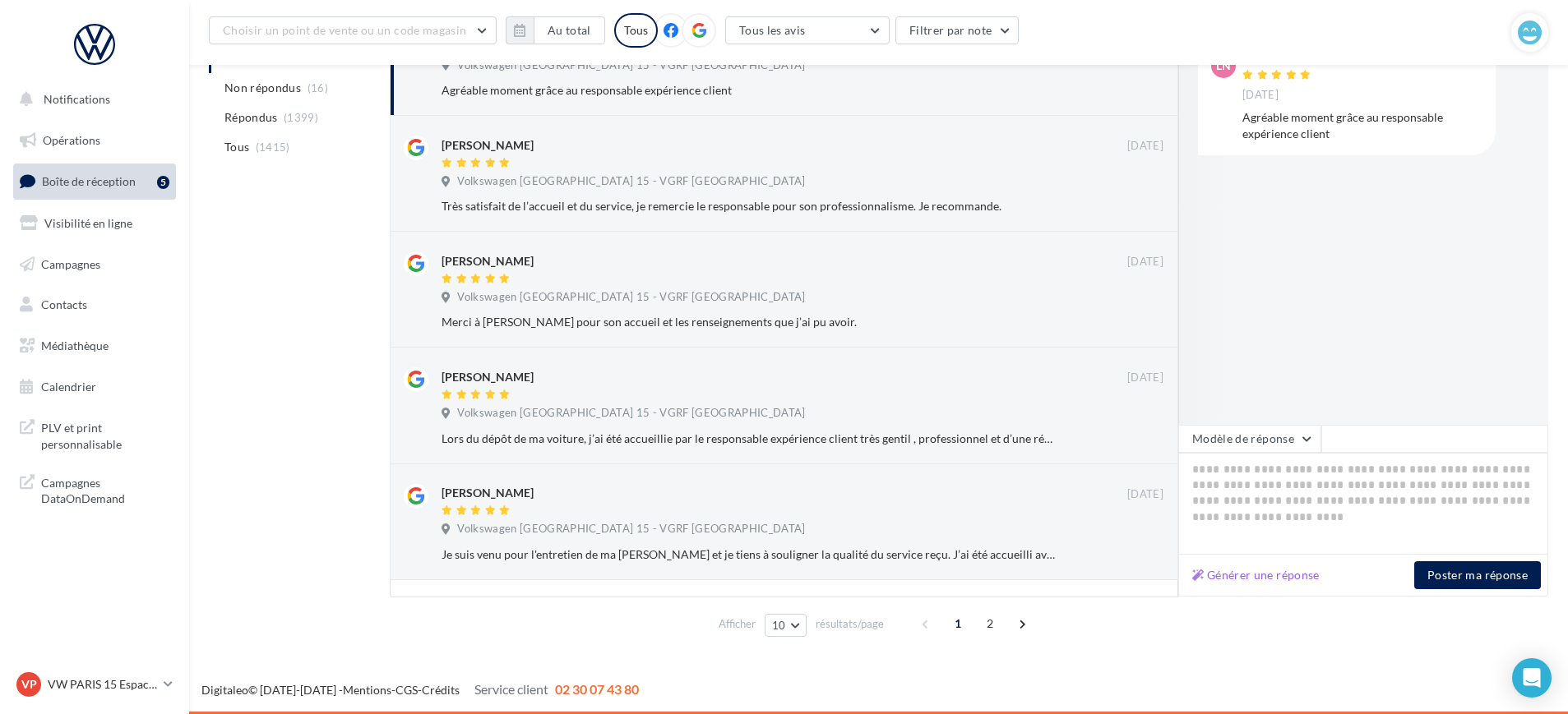
click at [780, 484] on div "Dylan ODJO" at bounding box center [784, 493] width 686 height 18
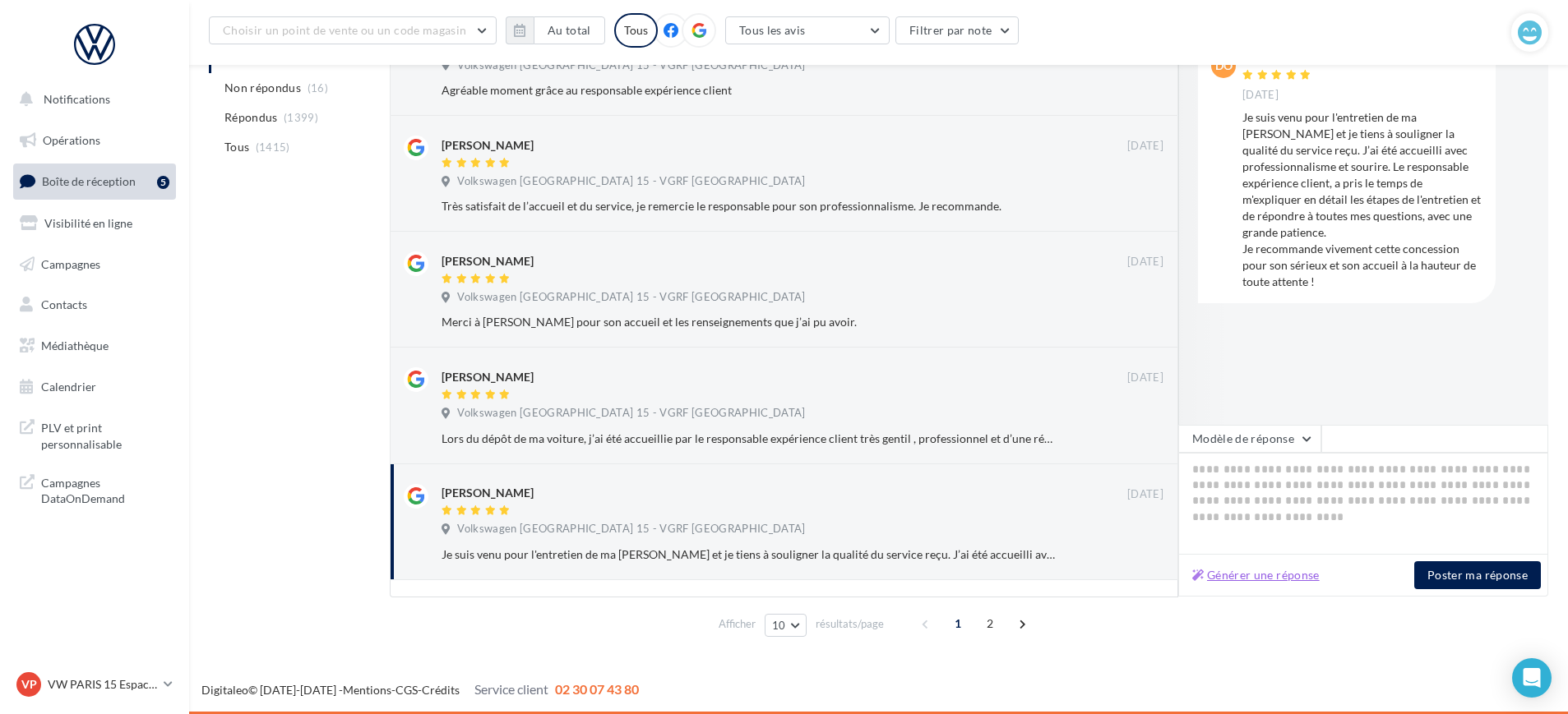
click at [1231, 574] on button "Générer une réponse" at bounding box center [1257, 576] width 141 height 20
type textarea "**********"
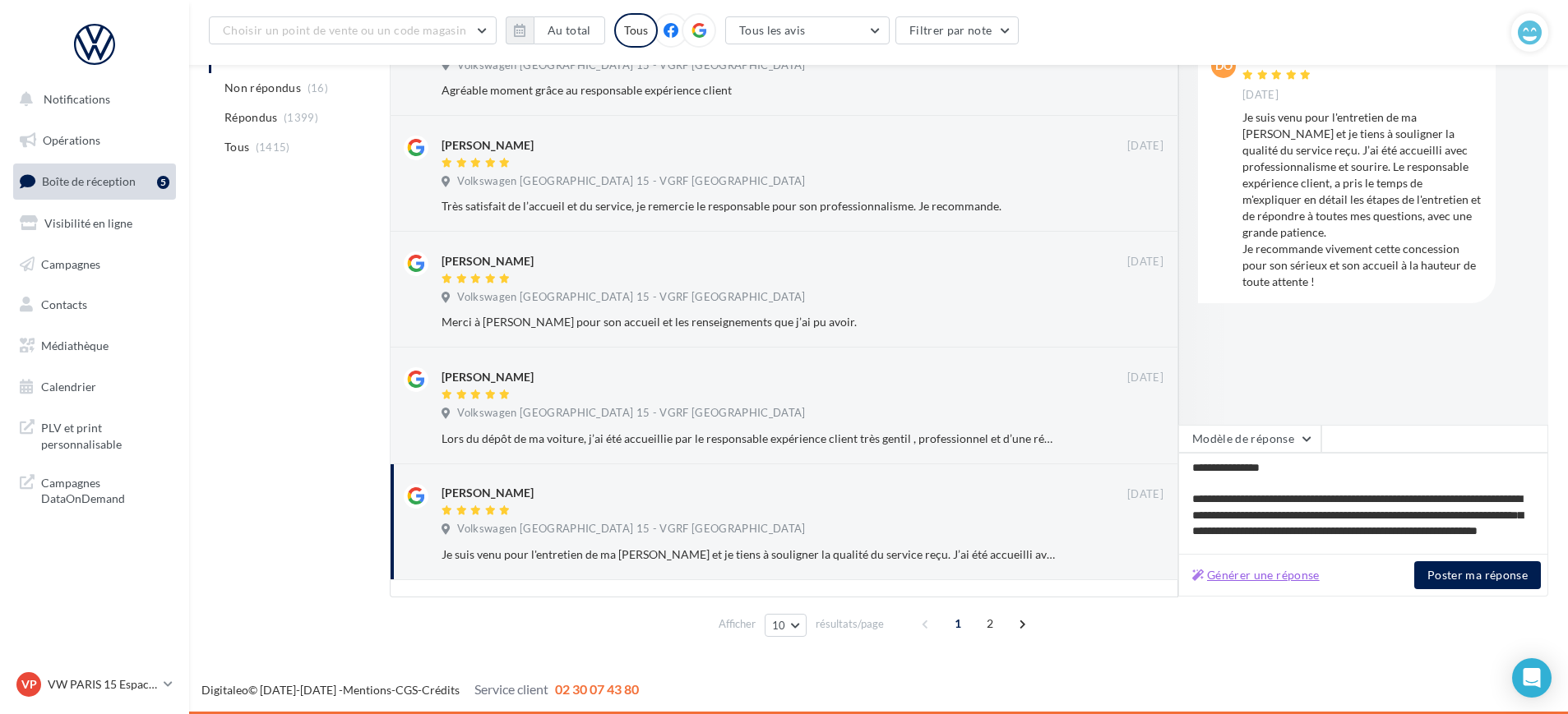
click at [1252, 573] on button "Générer une réponse" at bounding box center [1257, 576] width 141 height 20
type textarea "**********"
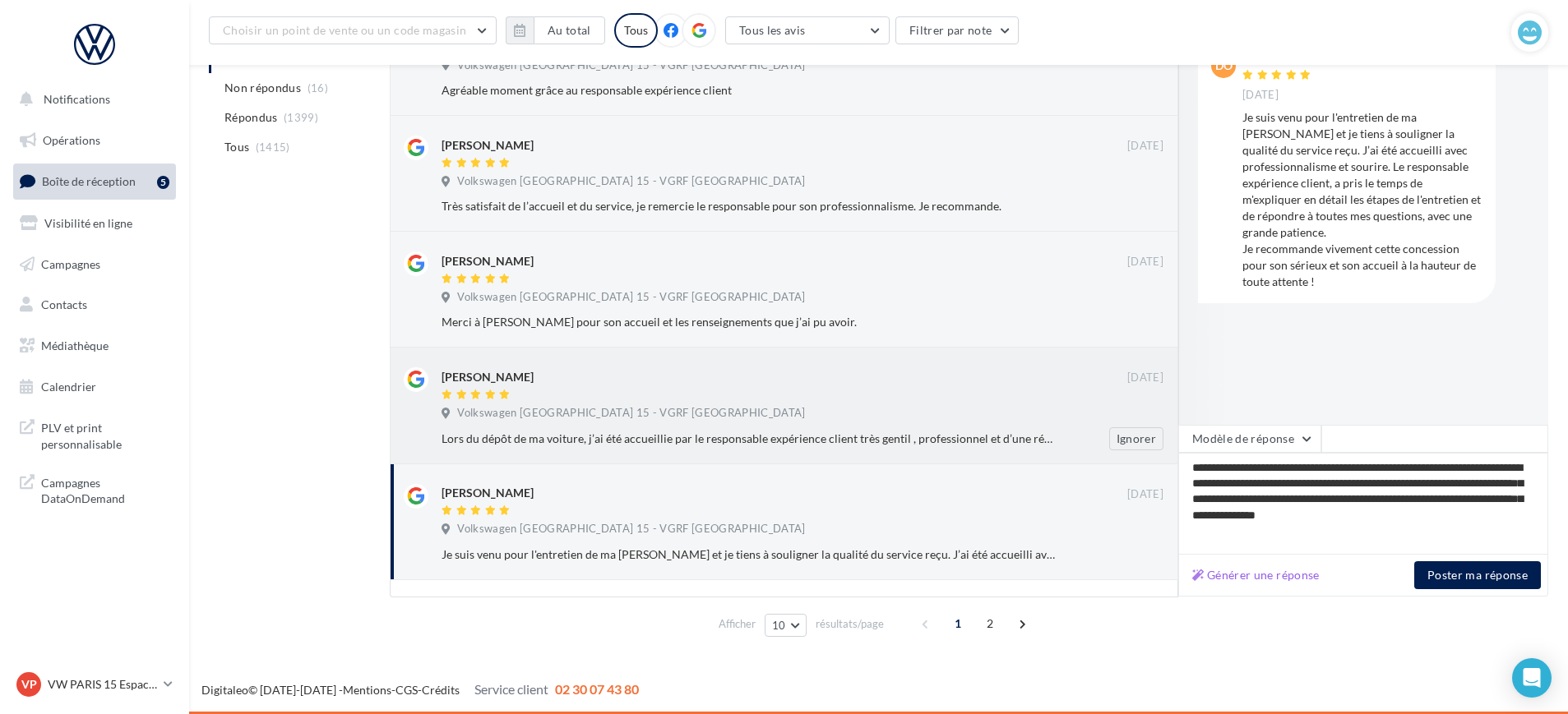
drag, startPoint x: 741, startPoint y: 425, endPoint x: 750, endPoint y: 427, distance: 9.2
click at [739, 425] on div "Sylvia D'ALMEIDA 16 sept. Volkswagen Paris 15 - VGRF Grand Paris Lors du dépôt …" at bounding box center [802, 409] width 722 height 82
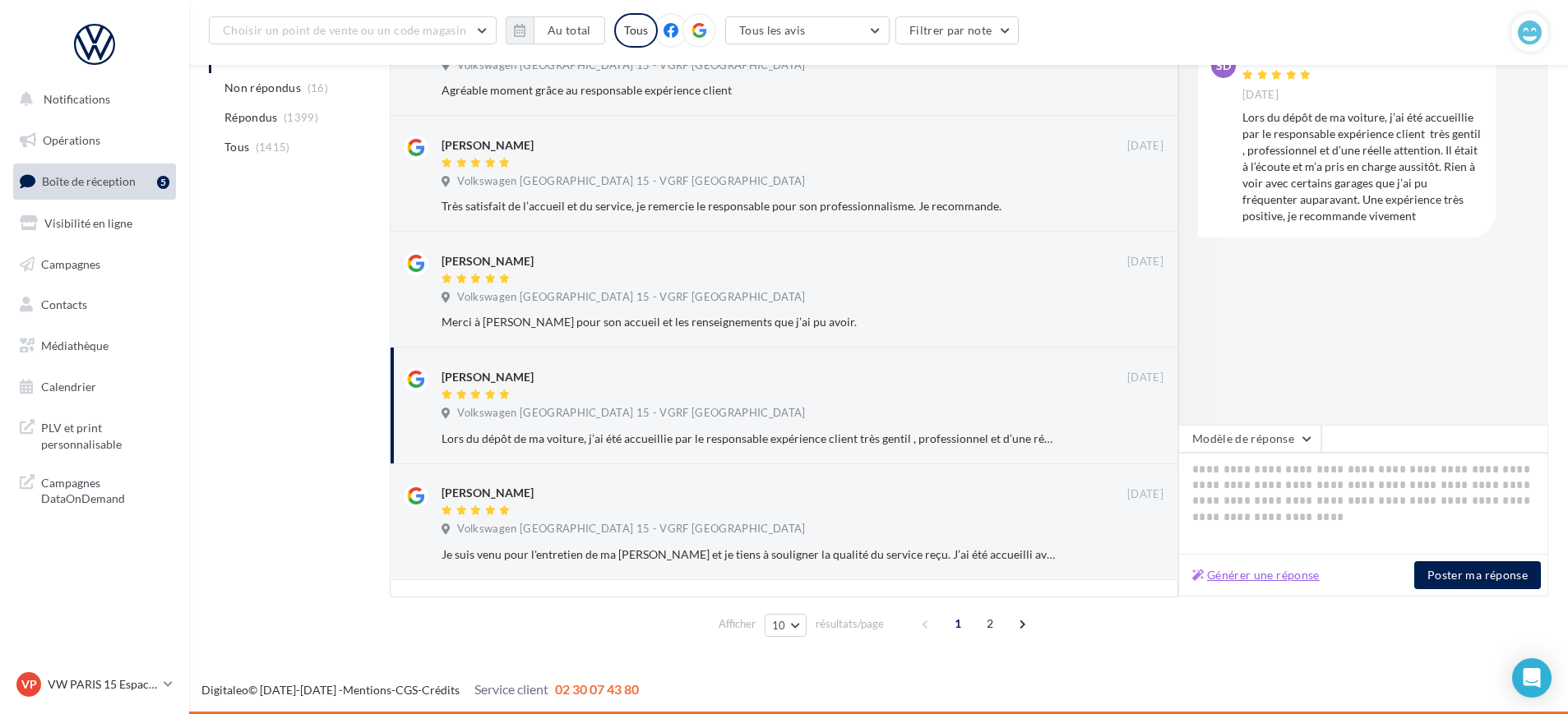
click at [1250, 574] on button "Générer une réponse" at bounding box center [1257, 576] width 141 height 20
click at [655, 300] on span "Volkswagen Paris 15 - VGRF Grand Paris" at bounding box center [631, 298] width 348 height 15
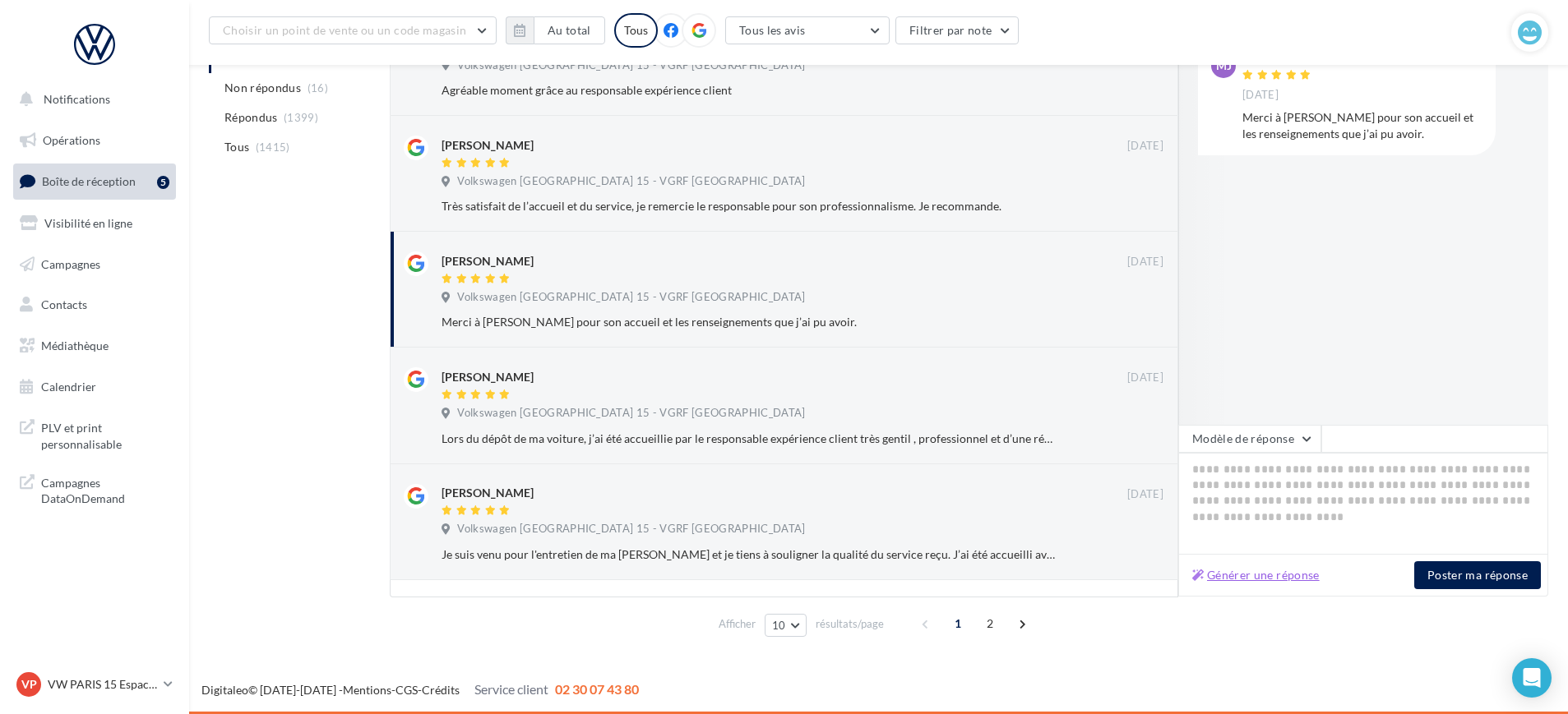
drag, startPoint x: 1220, startPoint y: 565, endPoint x: 1231, endPoint y: 567, distance: 11.2
click at [1220, 567] on button "Générer une réponse" at bounding box center [1257, 576] width 141 height 20
type textarea "**********"
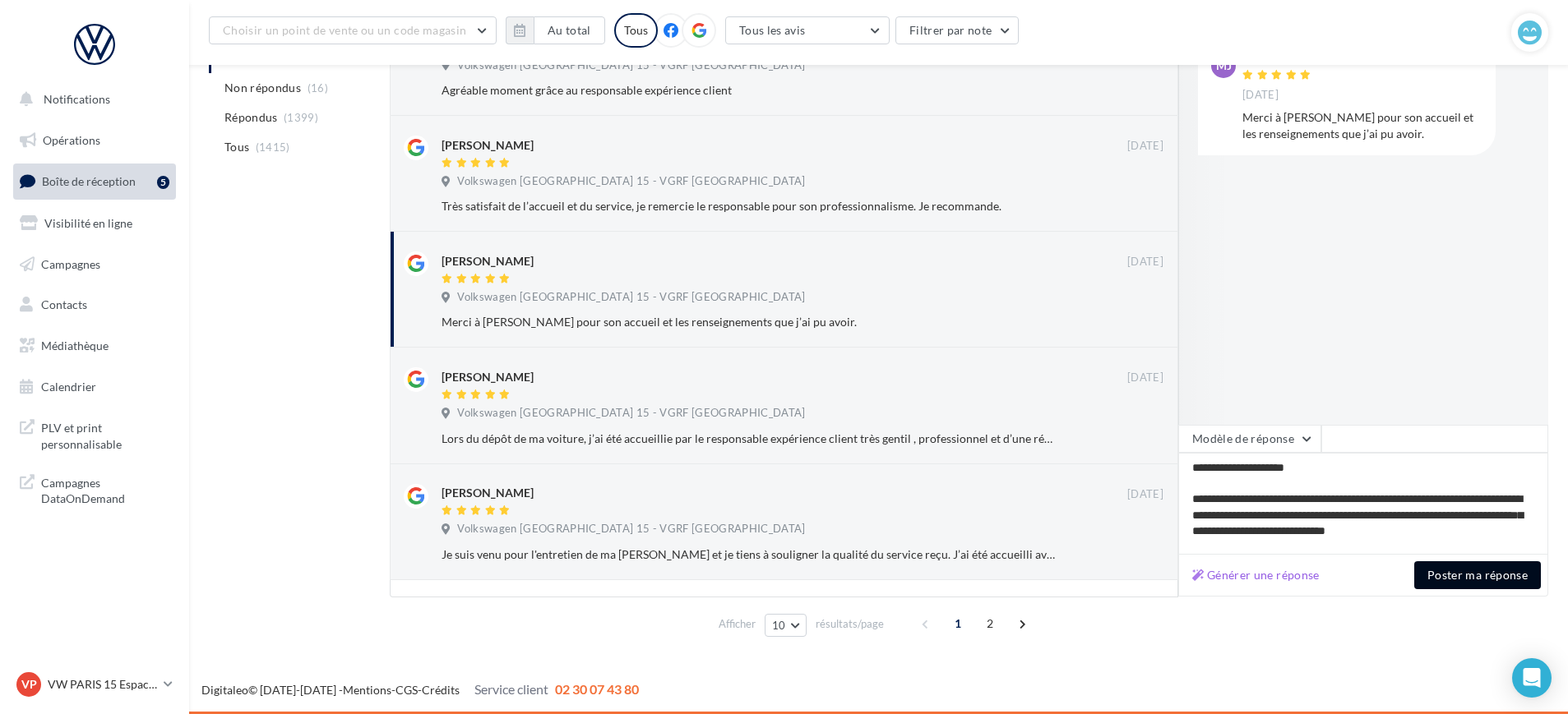
click at [1492, 582] on button "Poster ma réponse" at bounding box center [1477, 575] width 127 height 28
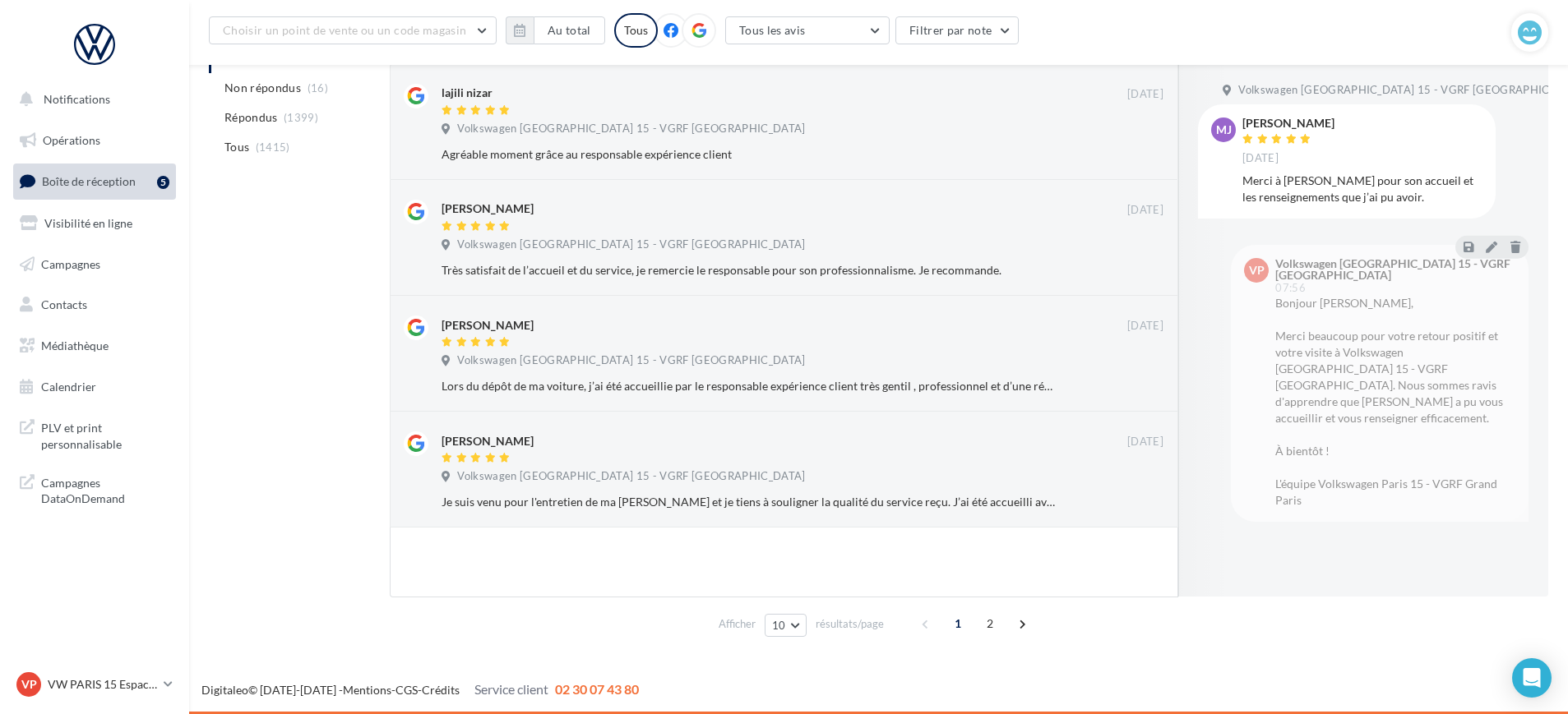
click at [688, 425] on div "Dylan ODJO 16 sept. Volkswagen Paris 15 - VGRF Grand Paris Je suis venu pour l'…" at bounding box center [784, 470] width 760 height 89
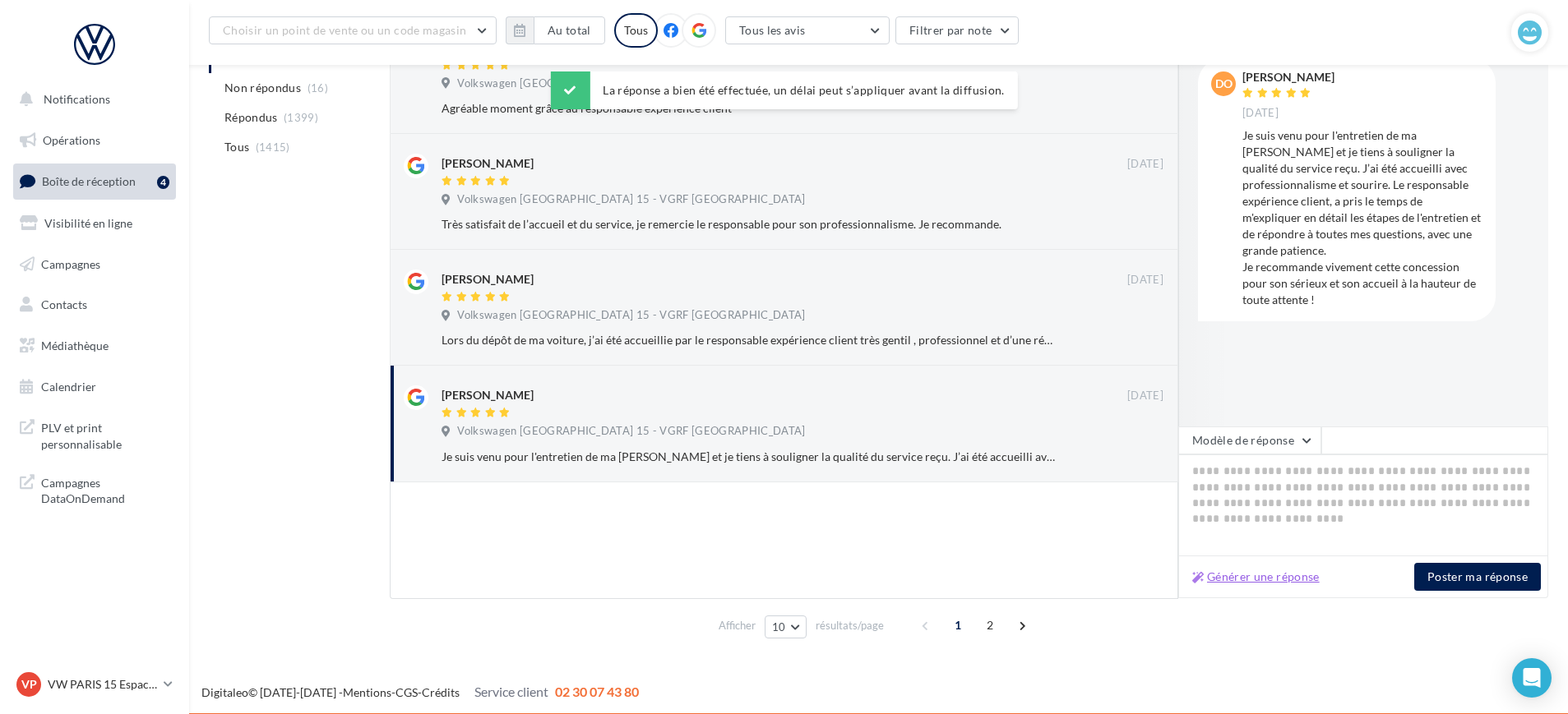
scroll to position [257, 0]
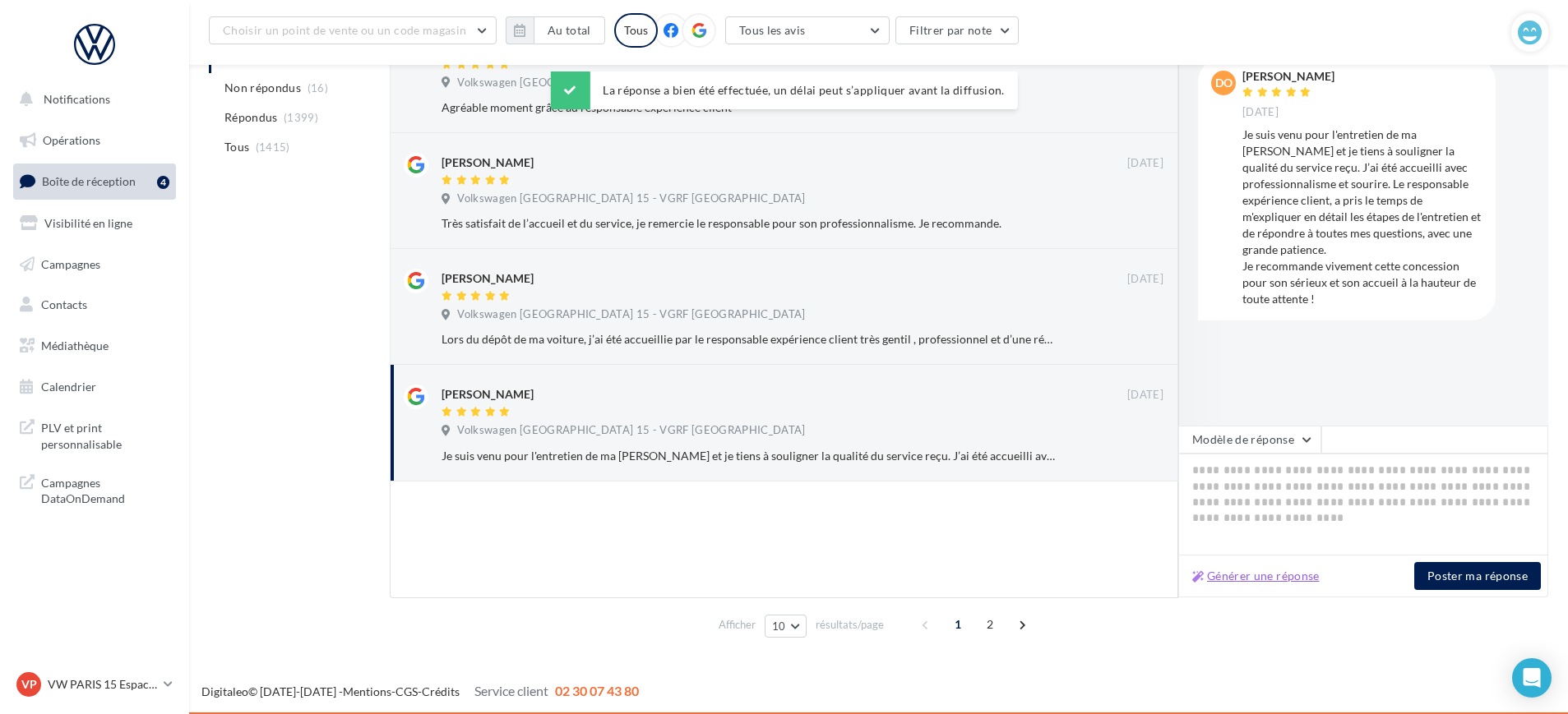
click at [1215, 565] on div "Générer une réponse Poster ma réponse" at bounding box center [1363, 576] width 370 height 42
click at [1272, 570] on button "Générer une réponse" at bounding box center [1257, 576] width 141 height 20
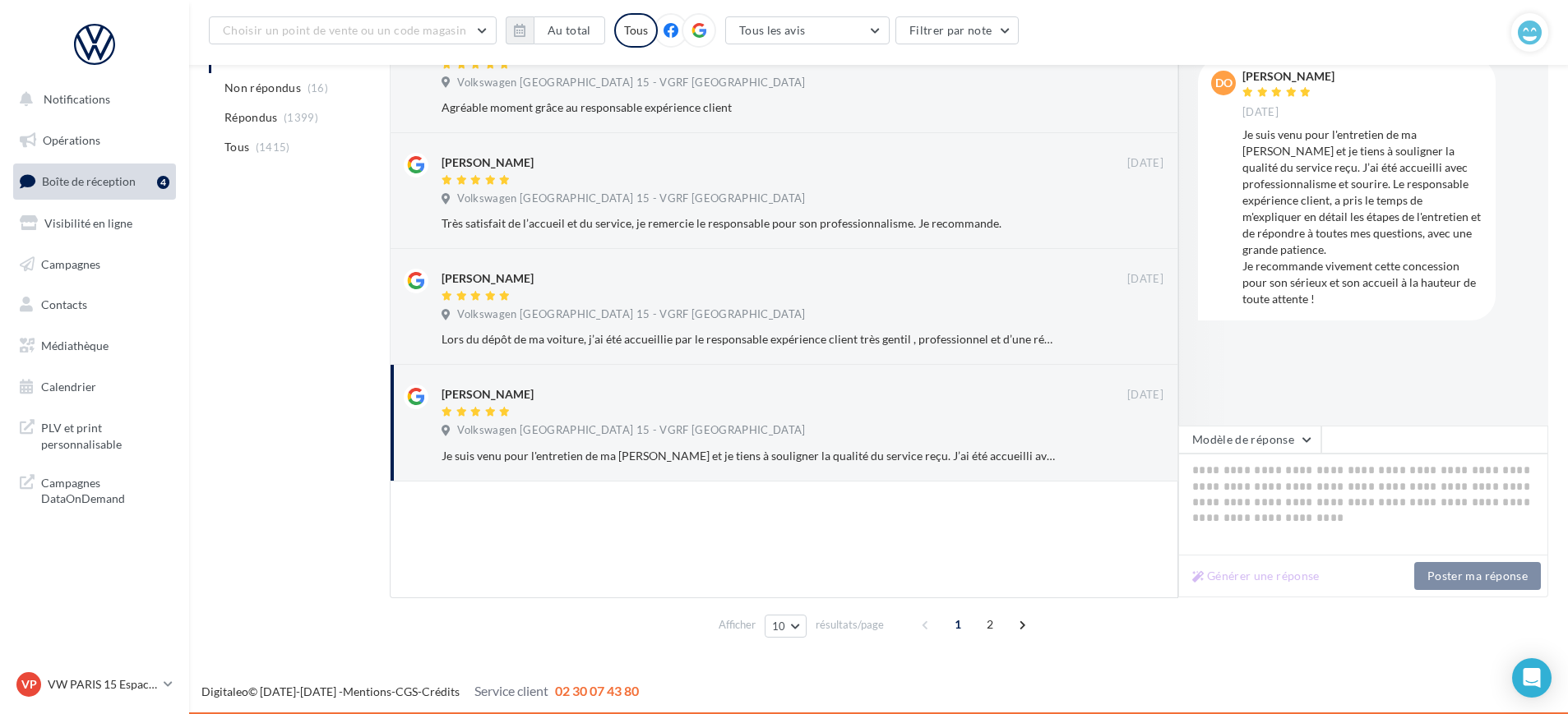
type textarea "**********"
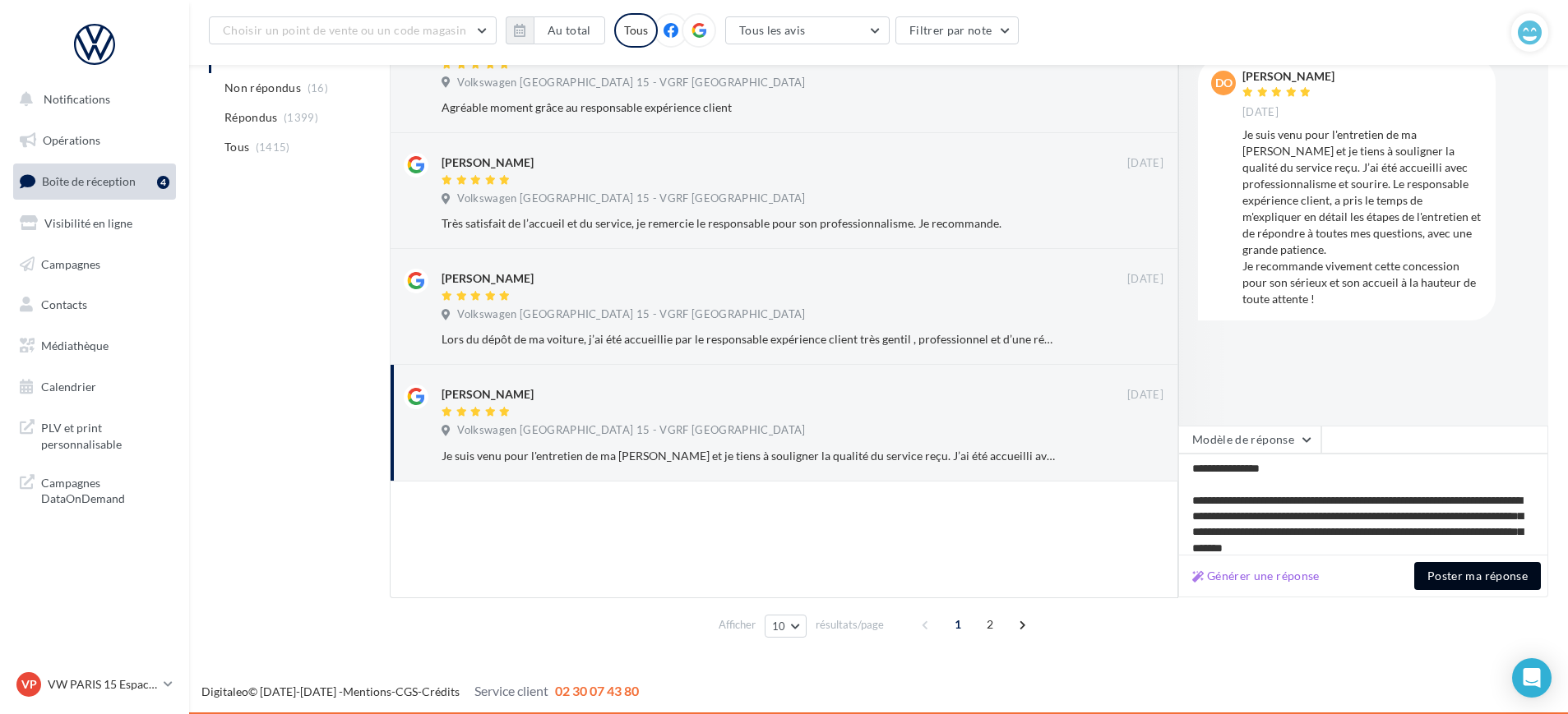
click at [1450, 588] on button "Poster ma réponse" at bounding box center [1477, 576] width 127 height 28
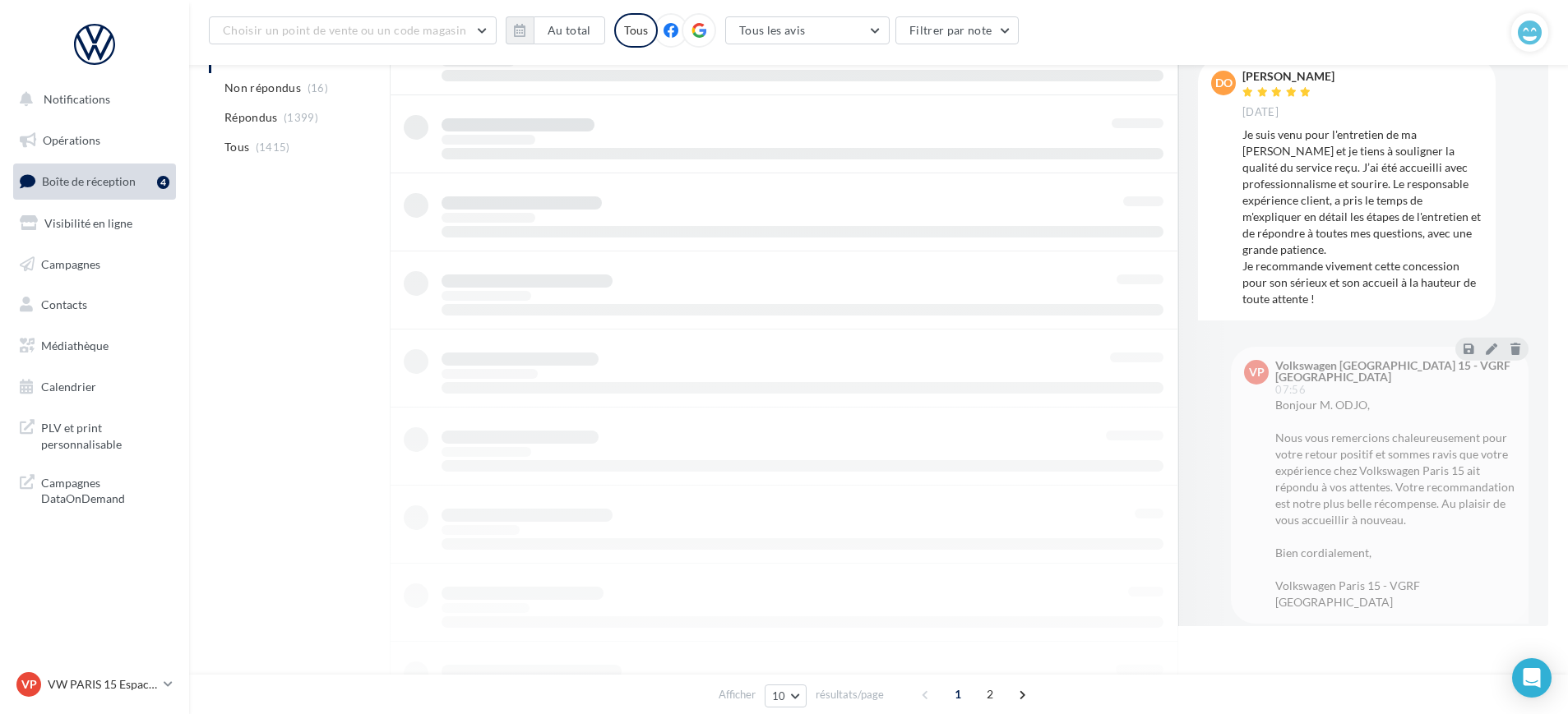
scroll to position [0, 0]
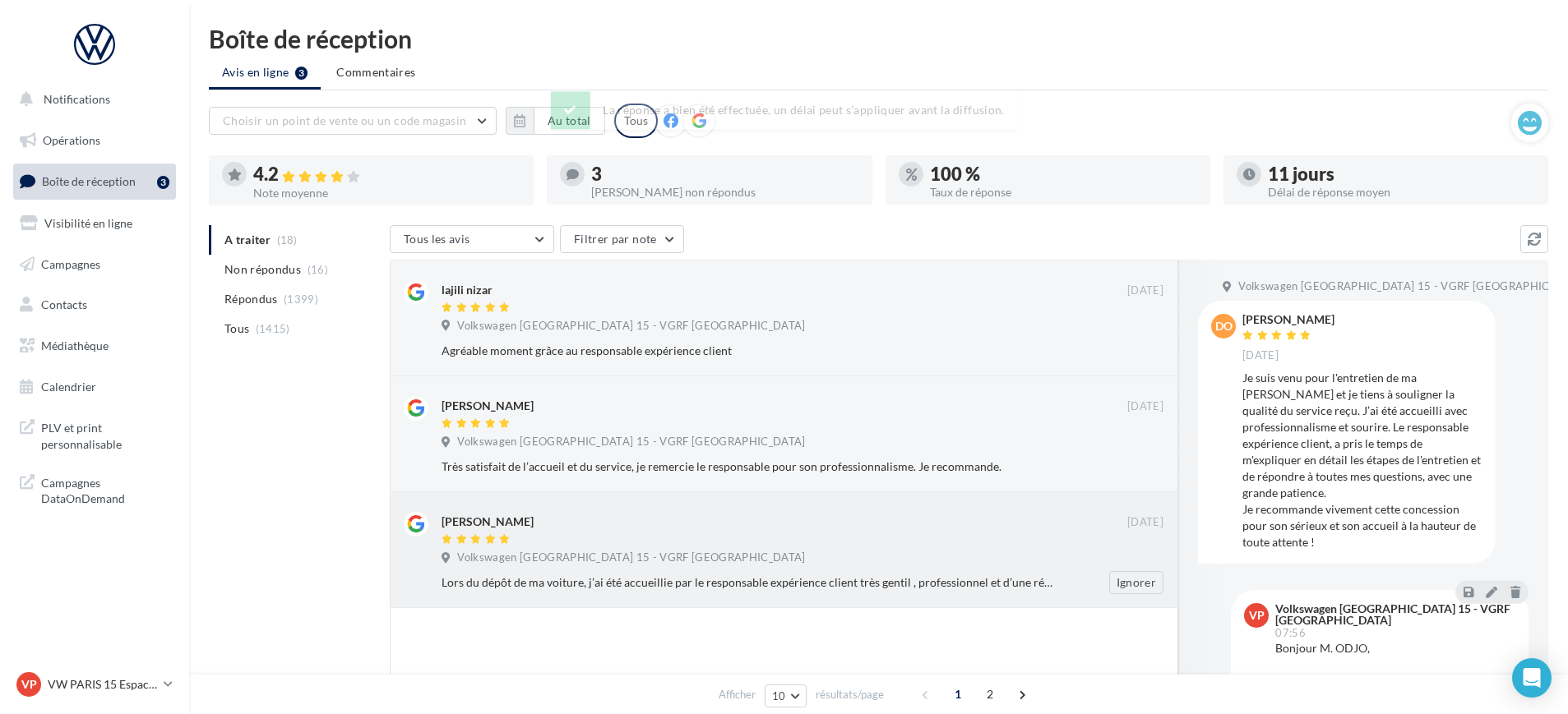
click at [677, 516] on div "Sylvia D'ALMEIDA" at bounding box center [784, 520] width 686 height 18
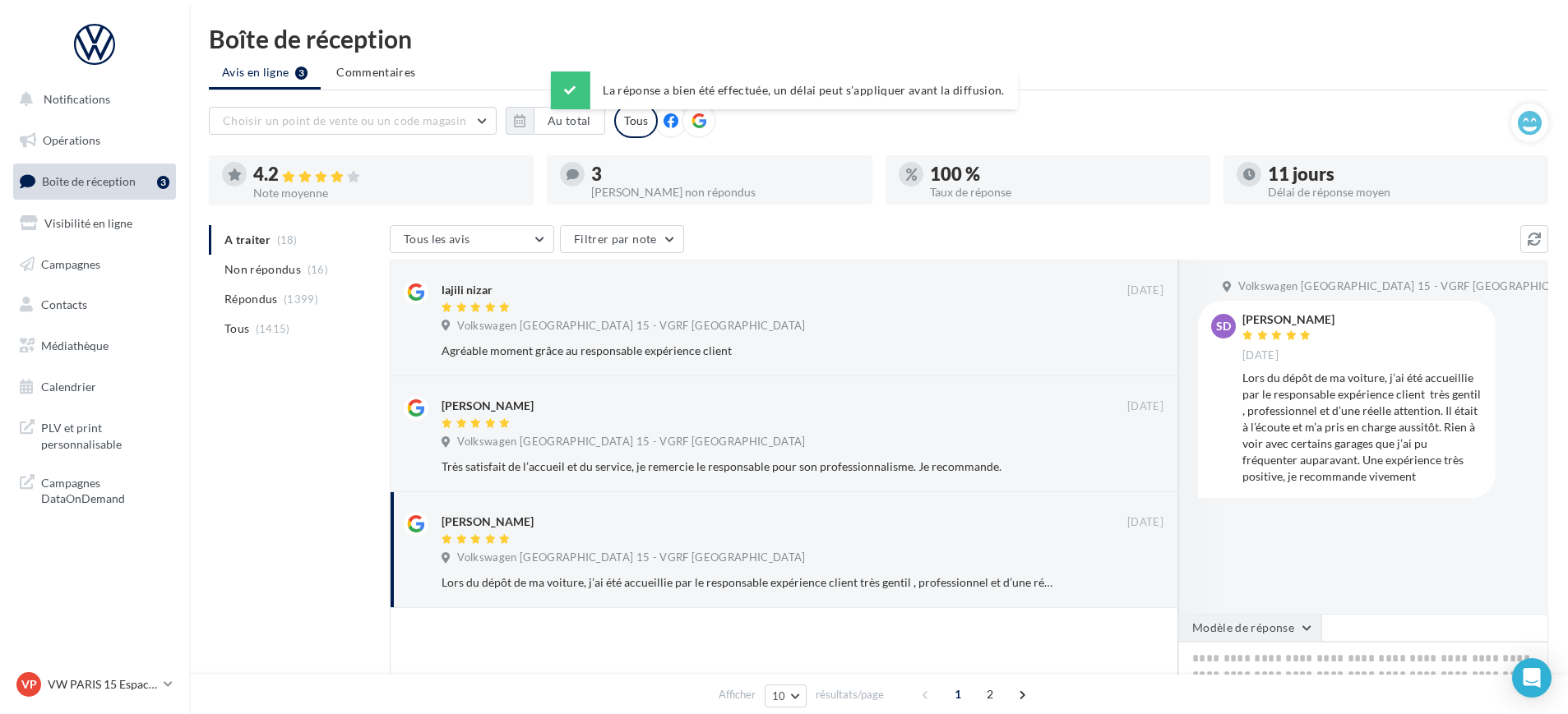
click at [1273, 632] on button "Modèle de réponse" at bounding box center [1250, 628] width 143 height 28
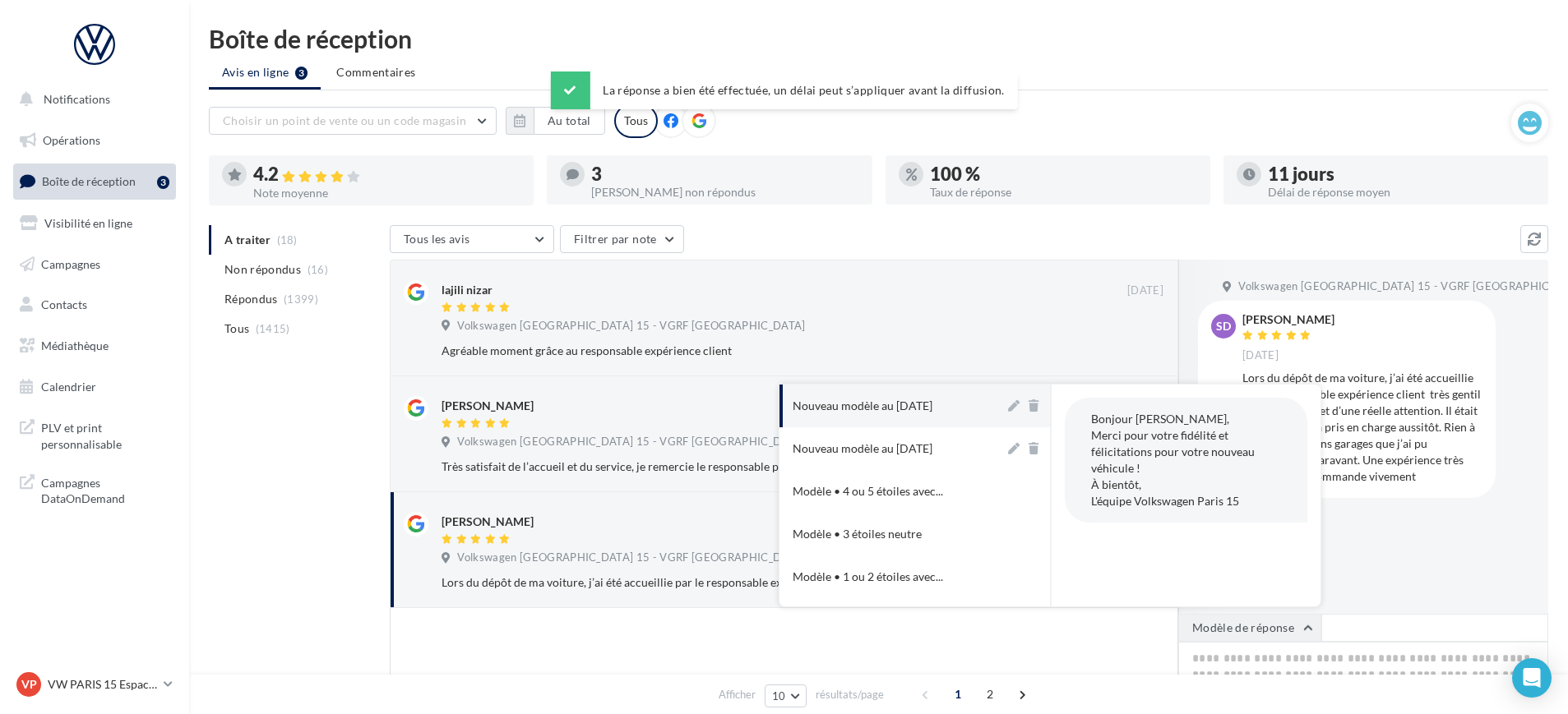
scroll to position [102, 0]
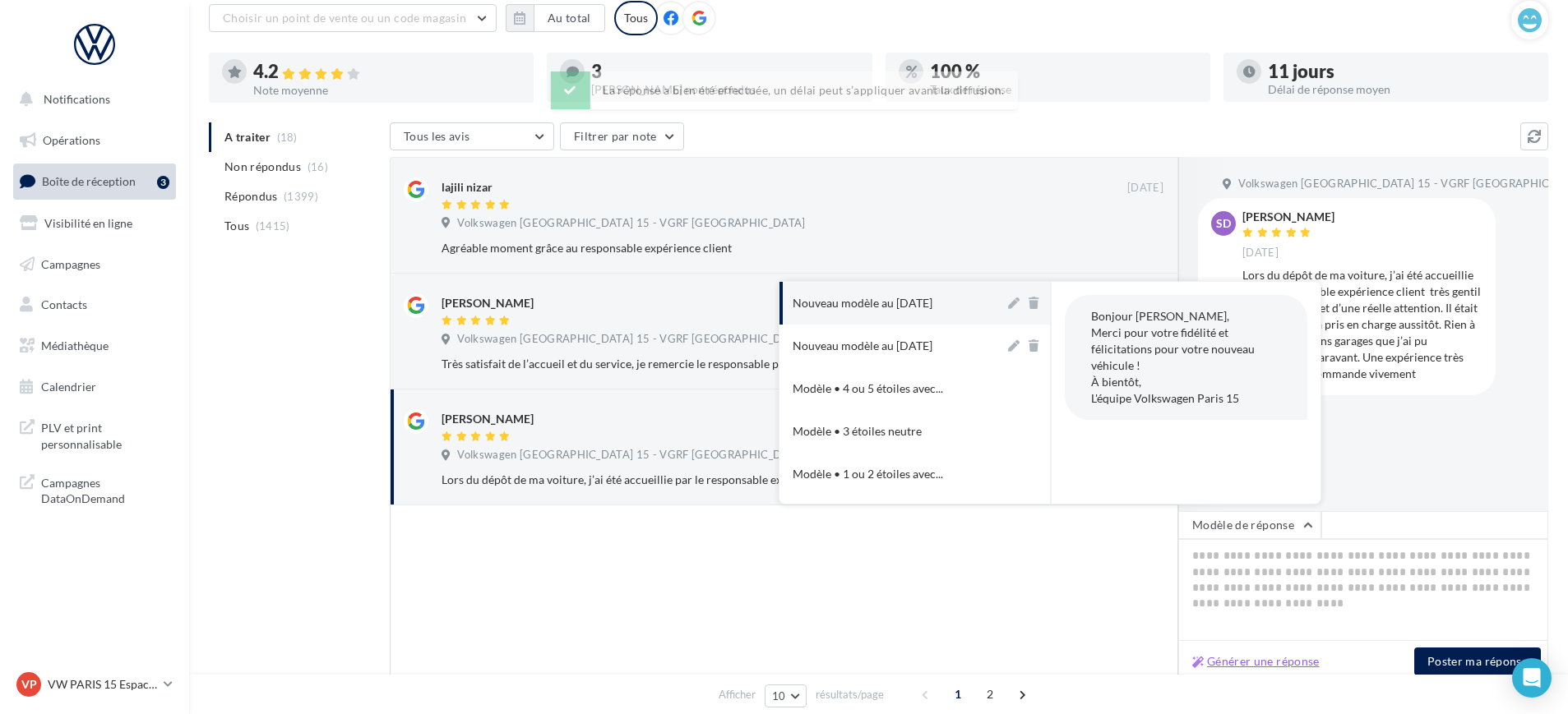
click at [1260, 654] on button "Générer une réponse" at bounding box center [1257, 662] width 141 height 20
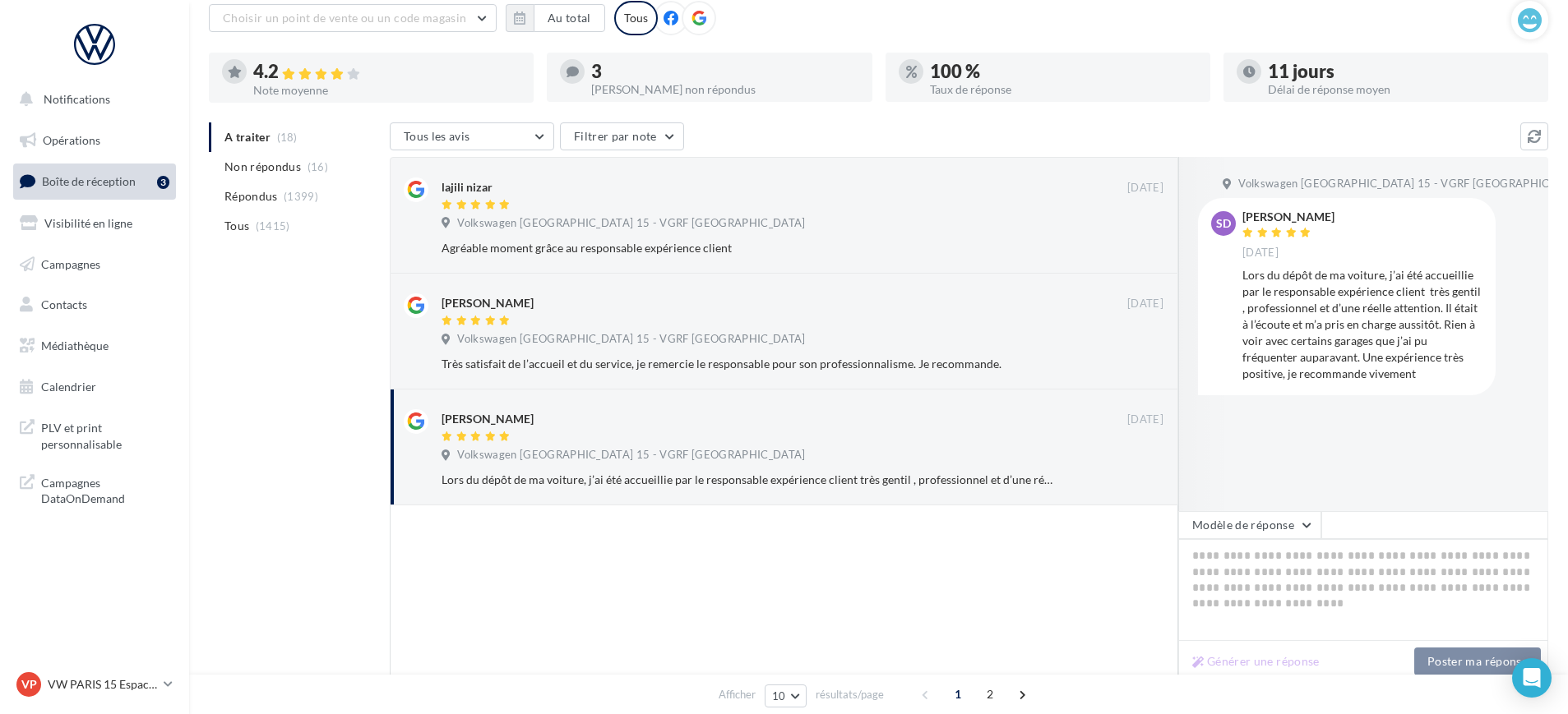
click at [1261, 648] on div "Générer une réponse Poster ma réponse" at bounding box center [1363, 662] width 370 height 42
type textarea "**********"
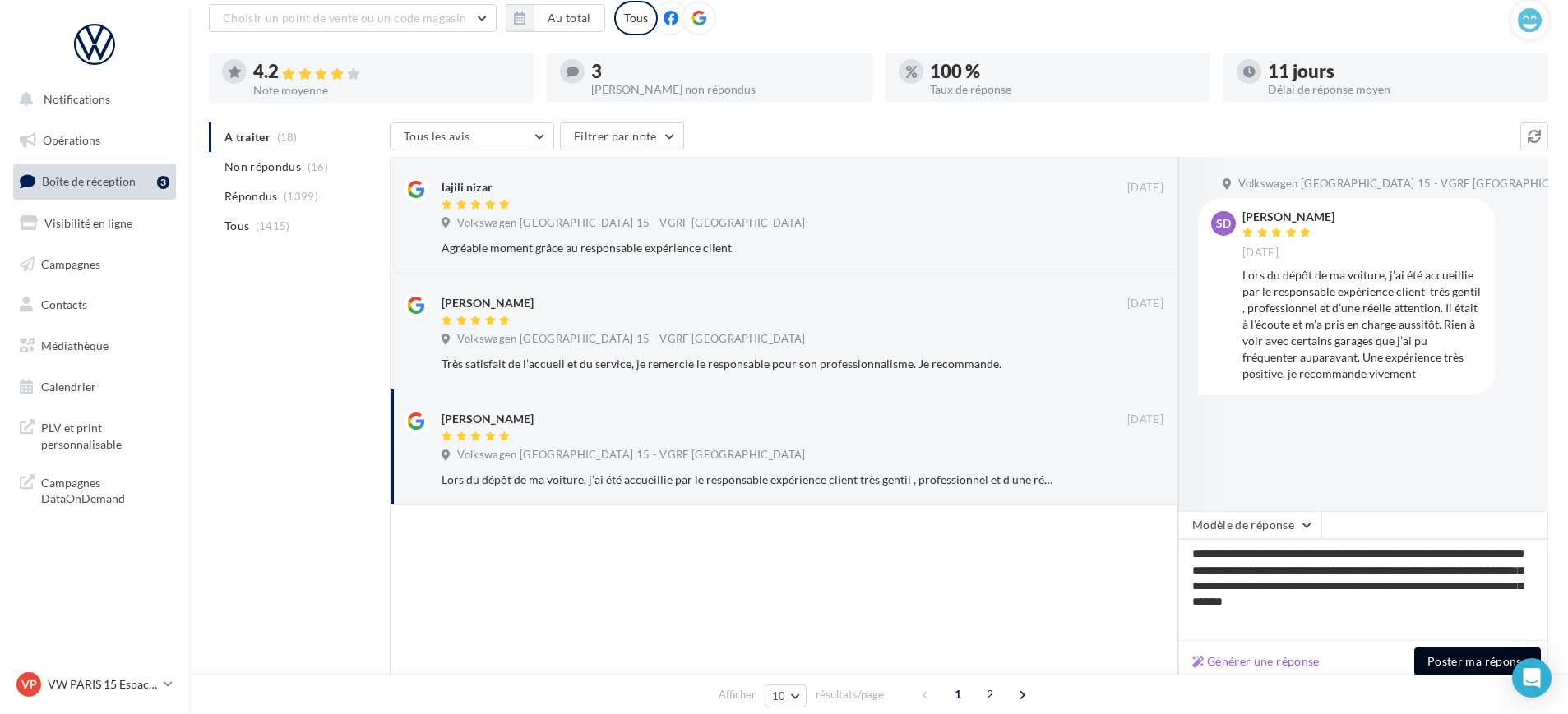
click at [1449, 669] on button "Poster ma réponse" at bounding box center [1477, 661] width 127 height 28
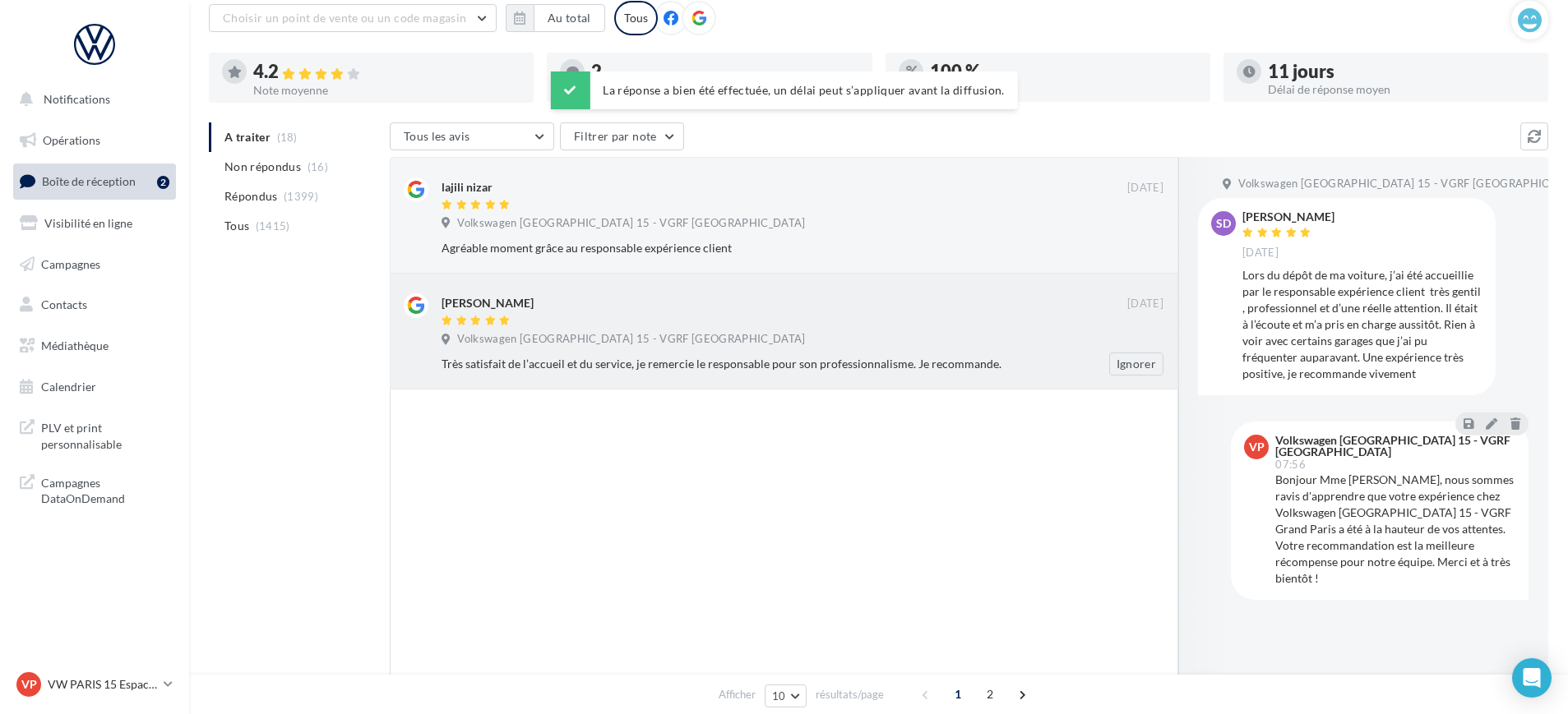
click at [623, 358] on div "Très satisfait de l’accueil et du service, je remercie le responsable pour son …" at bounding box center [749, 364] width 615 height 17
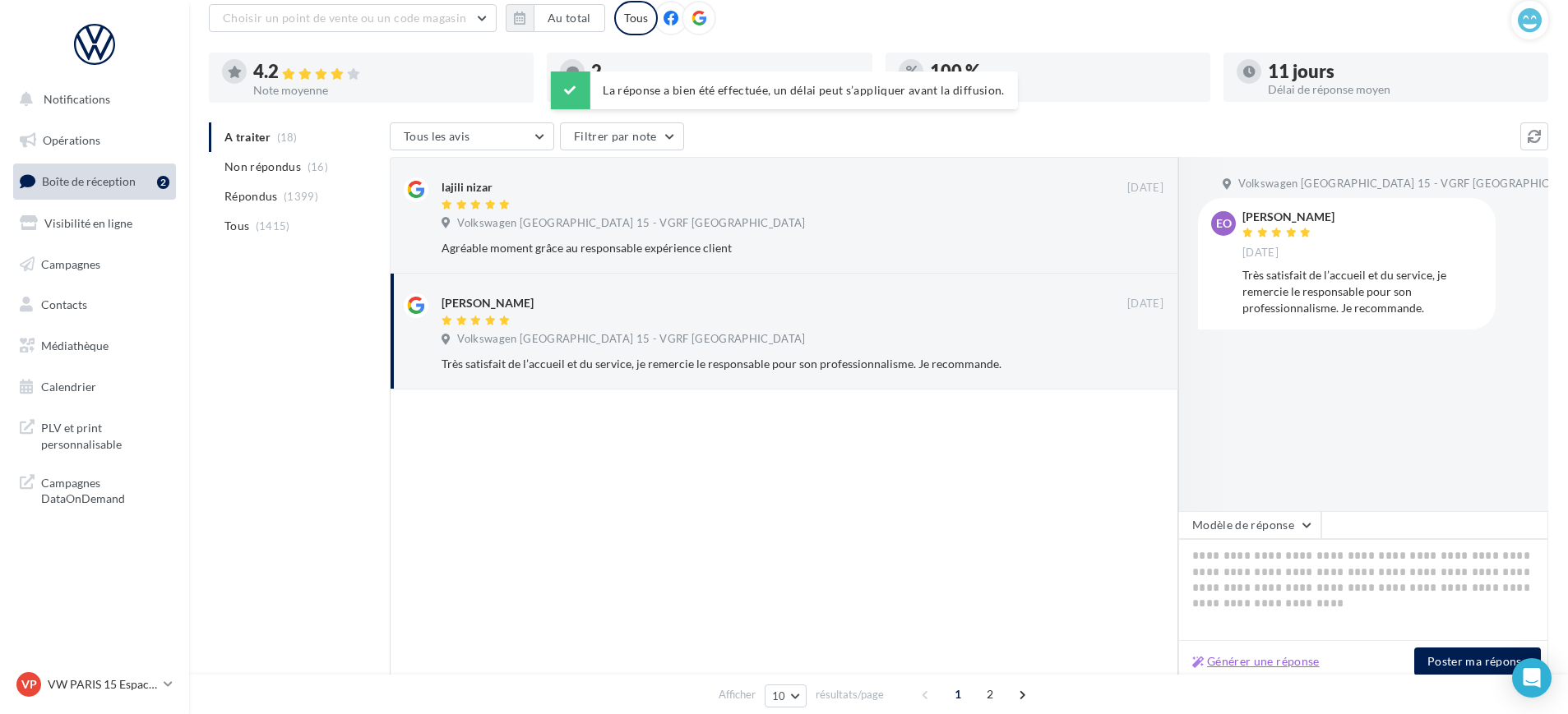
click at [1318, 663] on button "Générer une réponse" at bounding box center [1257, 662] width 141 height 20
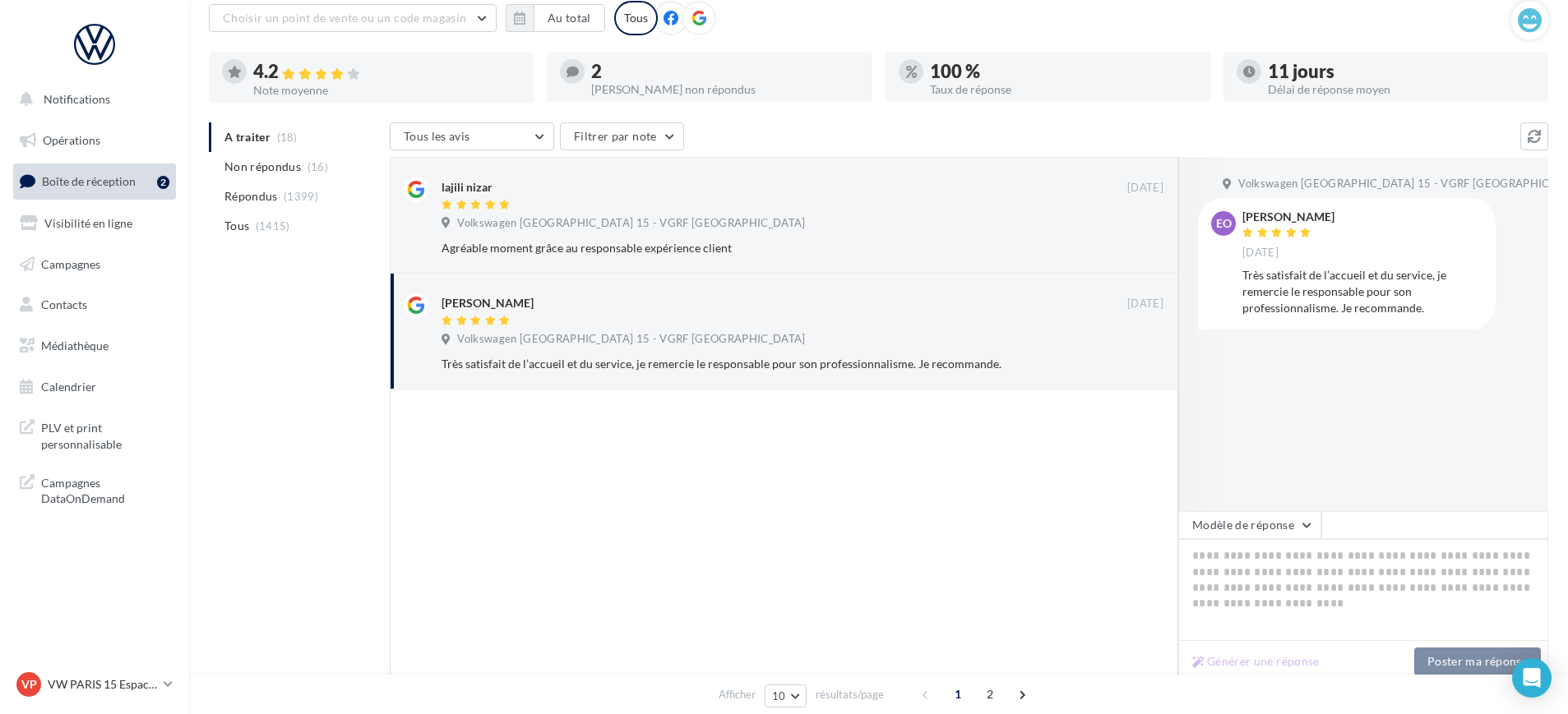
type textarea "**********"
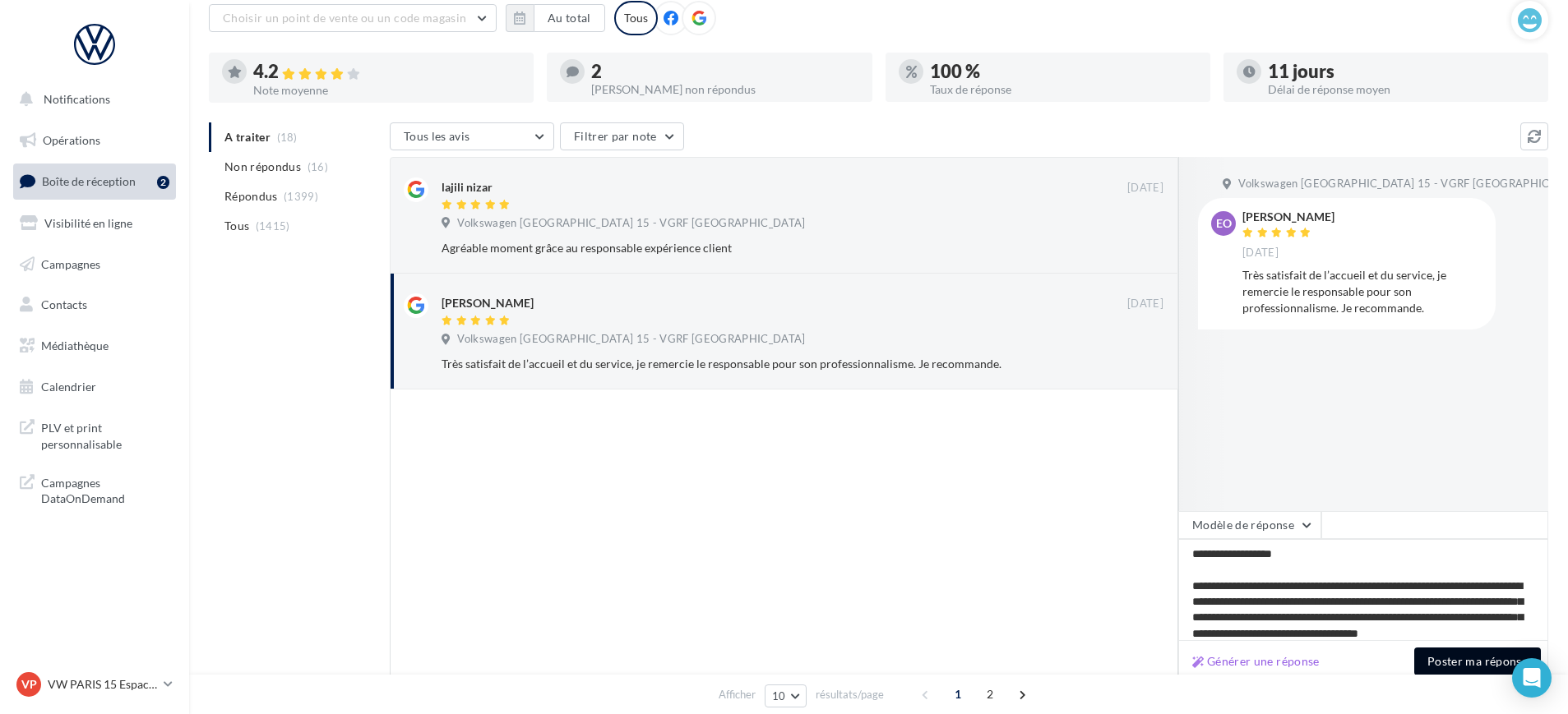
click at [1453, 665] on button "Poster ma réponse" at bounding box center [1477, 661] width 127 height 28
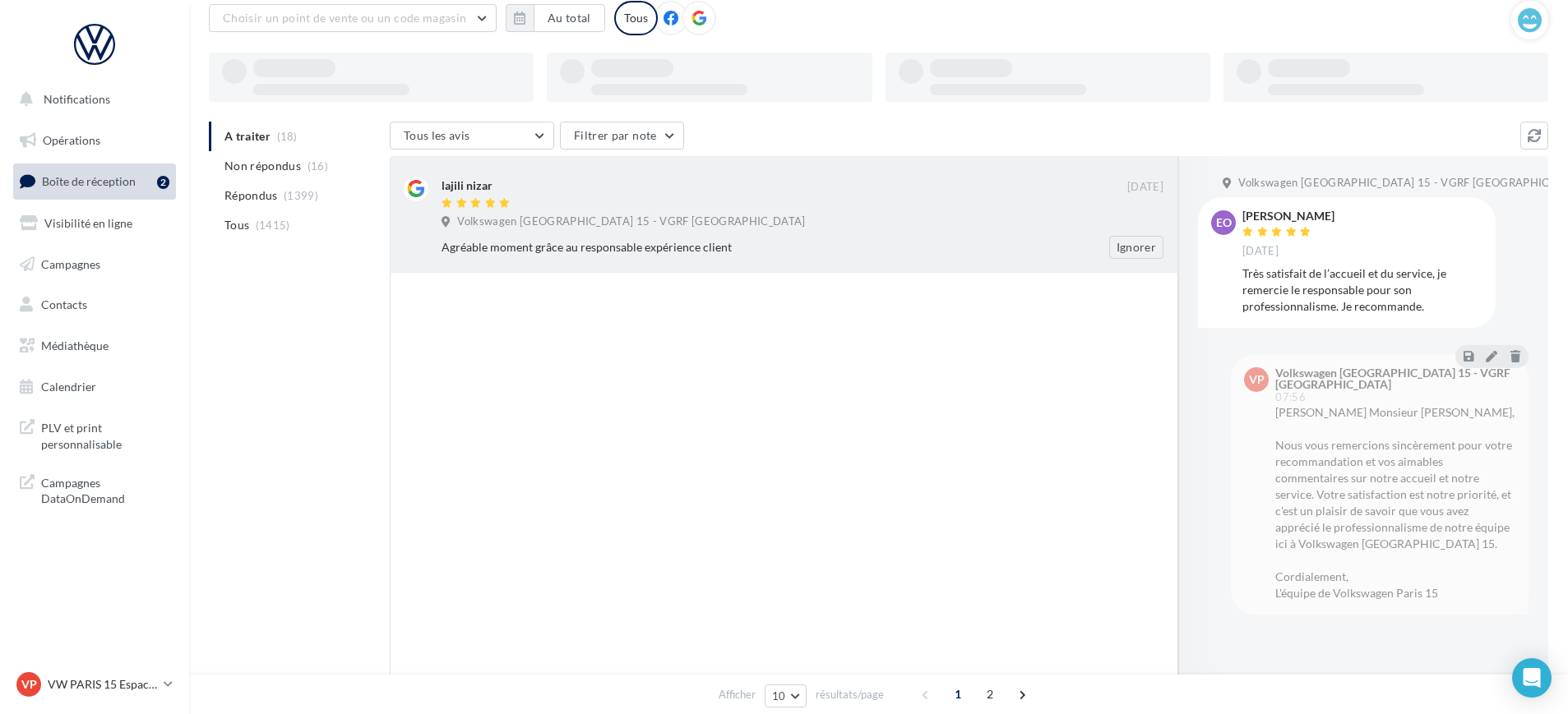
click at [656, 211] on div "lajili nizar 16 sept. Volkswagen Paris 15 - VGRF Grand Paris Agréable moment gr…" at bounding box center [802, 218] width 722 height 82
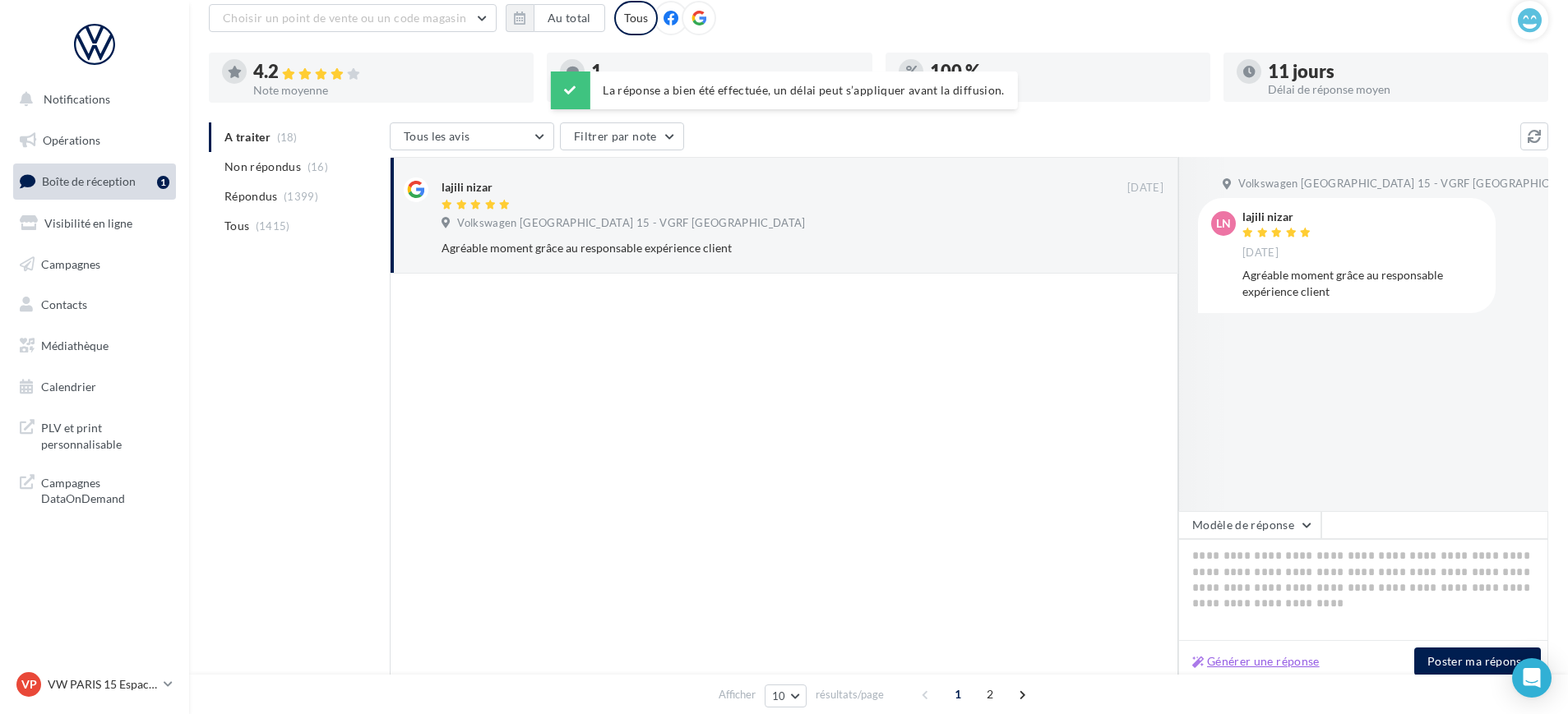
click at [1311, 667] on button "Générer une réponse" at bounding box center [1257, 662] width 141 height 20
type textarea "**********"
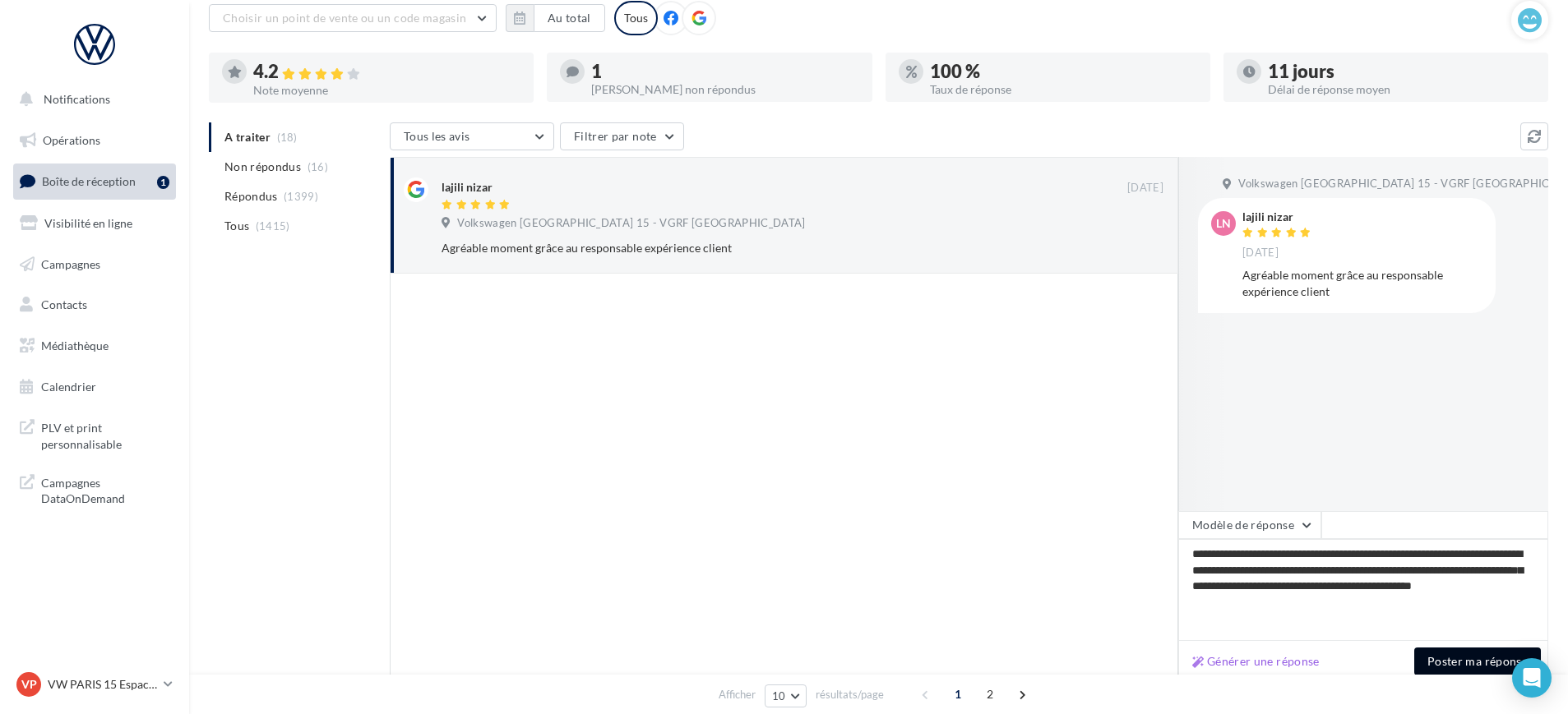
click at [1443, 659] on button "Poster ma réponse" at bounding box center [1477, 661] width 127 height 28
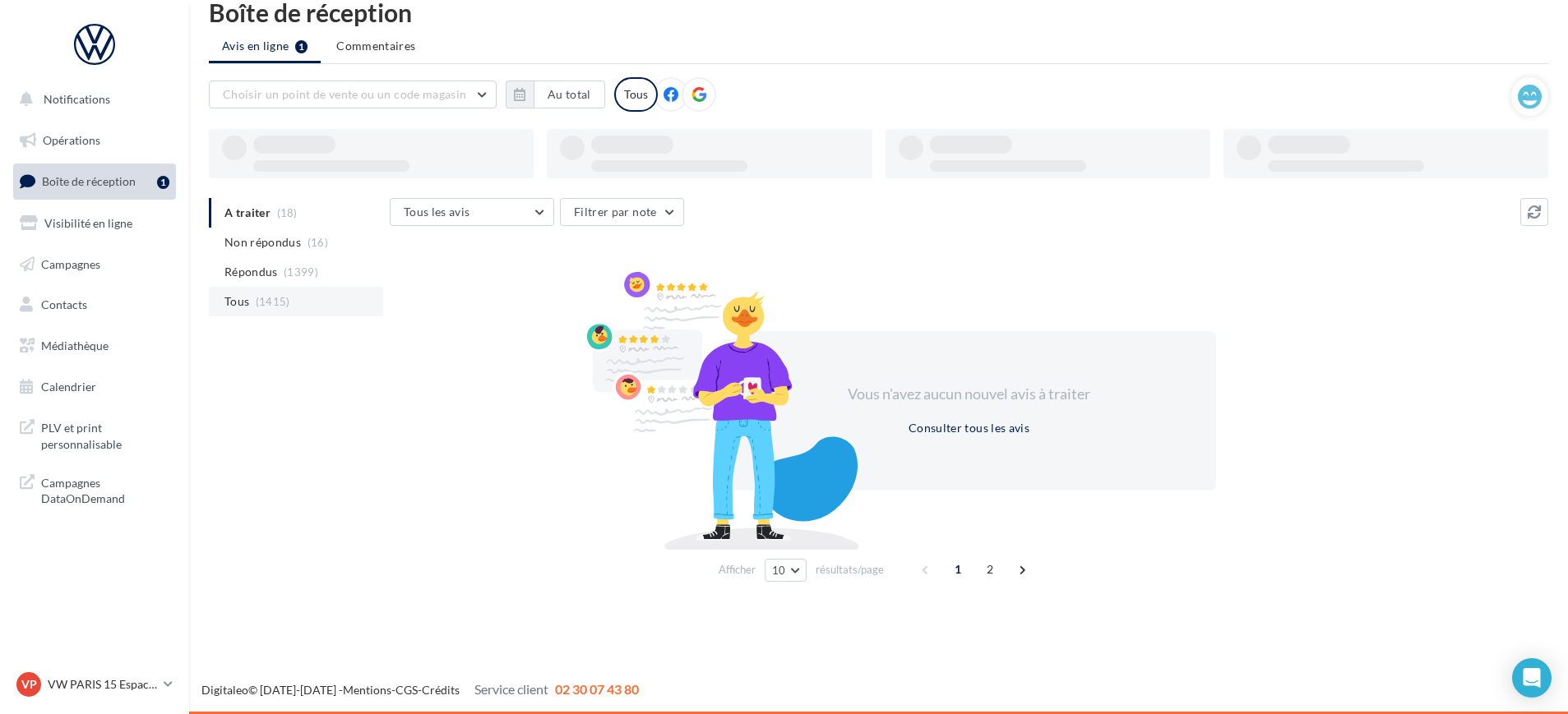
scroll to position [26, 0]
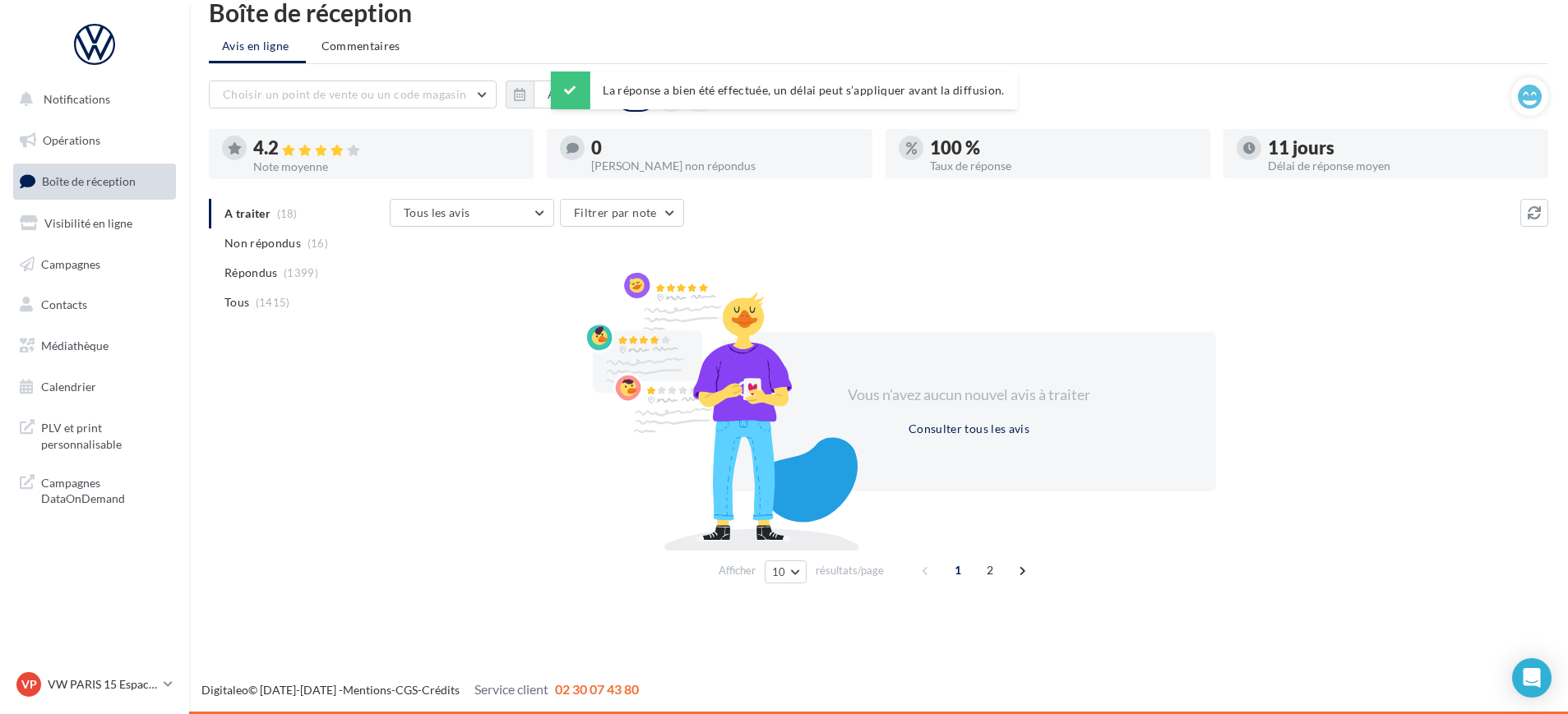
drag, startPoint x: 407, startPoint y: 367, endPoint x: 382, endPoint y: 344, distance: 34.0
click at [406, 367] on div "Vous n'avez aucun nouvel avis à traiter Consulter tous les avis" at bounding box center [969, 411] width 1159 height 264
click at [546, 96] on button "Au total" at bounding box center [569, 94] width 71 height 28
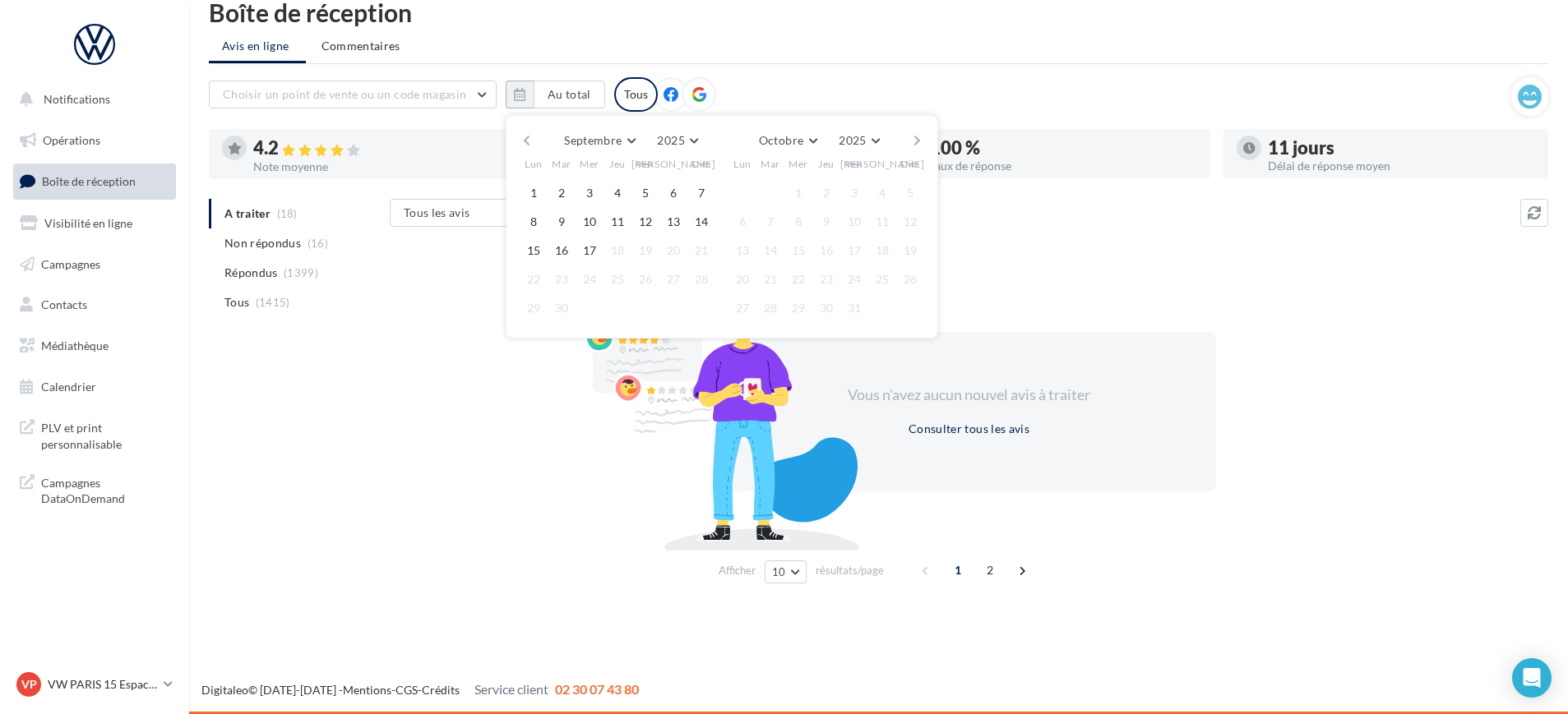
click at [521, 148] on button "button" at bounding box center [526, 140] width 14 height 23
click at [536, 150] on div "Août Janvier Février Mars Avril Mai Juin Juillet Août Septembre Octobre Novembr…" at bounding box center [722, 140] width 376 height 23
click at [522, 140] on button "button" at bounding box center [526, 140] width 14 height 23
click at [560, 198] on button "1" at bounding box center [561, 193] width 24 height 24
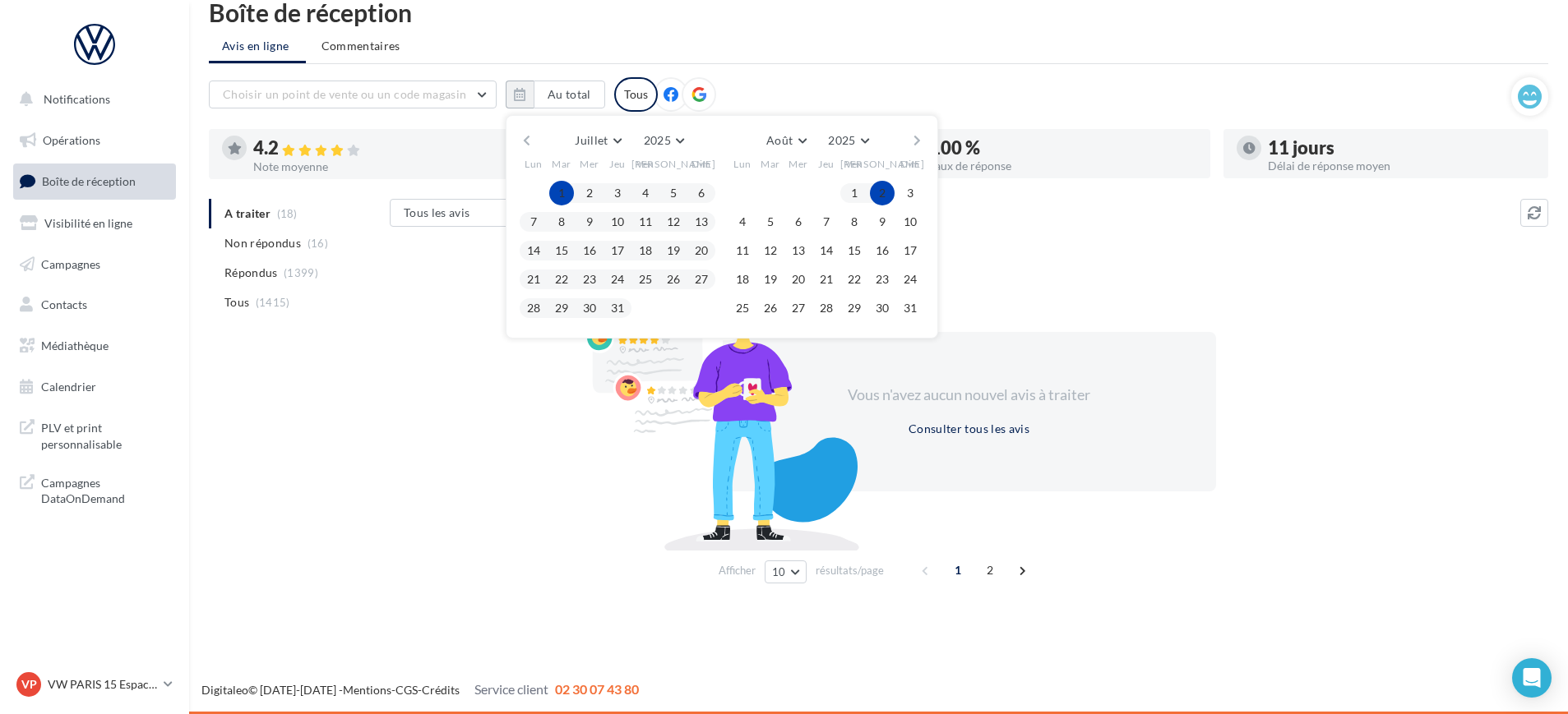
click at [914, 139] on button "button" at bounding box center [917, 140] width 14 height 23
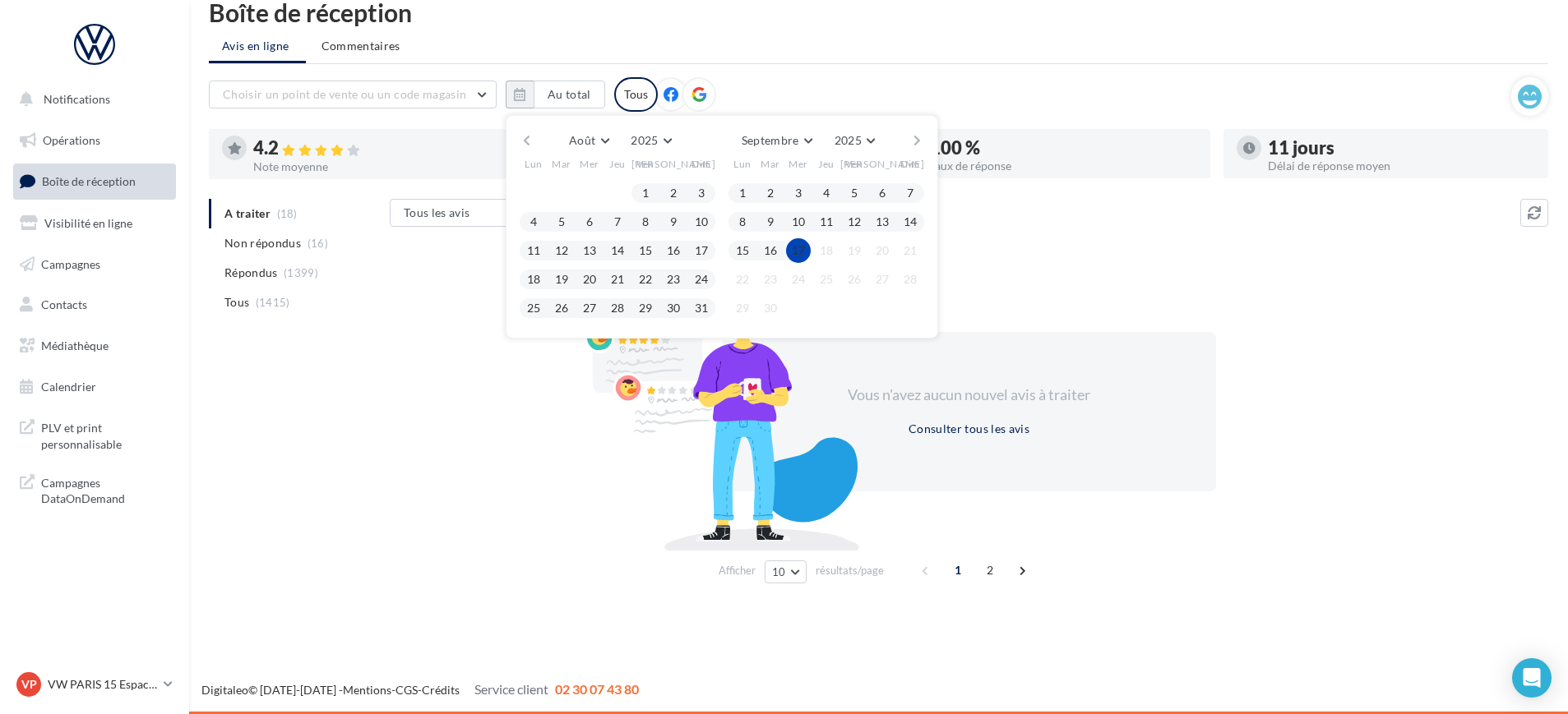
click at [807, 252] on button "17" at bounding box center [798, 250] width 24 height 24
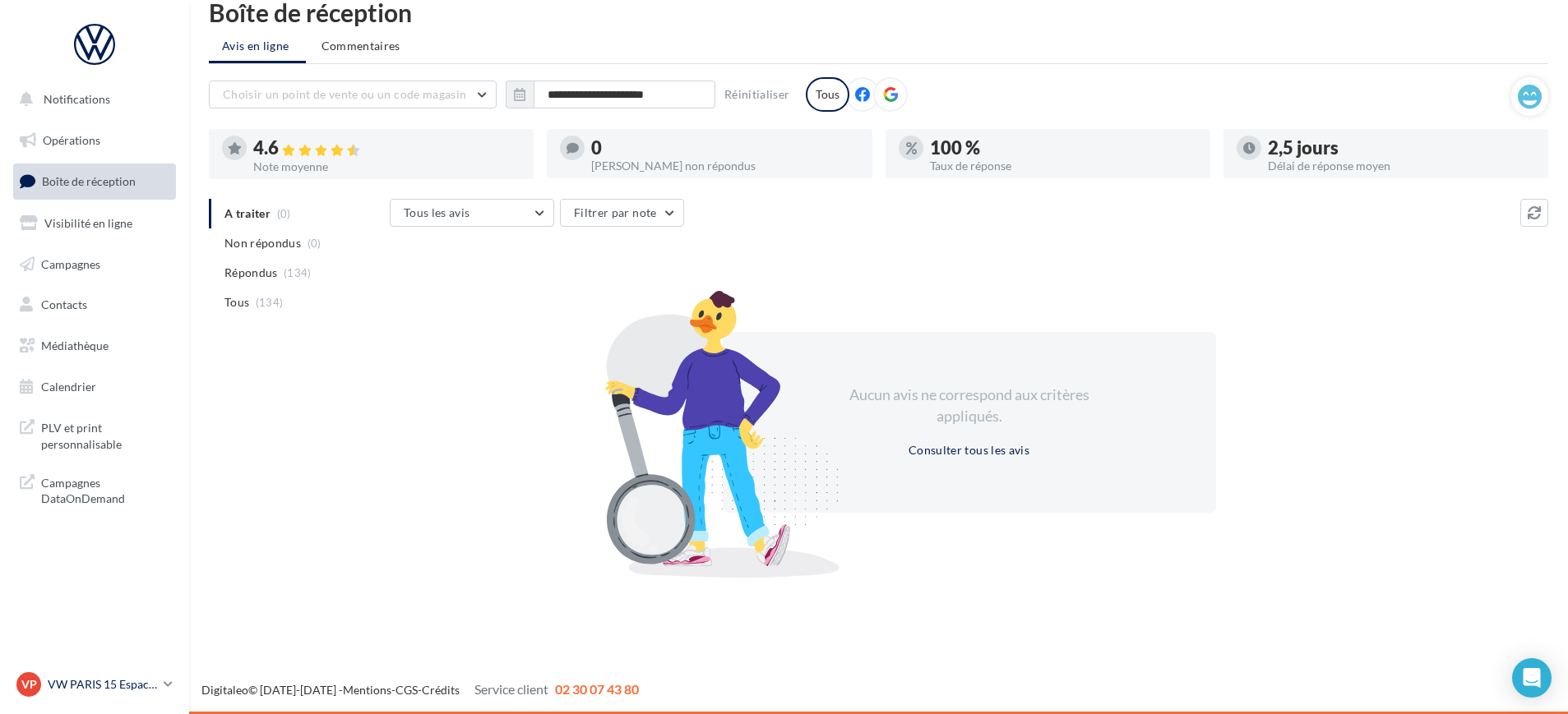
click at [113, 680] on p "VW PARIS 15 Espace Suffren" at bounding box center [102, 685] width 109 height 17
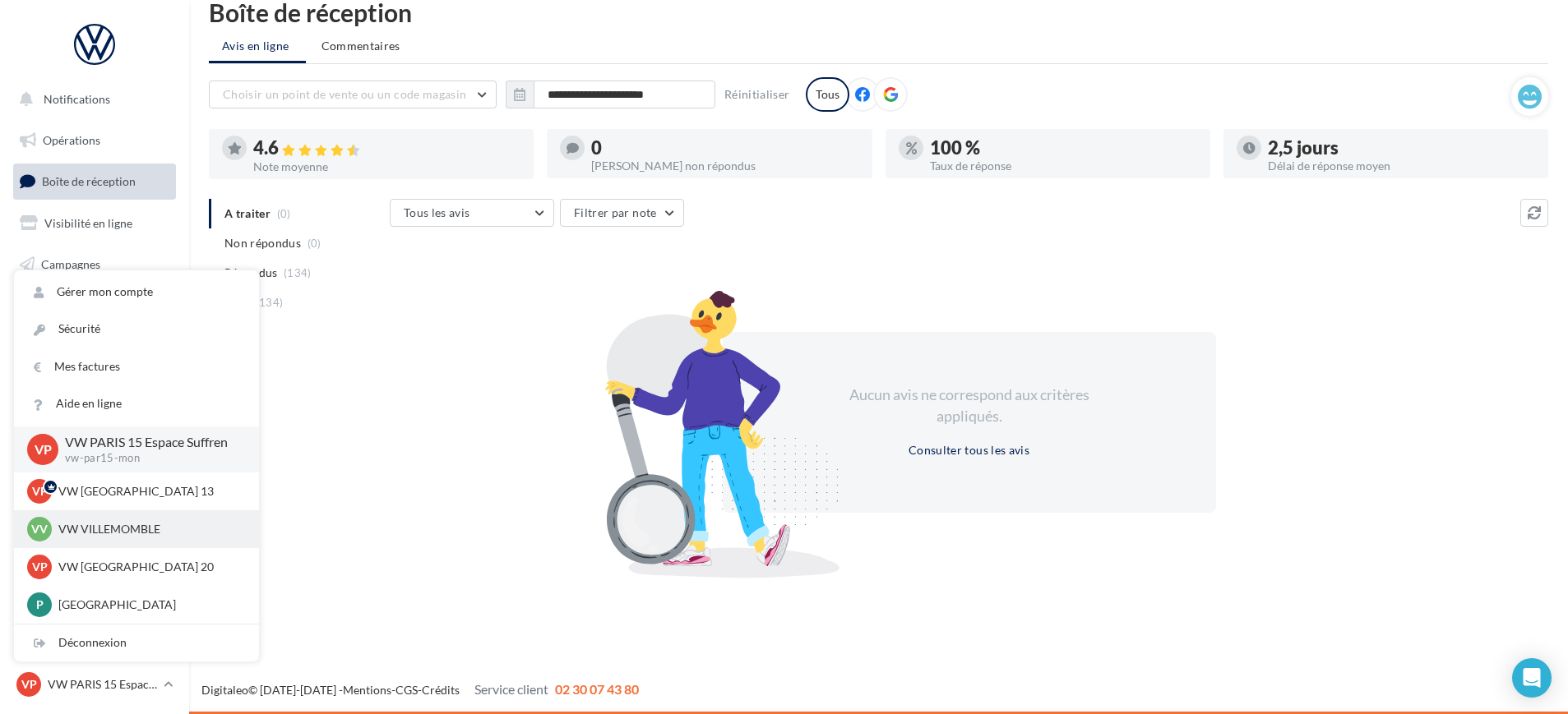
click at [124, 529] on p "VW VILLEMOMBLE" at bounding box center [149, 529] width 181 height 17
